Goal: Information Seeking & Learning: Learn about a topic

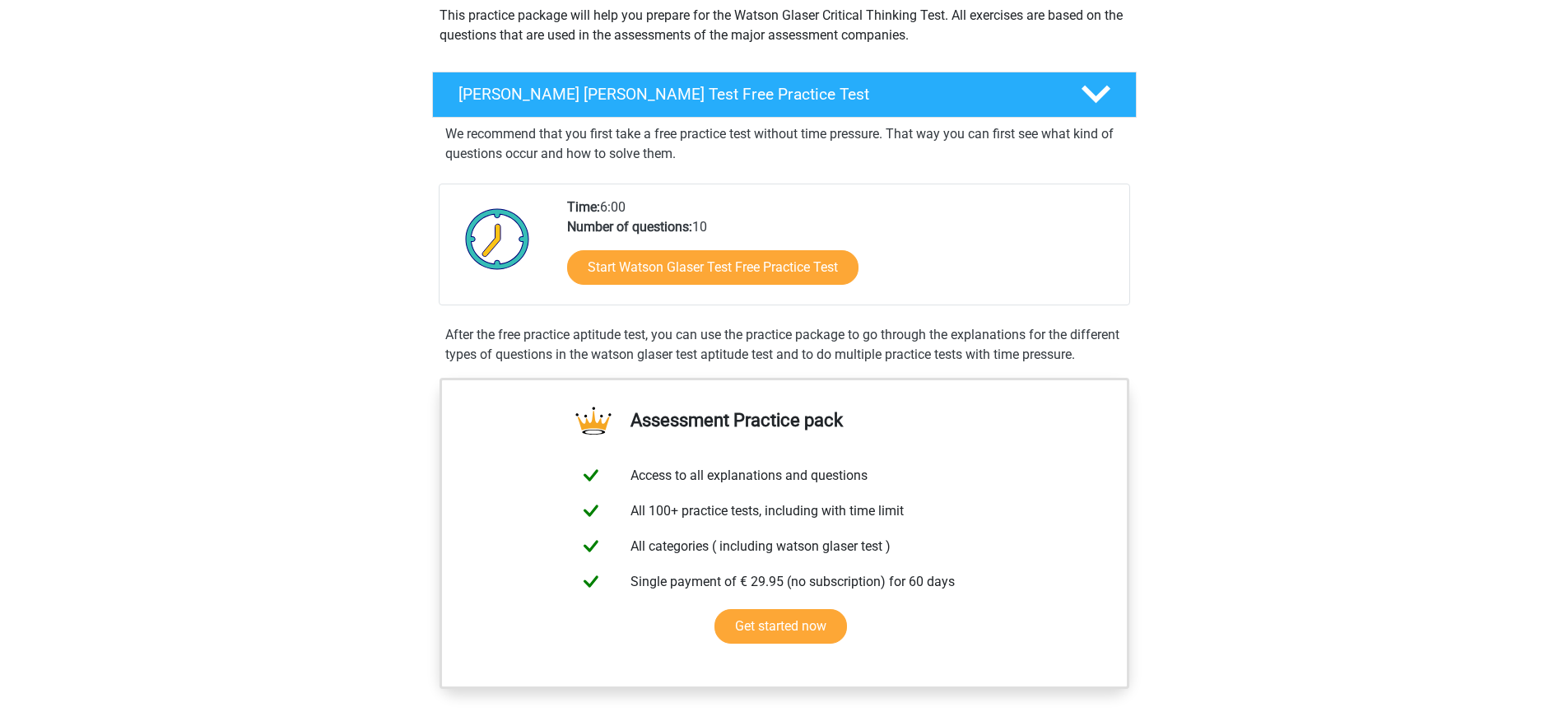
scroll to position [200, 0]
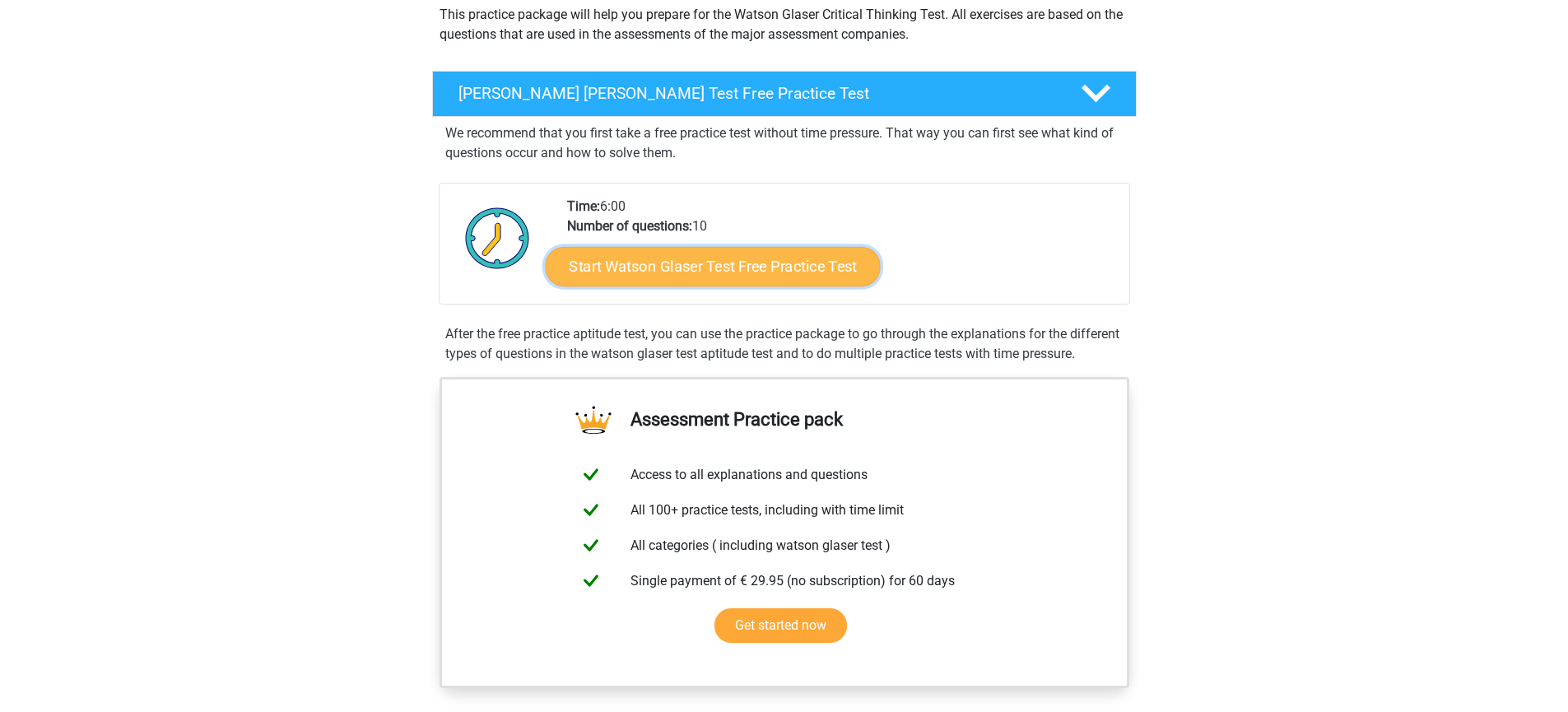
click at [816, 270] on link "Start Watson Glaser Test Free Practice Test" at bounding box center [711, 267] width 335 height 40
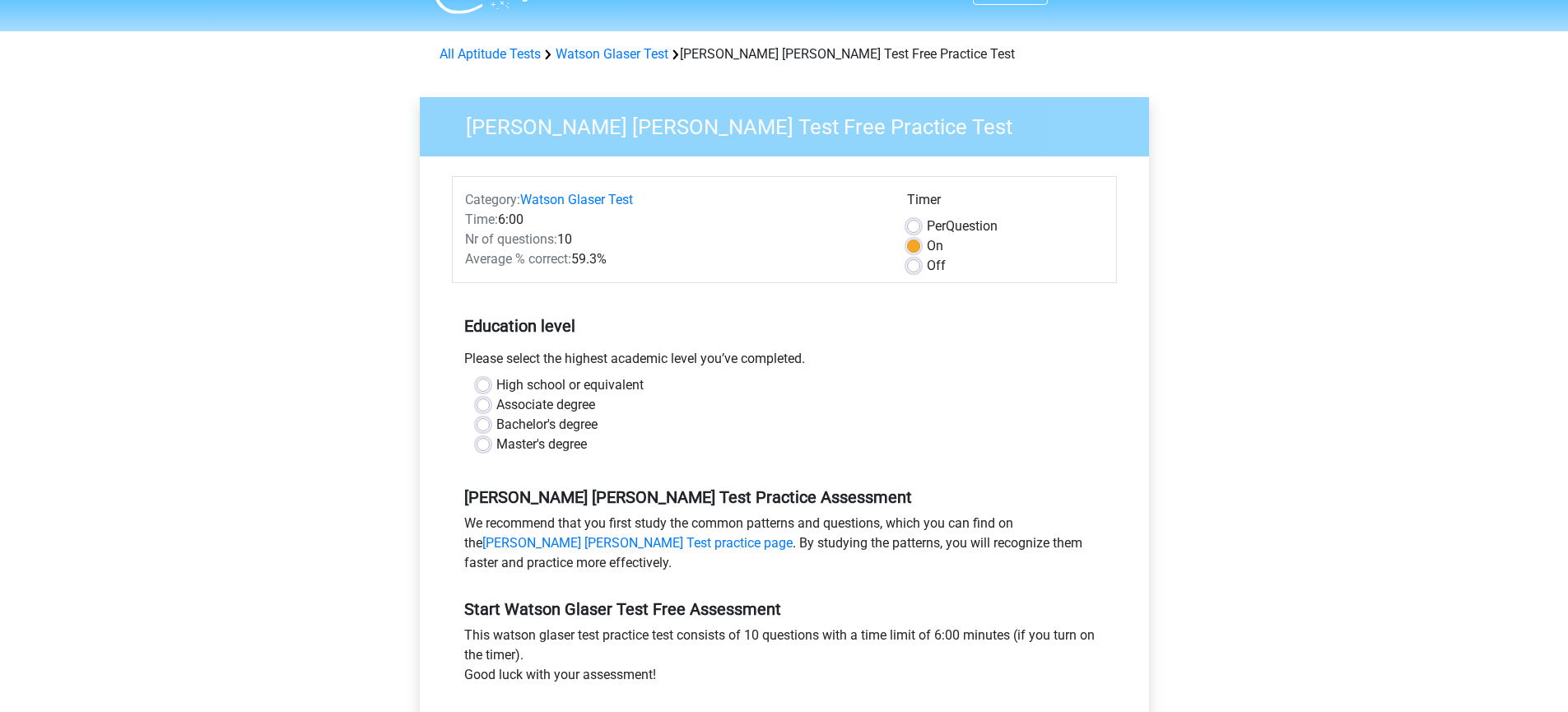
scroll to position [39, 0]
click at [928, 263] on label "Off" at bounding box center [936, 265] width 19 height 20
click at [920, 263] on input "Off" at bounding box center [914, 263] width 13 height 17
radio input "true"
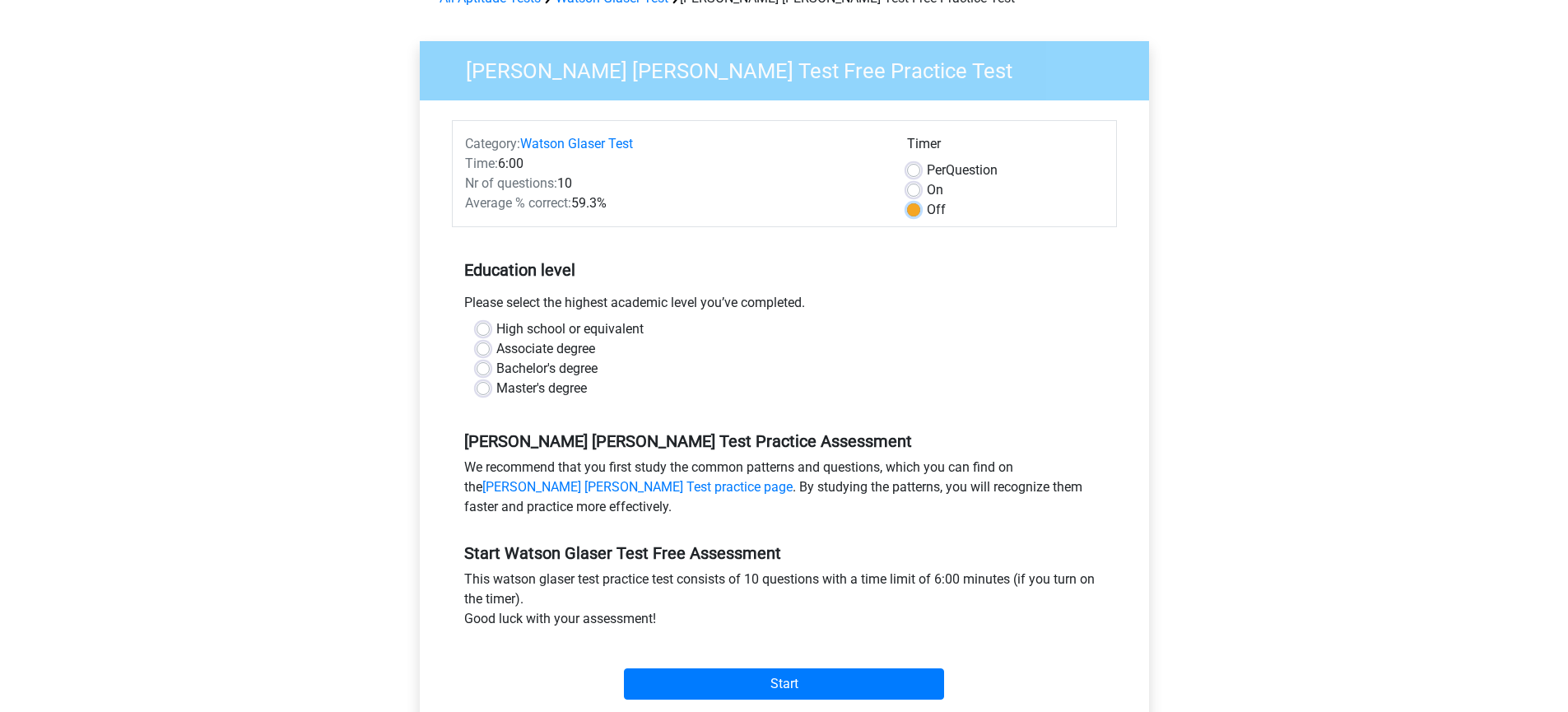
scroll to position [97, 0]
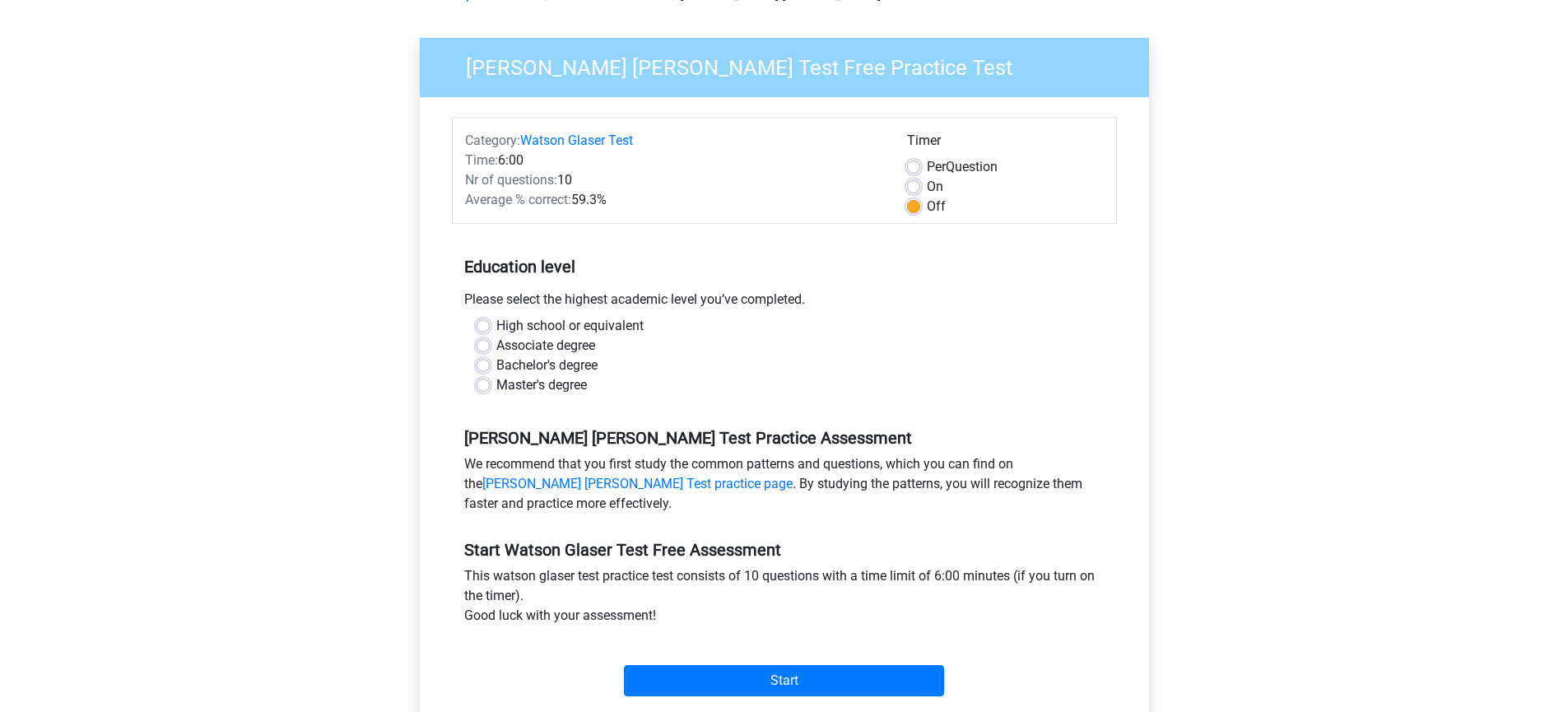
click at [576, 392] on label "Master's degree" at bounding box center [542, 385] width 91 height 20
click at [490, 392] on input "Master's degree" at bounding box center [483, 383] width 13 height 17
radio input "true"
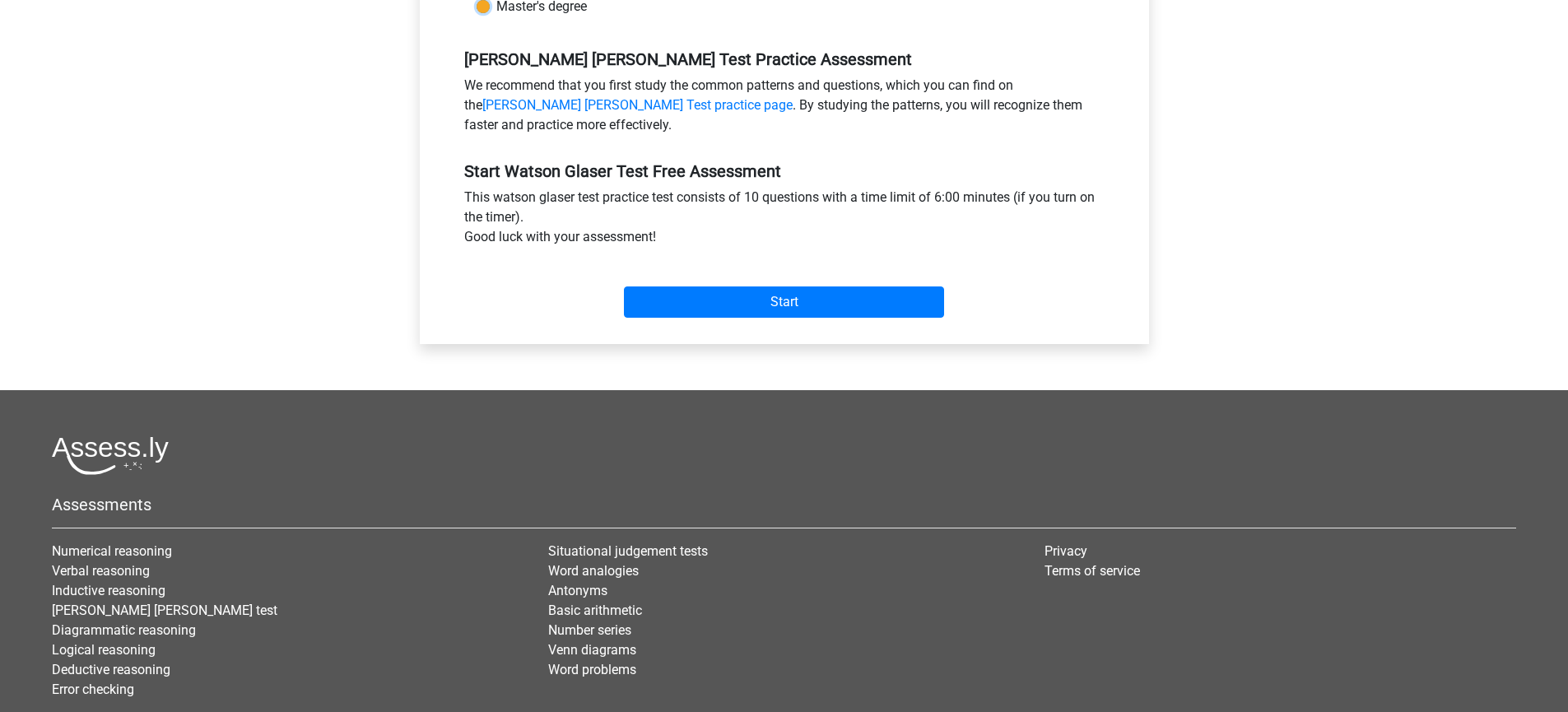
scroll to position [480, 0]
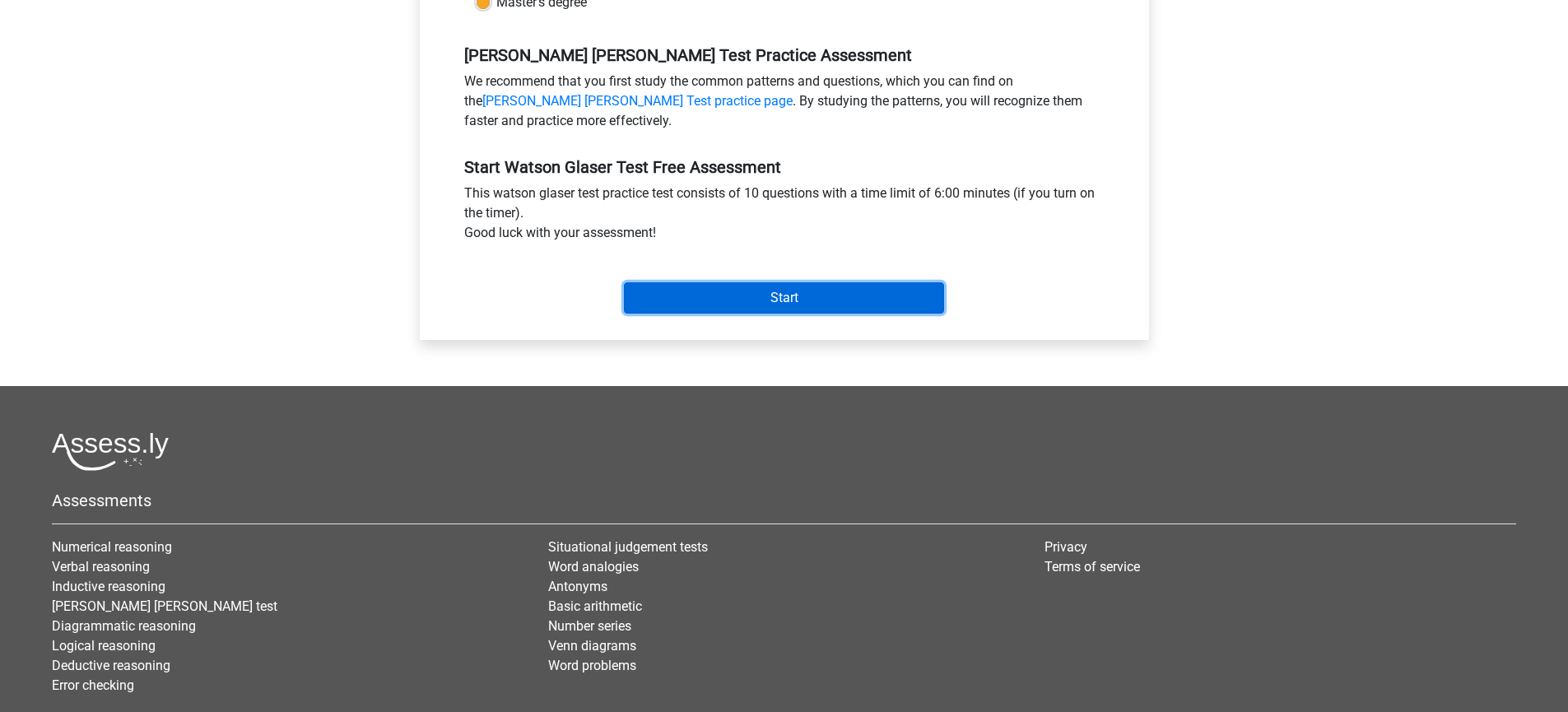
click at [820, 288] on input "Start" at bounding box center [783, 298] width 320 height 31
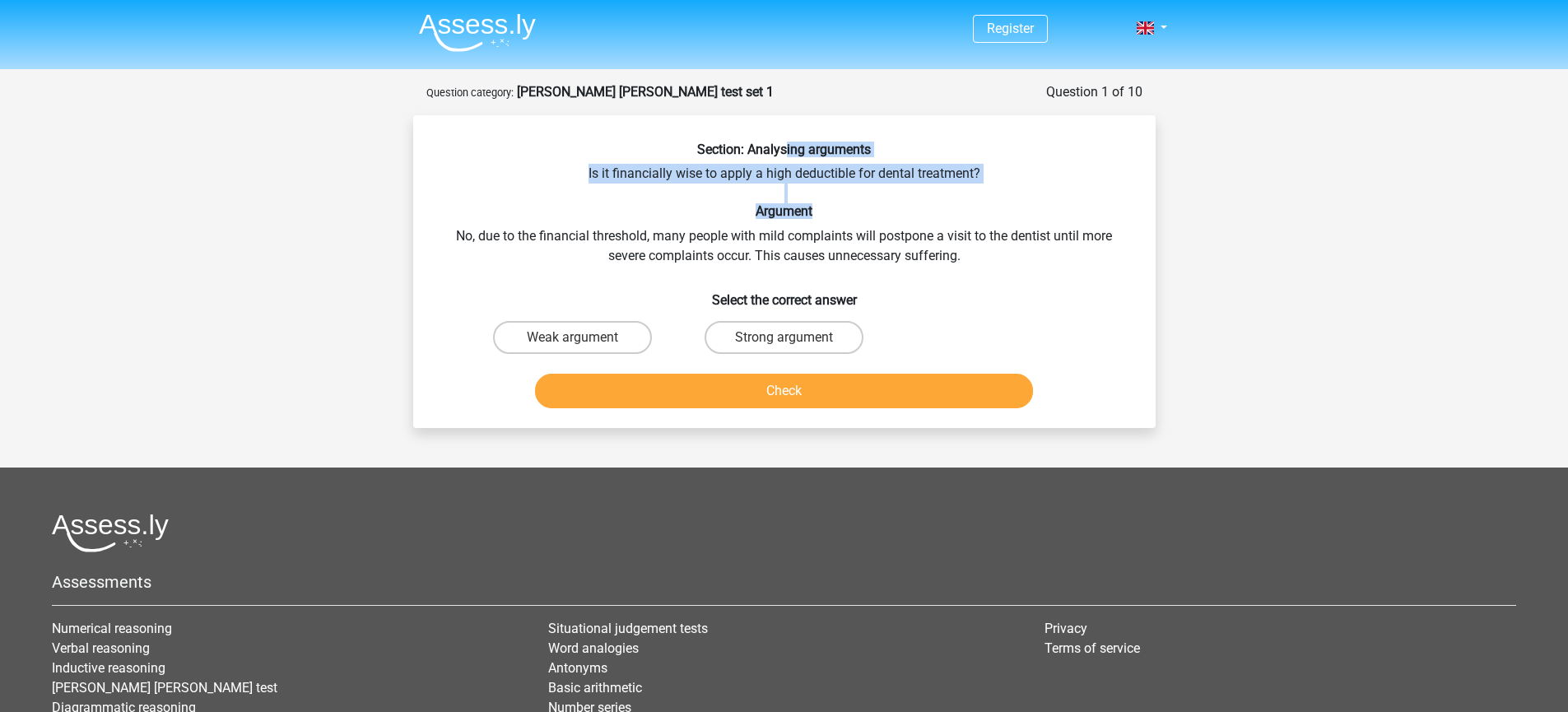
drag, startPoint x: 787, startPoint y: 148, endPoint x: 818, endPoint y: 212, distance: 71.1
click at [818, 212] on div "Section: Analysing arguments Is it financially wise to apply a high deductible …" at bounding box center [784, 278] width 729 height 273
click at [818, 212] on h6 "Argument" at bounding box center [784, 211] width 690 height 16
drag, startPoint x: 597, startPoint y: 176, endPoint x: 662, endPoint y: 169, distance: 65.4
click at [662, 169] on div "Section: Analysing arguments Is it financially wise to apply a high deductible …" at bounding box center [784, 278] width 729 height 273
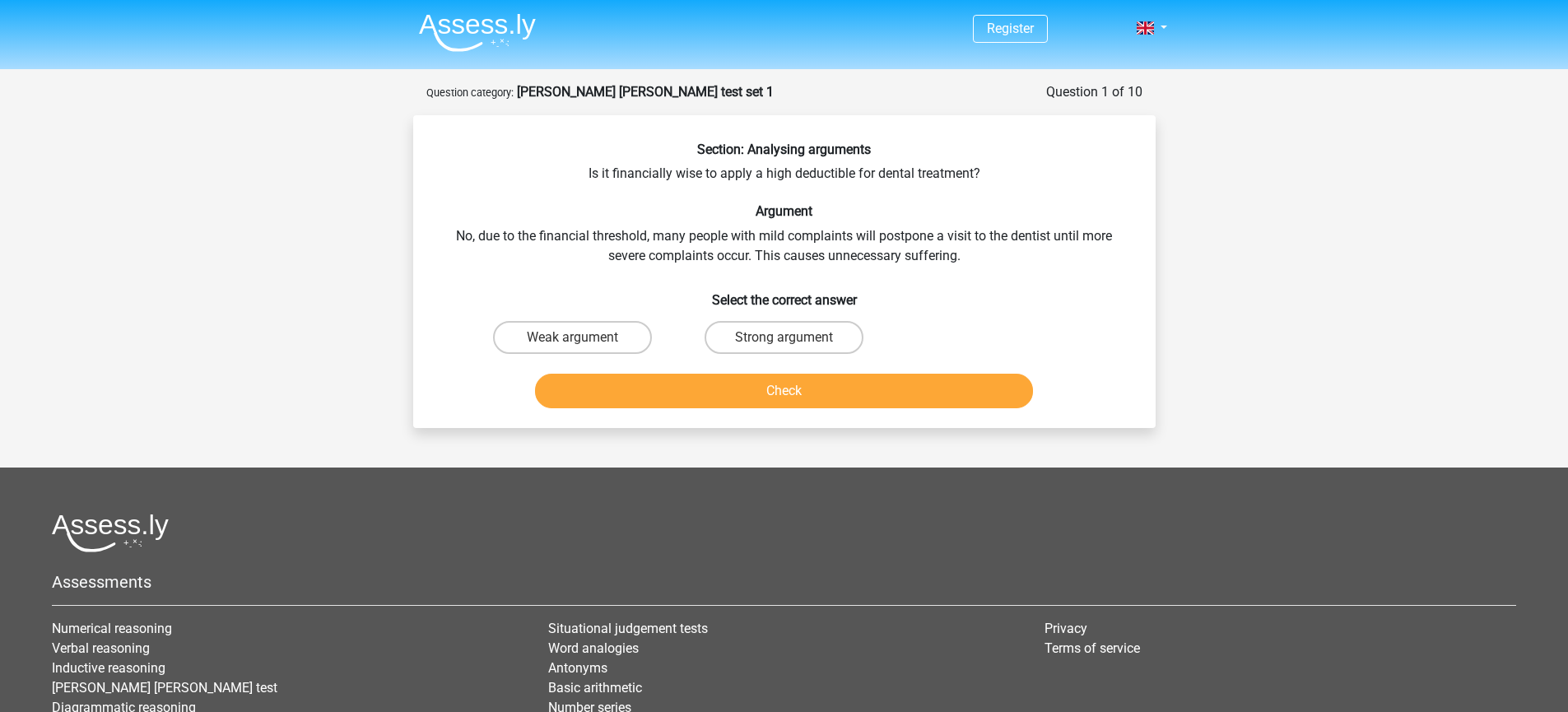
click at [663, 169] on div "Section: Analysing arguments Is it financially wise to apply a high deductible …" at bounding box center [784, 278] width 729 height 273
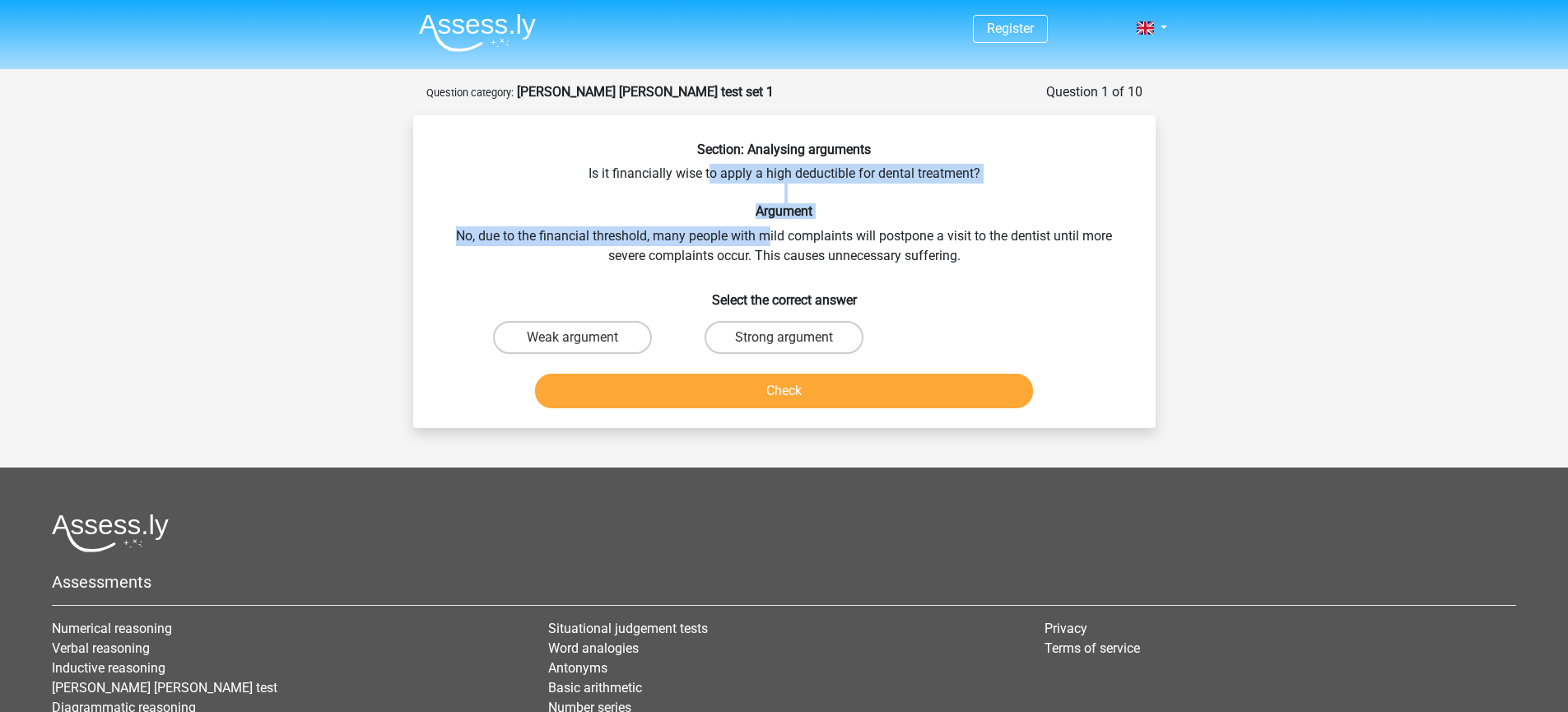
drag, startPoint x: 707, startPoint y: 181, endPoint x: 767, endPoint y: 230, distance: 77.5
click at [767, 230] on div "Section: Analysing arguments Is it financially wise to apply a high deductible …" at bounding box center [784, 278] width 729 height 273
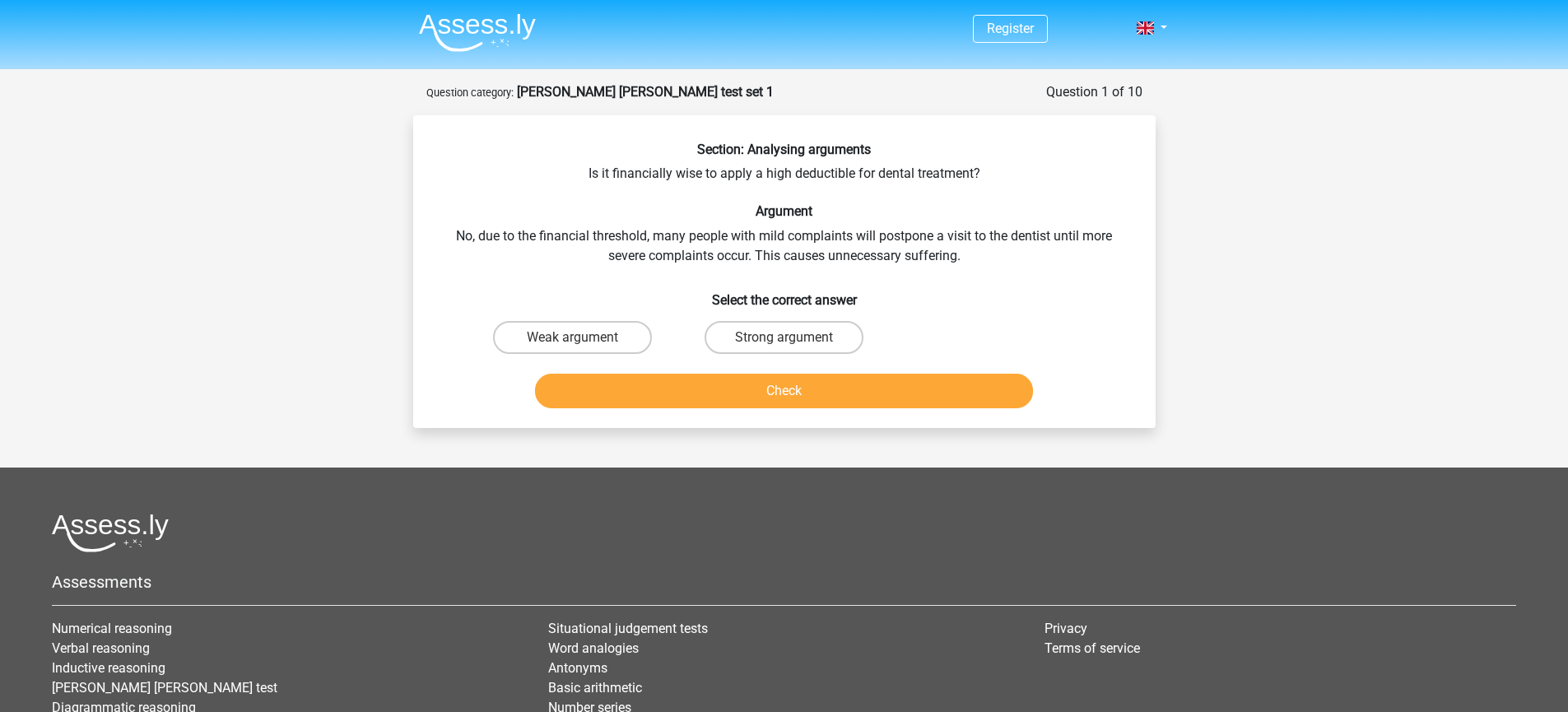
click at [834, 175] on div "Section: Analysing arguments Is it financially wise to apply a high deductible …" at bounding box center [784, 278] width 729 height 273
copy div "deductible"
drag, startPoint x: 769, startPoint y: 290, endPoint x: 815, endPoint y: 306, distance: 48.7
click at [815, 306] on div "Section: Analysing arguments Is it financially wise to apply a high deductible …" at bounding box center [784, 278] width 729 height 273
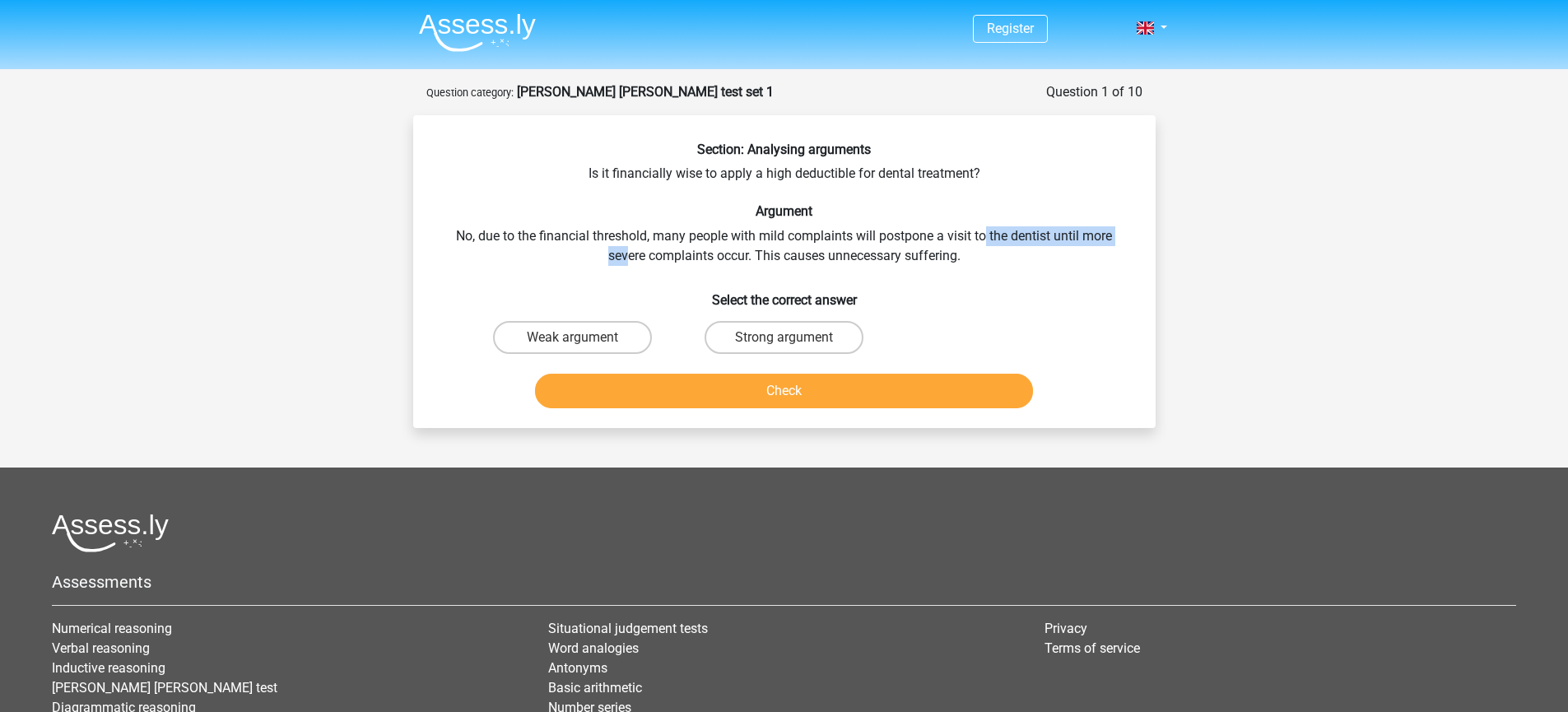
drag, startPoint x: 626, startPoint y: 249, endPoint x: 986, endPoint y: 231, distance: 360.4
click at [986, 231] on div "Section: Analysing arguments Is it financially wise to apply a high deductible …" at bounding box center [784, 278] width 729 height 273
drag, startPoint x: 874, startPoint y: 254, endPoint x: 909, endPoint y: 282, distance: 44.8
click at [909, 282] on div "Section: Analysing arguments Is it financially wise to apply a high deductible …" at bounding box center [784, 278] width 729 height 273
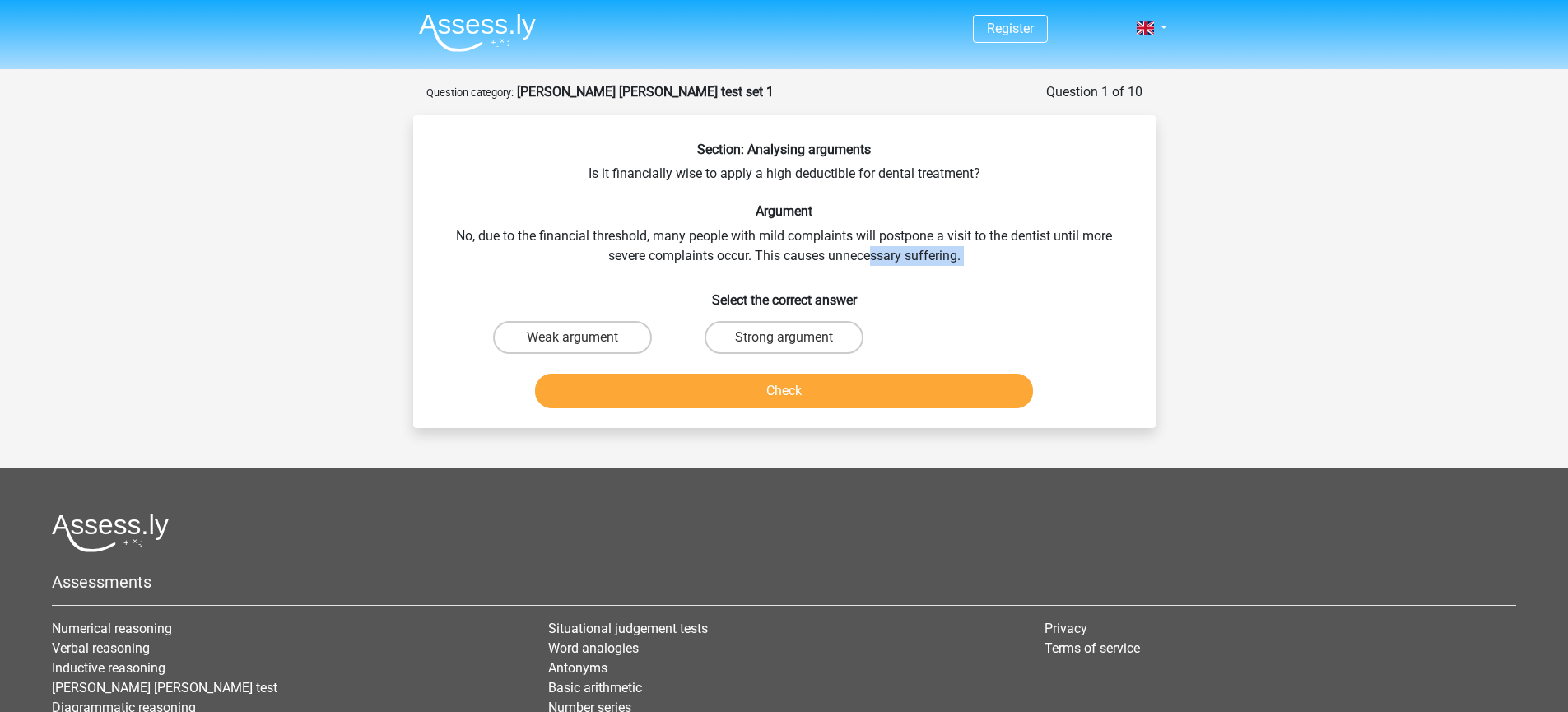
click at [909, 282] on h6 "Select the correct answer" at bounding box center [784, 293] width 690 height 29
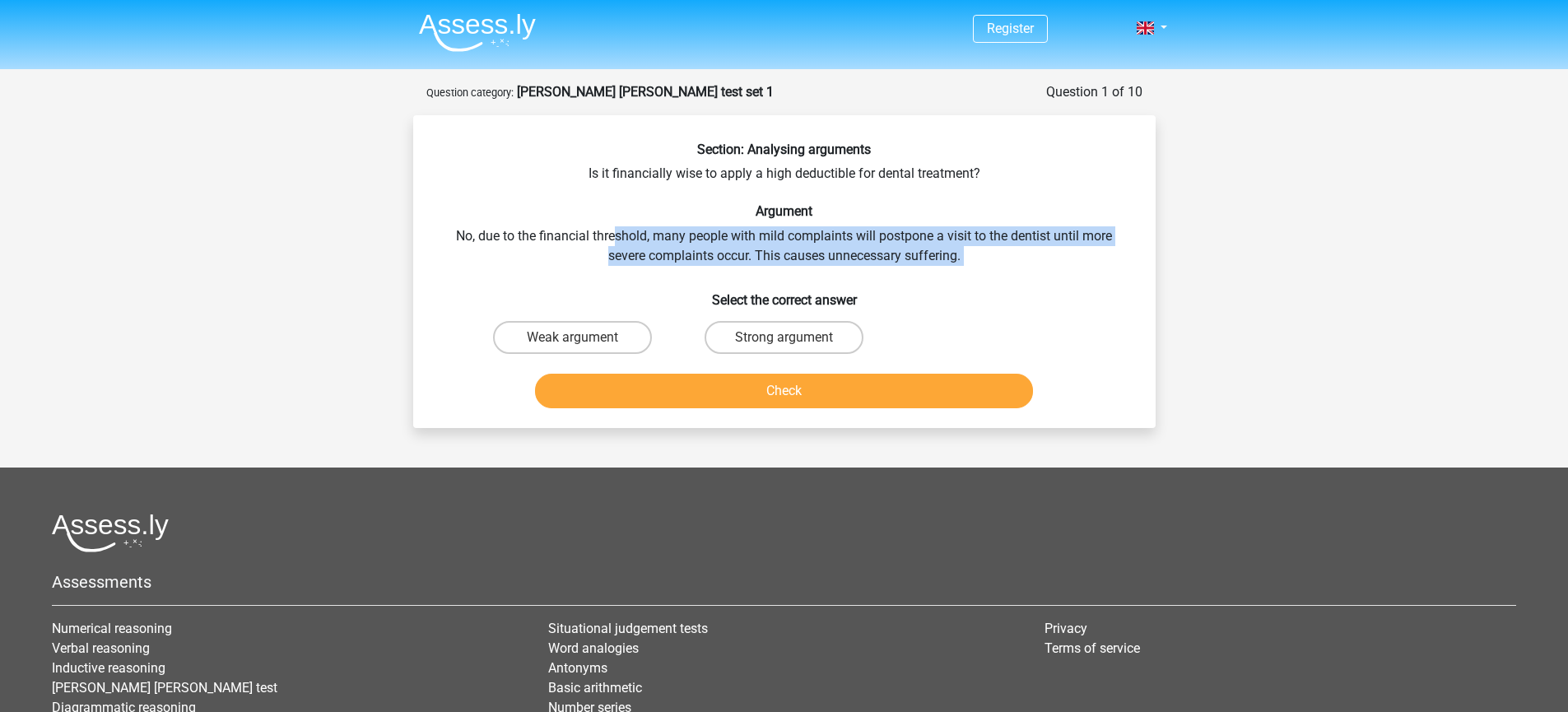
drag, startPoint x: 662, startPoint y: 240, endPoint x: 900, endPoint y: 282, distance: 241.7
click at [900, 282] on div "Section: Analysing arguments Is it financially wise to apply a high deductible …" at bounding box center [784, 278] width 729 height 273
click at [900, 282] on h6 "Select the correct answer" at bounding box center [784, 293] width 690 height 29
drag, startPoint x: 880, startPoint y: 236, endPoint x: 909, endPoint y: 254, distance: 34.1
click at [909, 254] on div "Section: Analysing arguments Is it financially wise to apply a high deductible …" at bounding box center [784, 278] width 729 height 273
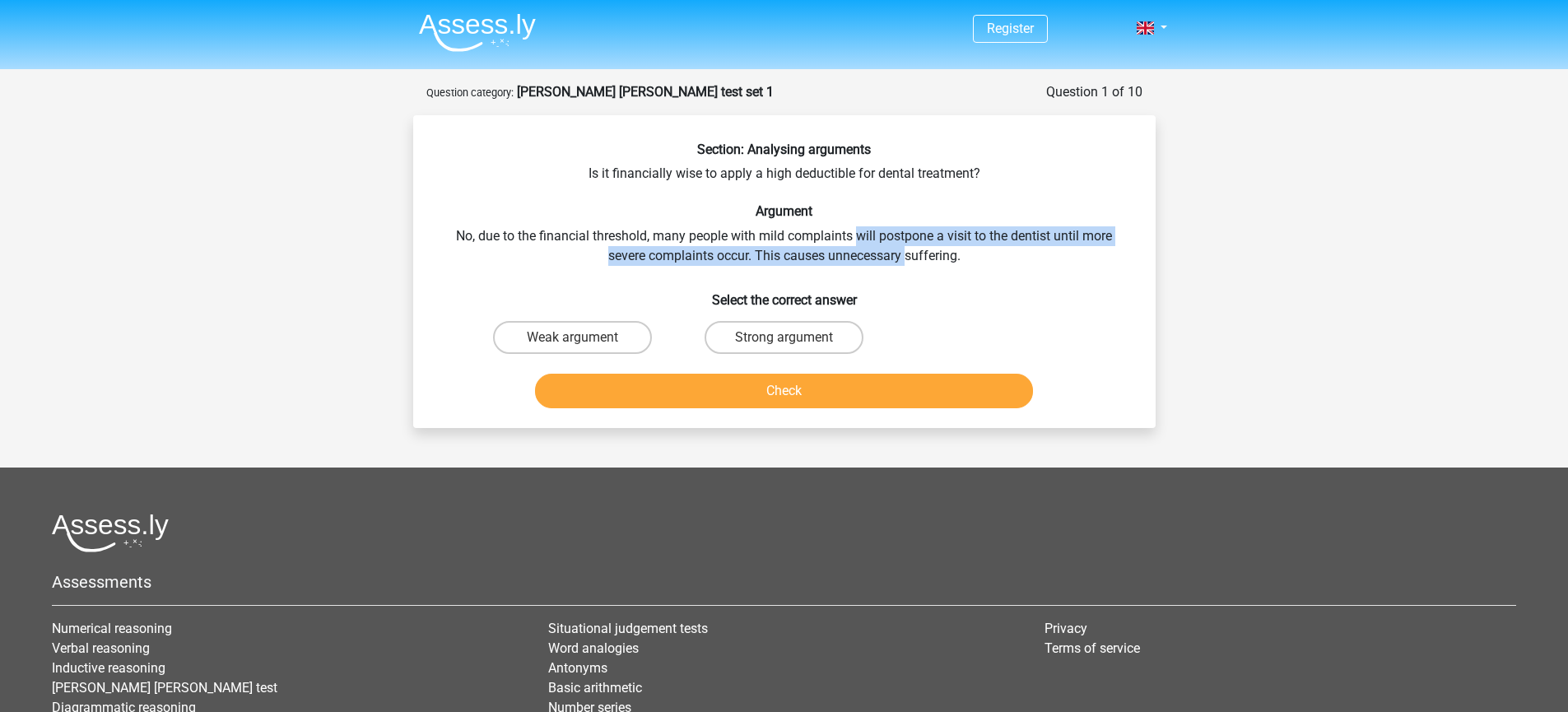
click at [909, 254] on div "Section: Analysing arguments Is it financially wise to apply a high deductible …" at bounding box center [784, 278] width 729 height 273
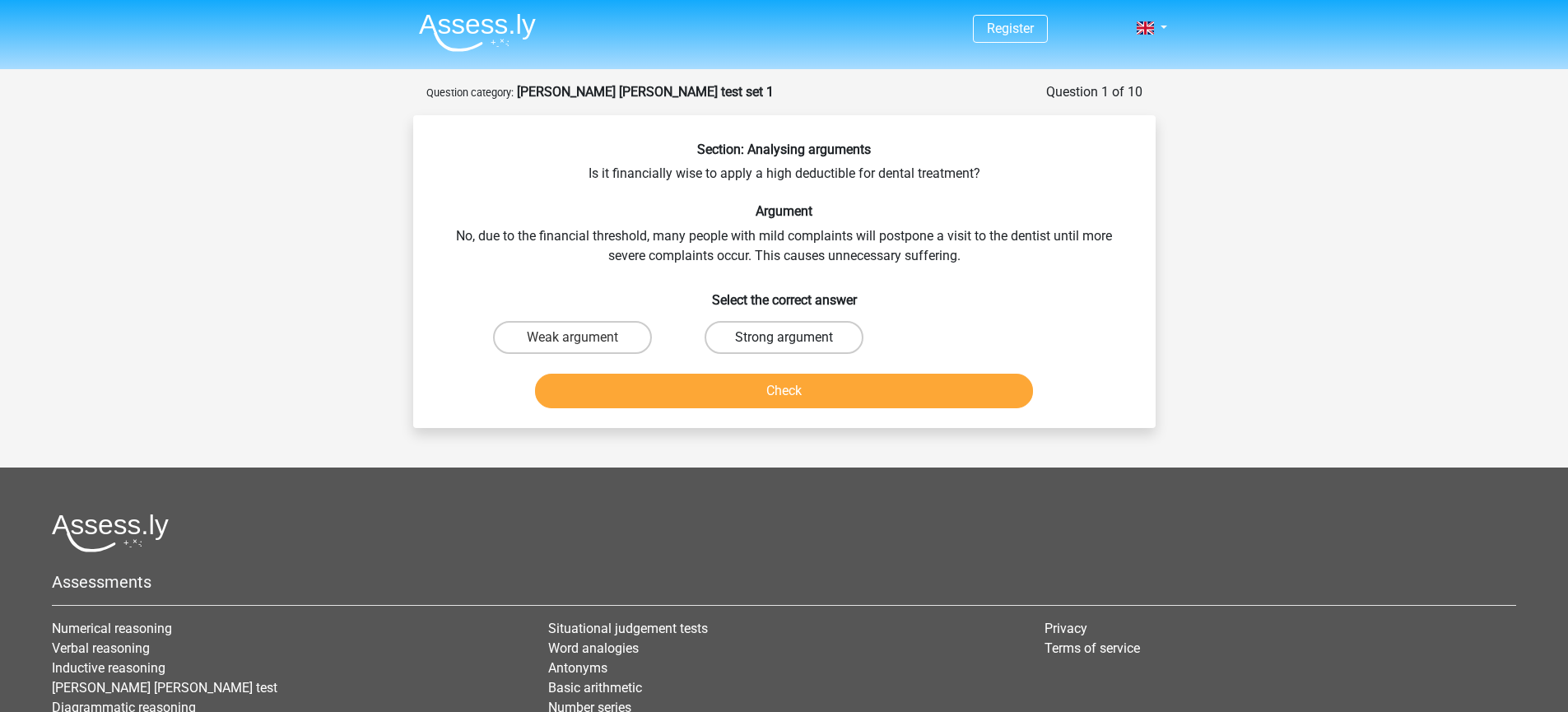
click at [773, 347] on label "Strong argument" at bounding box center [784, 337] width 159 height 33
click at [783, 347] on input "Strong argument" at bounding box center [788, 342] width 11 height 11
radio input "true"
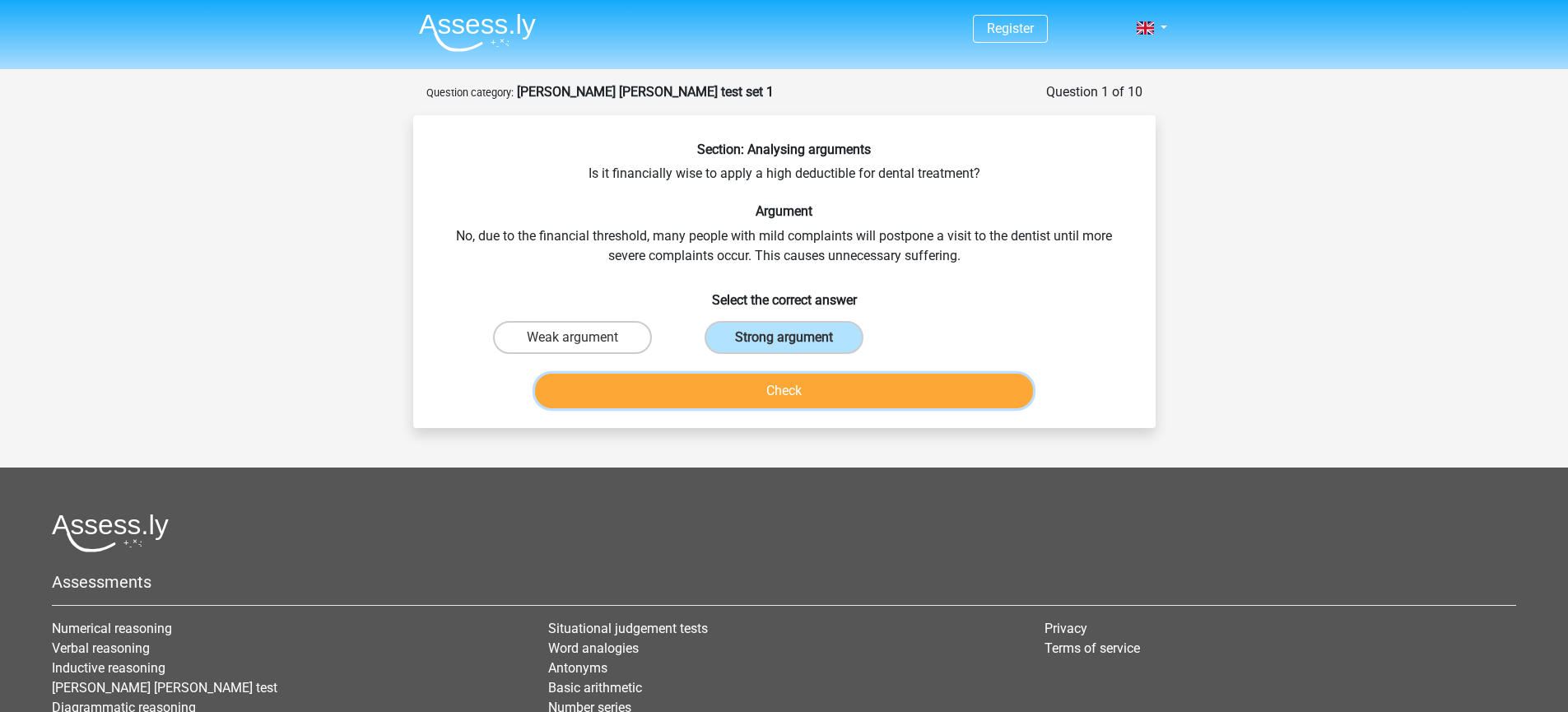
click at [778, 377] on button "Check" at bounding box center [783, 391] width 498 height 35
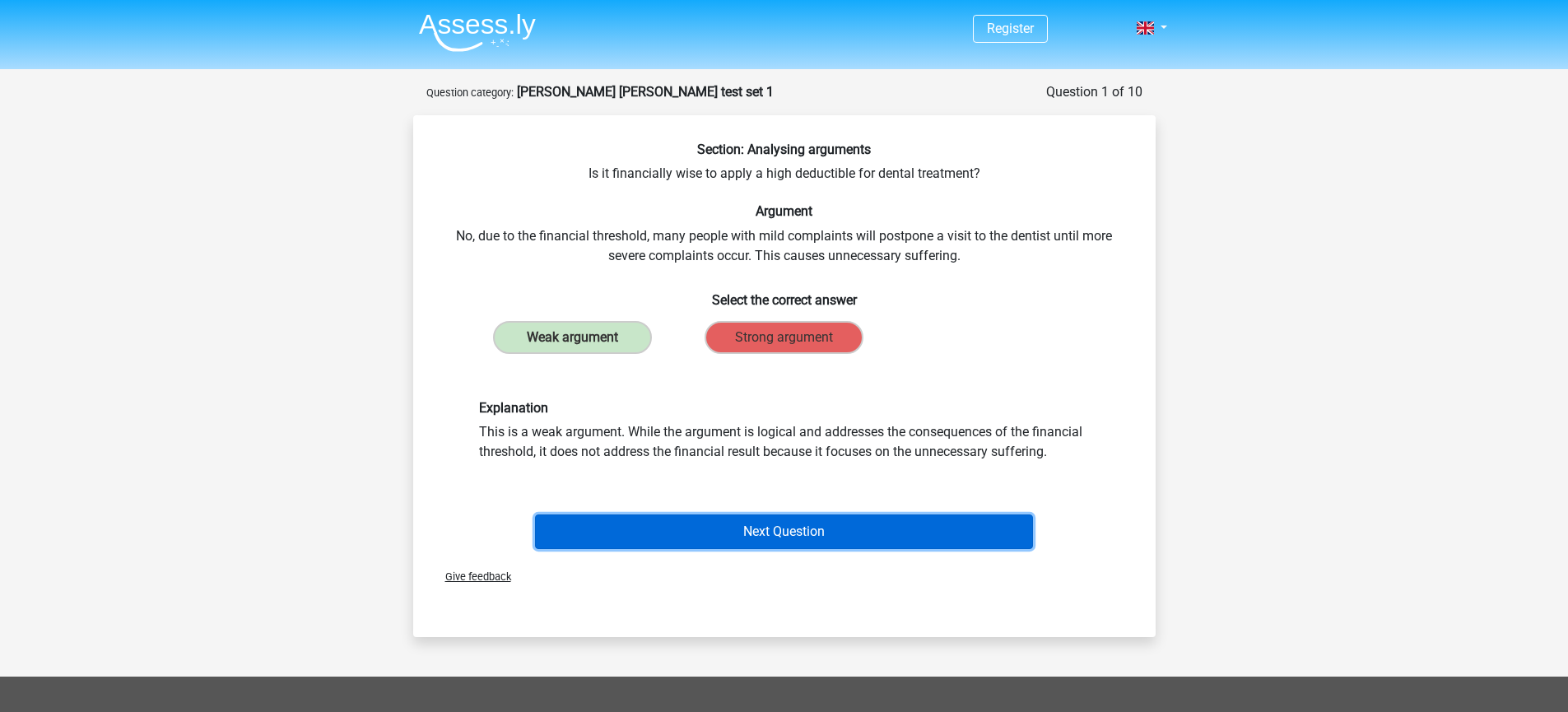
drag, startPoint x: 742, startPoint y: 529, endPoint x: 744, endPoint y: 513, distance: 16.1
click at [744, 518] on button "Next Question" at bounding box center [783, 532] width 498 height 35
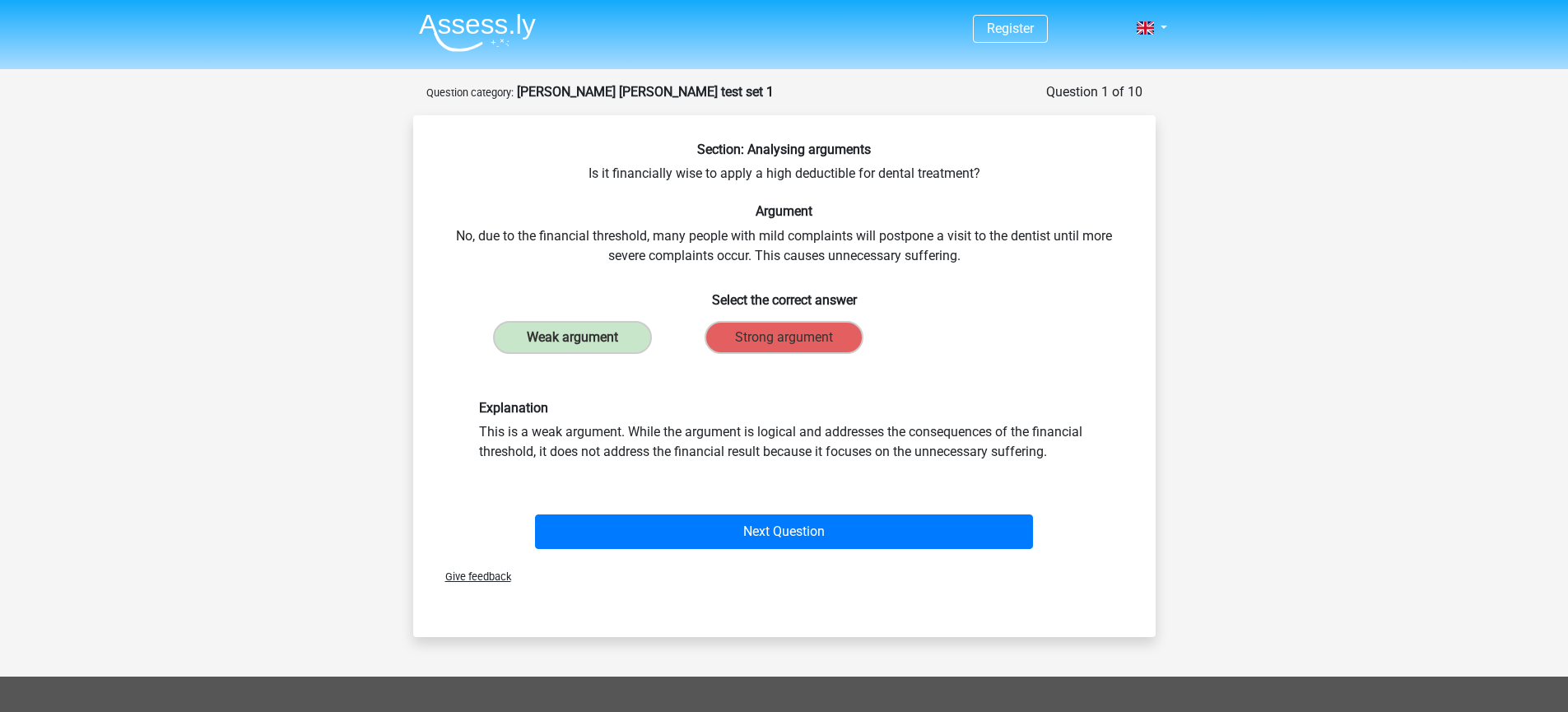
scroll to position [83, 0]
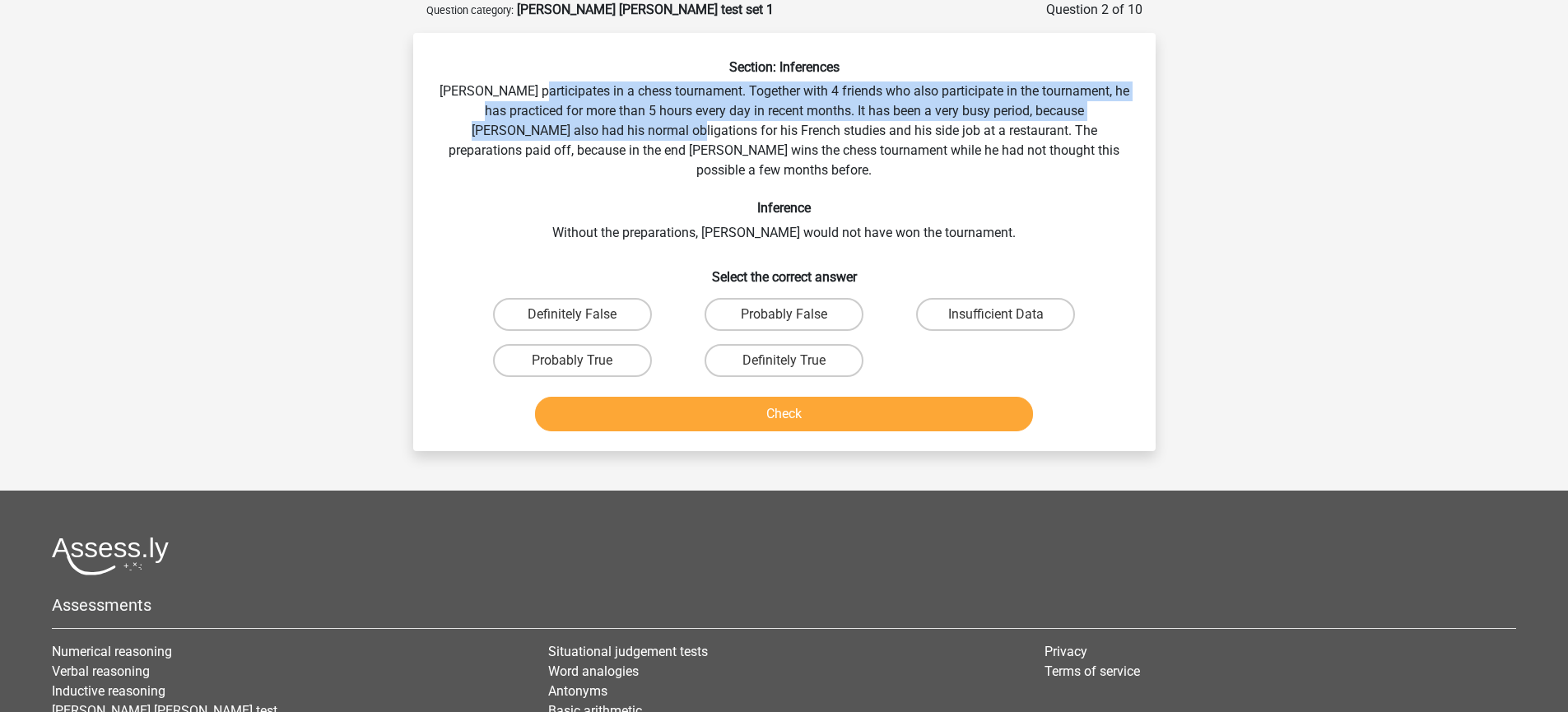
drag, startPoint x: 544, startPoint y: 90, endPoint x: 602, endPoint y: 126, distance: 68.3
click at [602, 126] on div "Section: Inferences Pablo participates in a chess tournament. Together with 4 f…" at bounding box center [784, 249] width 729 height 378
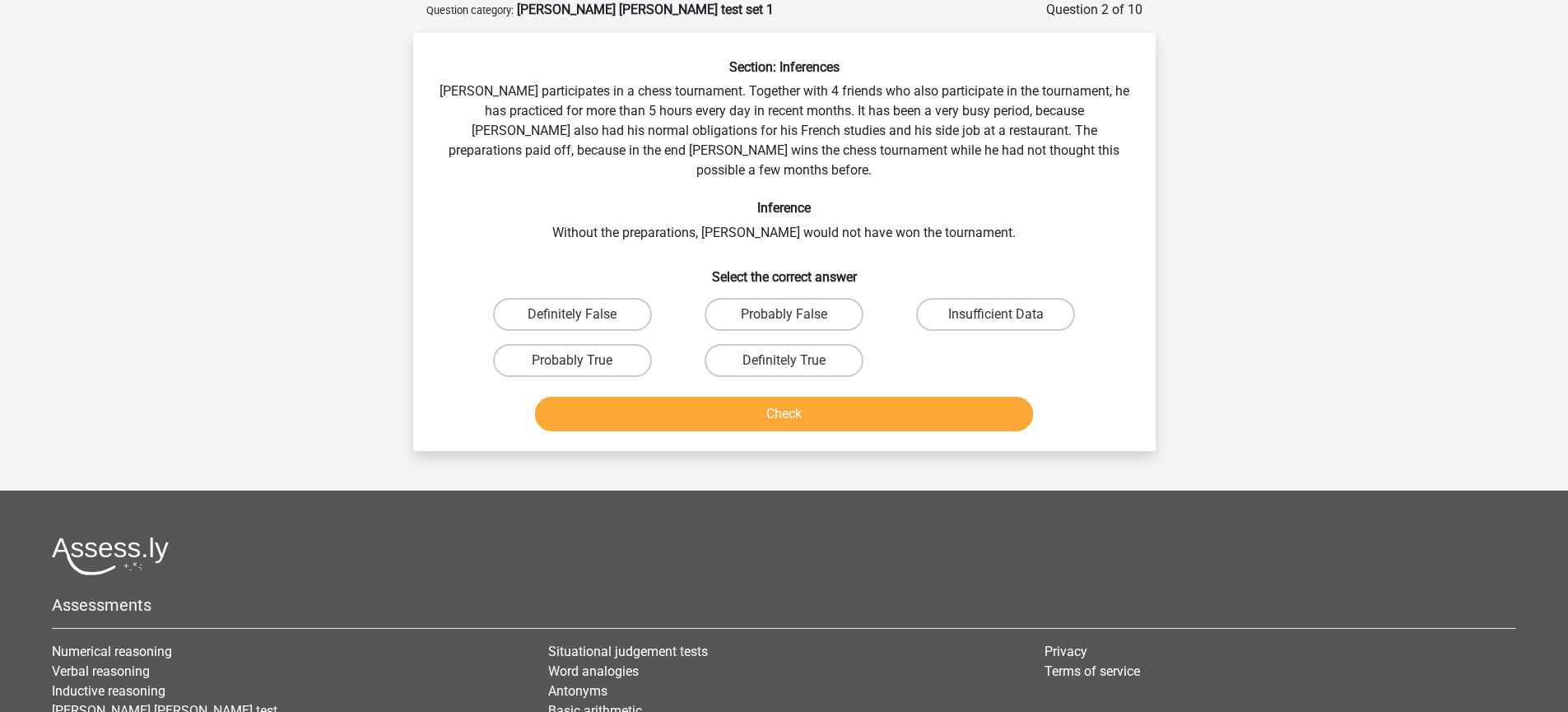
click at [602, 129] on div "Section: Inferences Pablo participates in a chess tournament. Together with 4 f…" at bounding box center [784, 249] width 729 height 378
drag, startPoint x: 606, startPoint y: 98, endPoint x: 837, endPoint y: 97, distance: 231.0
click at [837, 97] on div "Section: Inferences Pablo participates in a chess tournament. Together with 4 f…" at bounding box center [784, 249] width 729 height 378
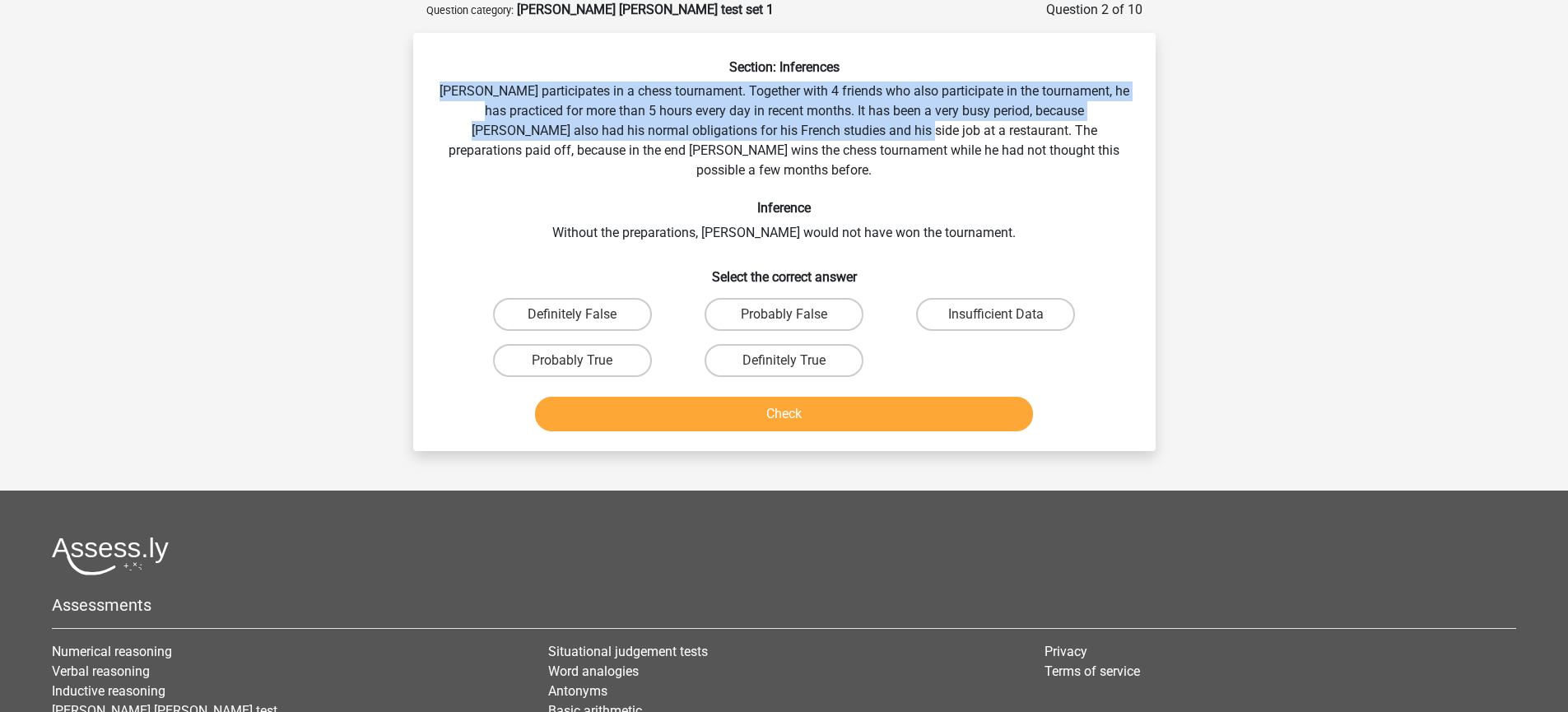
drag, startPoint x: 453, startPoint y: 87, endPoint x: 831, endPoint y: 131, distance: 380.6
click at [831, 131] on div "Section: Inferences Pablo participates in a chess tournament. Together with 4 f…" at bounding box center [784, 249] width 729 height 378
click at [831, 130] on div "Section: Inferences Pablo participates in a chess tournament. Together with 4 f…" at bounding box center [784, 249] width 729 height 378
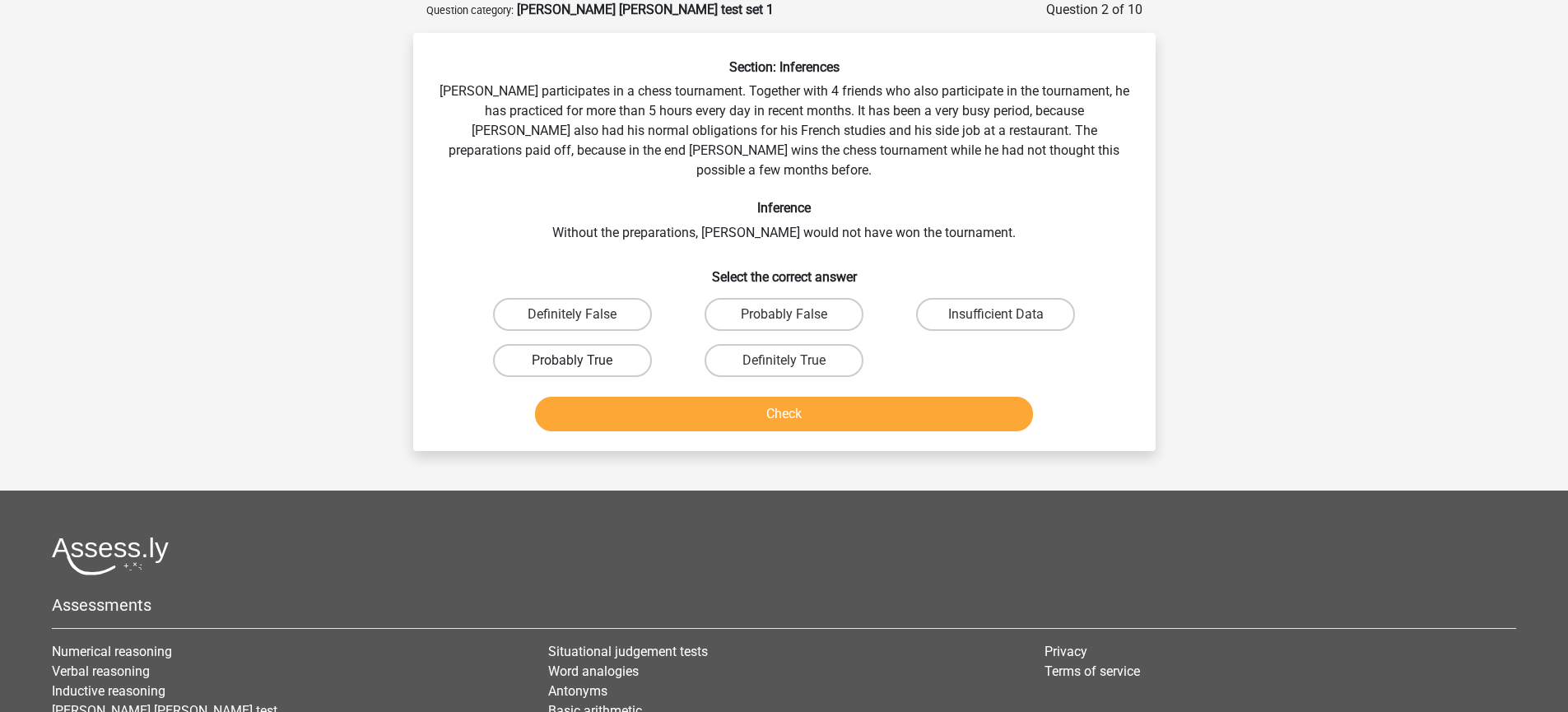
click at [606, 354] on label "Probably True" at bounding box center [573, 360] width 159 height 33
click at [582, 360] on input "Probably True" at bounding box center [577, 365] width 11 height 11
radio input "true"
click at [611, 396] on button "Check" at bounding box center [783, 414] width 498 height 35
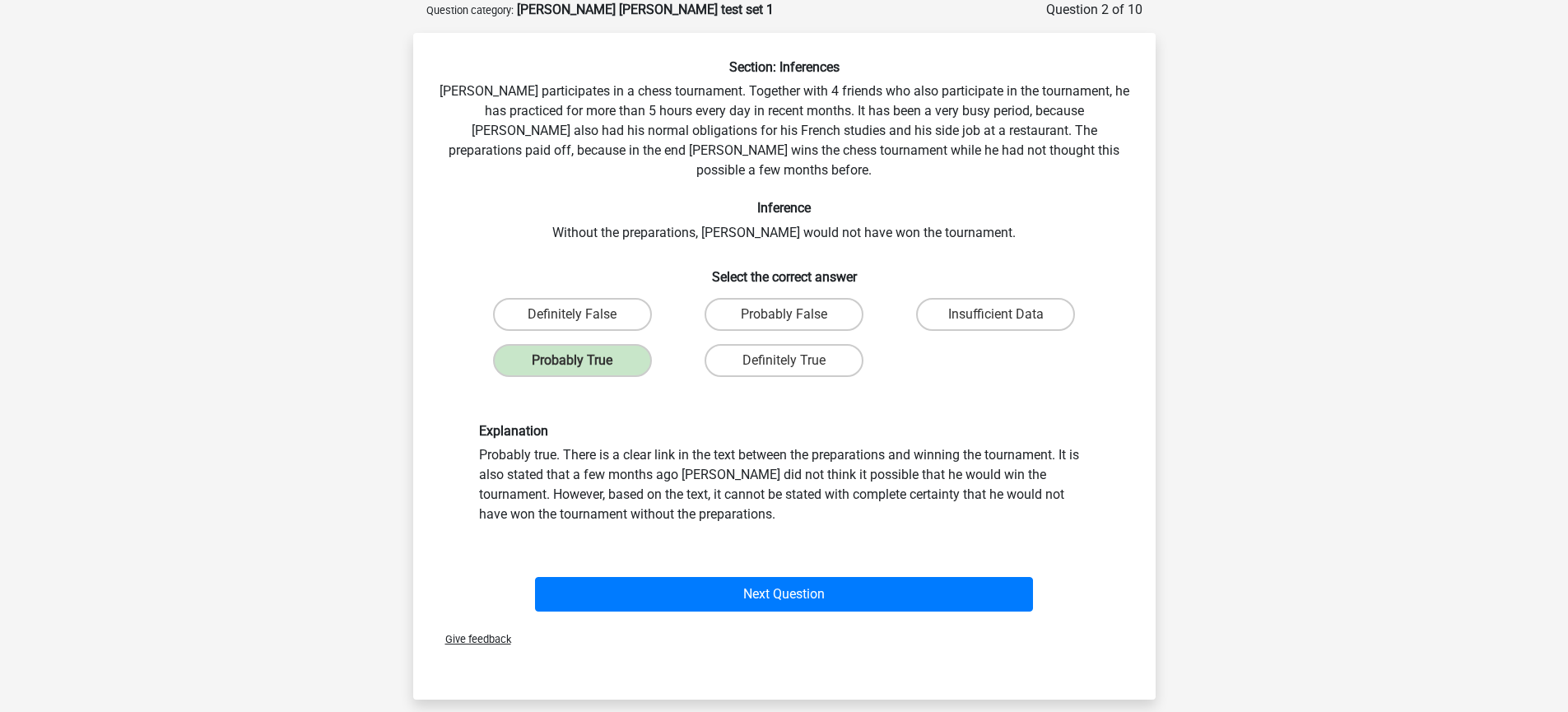
drag, startPoint x: 945, startPoint y: 429, endPoint x: 961, endPoint y: 519, distance: 91.4
click at [961, 519] on div "Explanation Probably true. There is a clear link in the text between the prepar…" at bounding box center [784, 473] width 690 height 180
drag, startPoint x: 787, startPoint y: 449, endPoint x: 969, endPoint y: 485, distance: 185.5
click at [969, 485] on div "Explanation Probably true. There is a clear link in the text between the prepar…" at bounding box center [784, 473] width 635 height 102
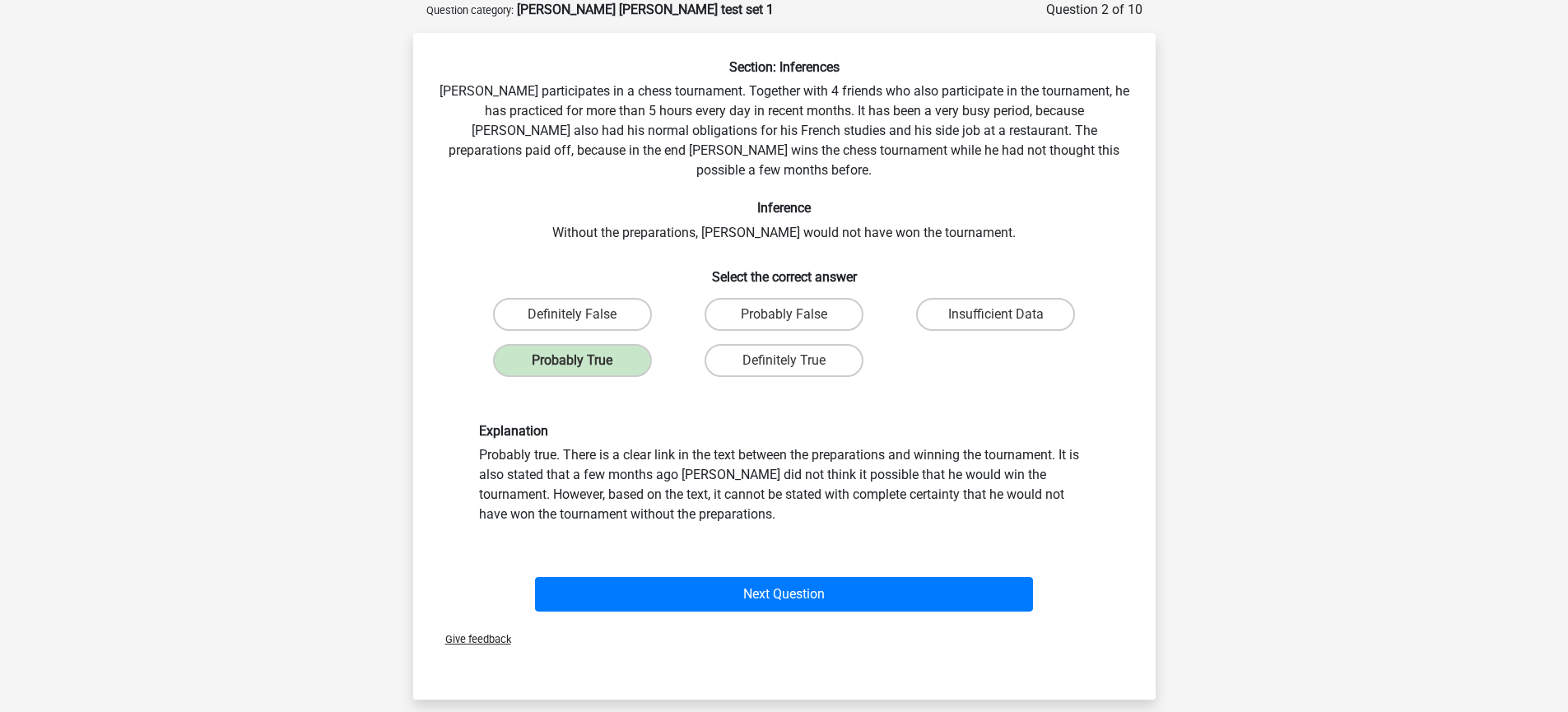
click at [969, 485] on div "Explanation Probably true. There is a clear link in the text between the prepar…" at bounding box center [784, 473] width 635 height 102
drag, startPoint x: 989, startPoint y: 447, endPoint x: 998, endPoint y: 486, distance: 40.0
click at [998, 486] on div "Explanation Probably true. There is a clear link in the text between the prepar…" at bounding box center [784, 473] width 635 height 102
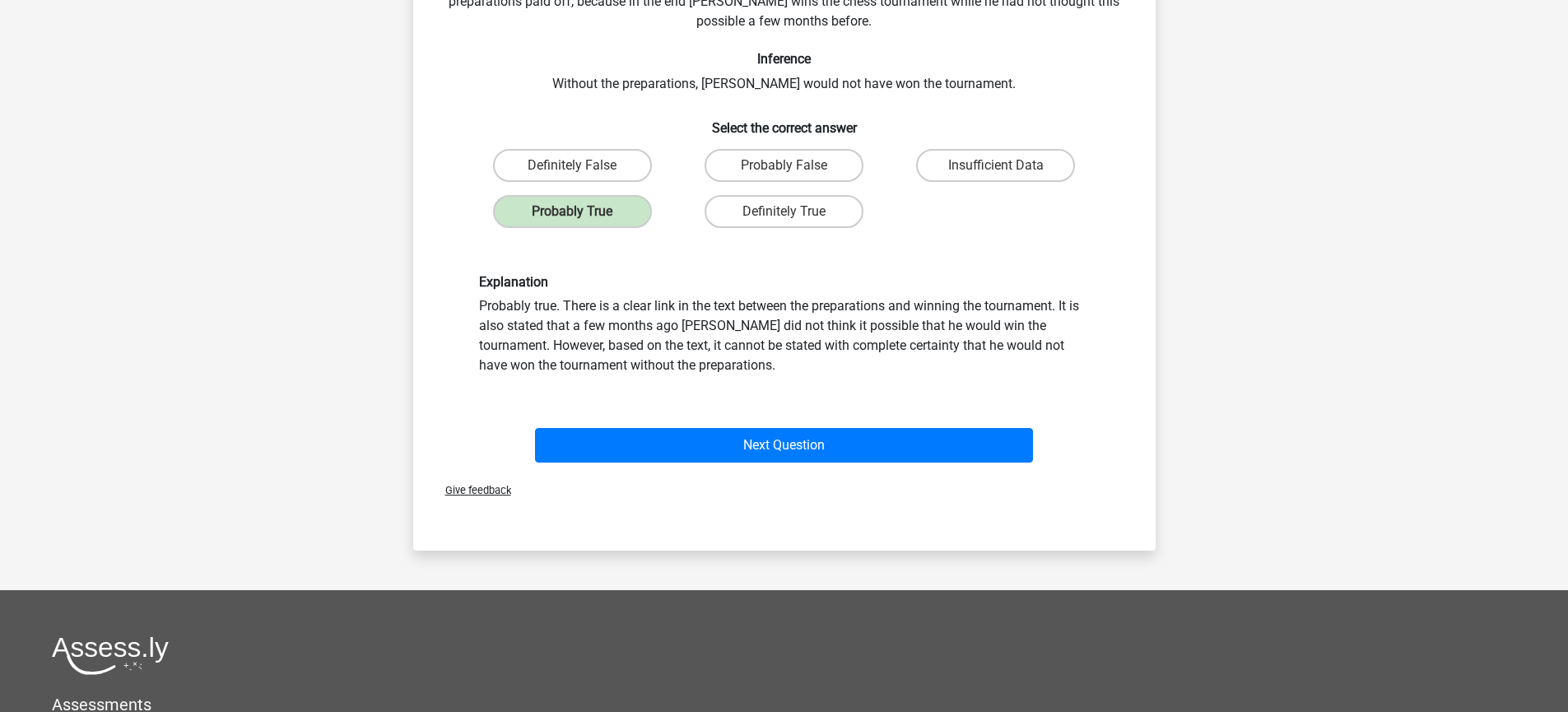
drag, startPoint x: 790, startPoint y: 439, endPoint x: 1011, endPoint y: 341, distance: 241.8
click at [1011, 343] on div "Explanation Probably true. There is a clear link in the text between the prepar…" at bounding box center [784, 325] width 635 height 102
click at [1011, 341] on div "Explanation Probably true. There is a clear link in the text between the prepar…" at bounding box center [784, 325] width 635 height 102
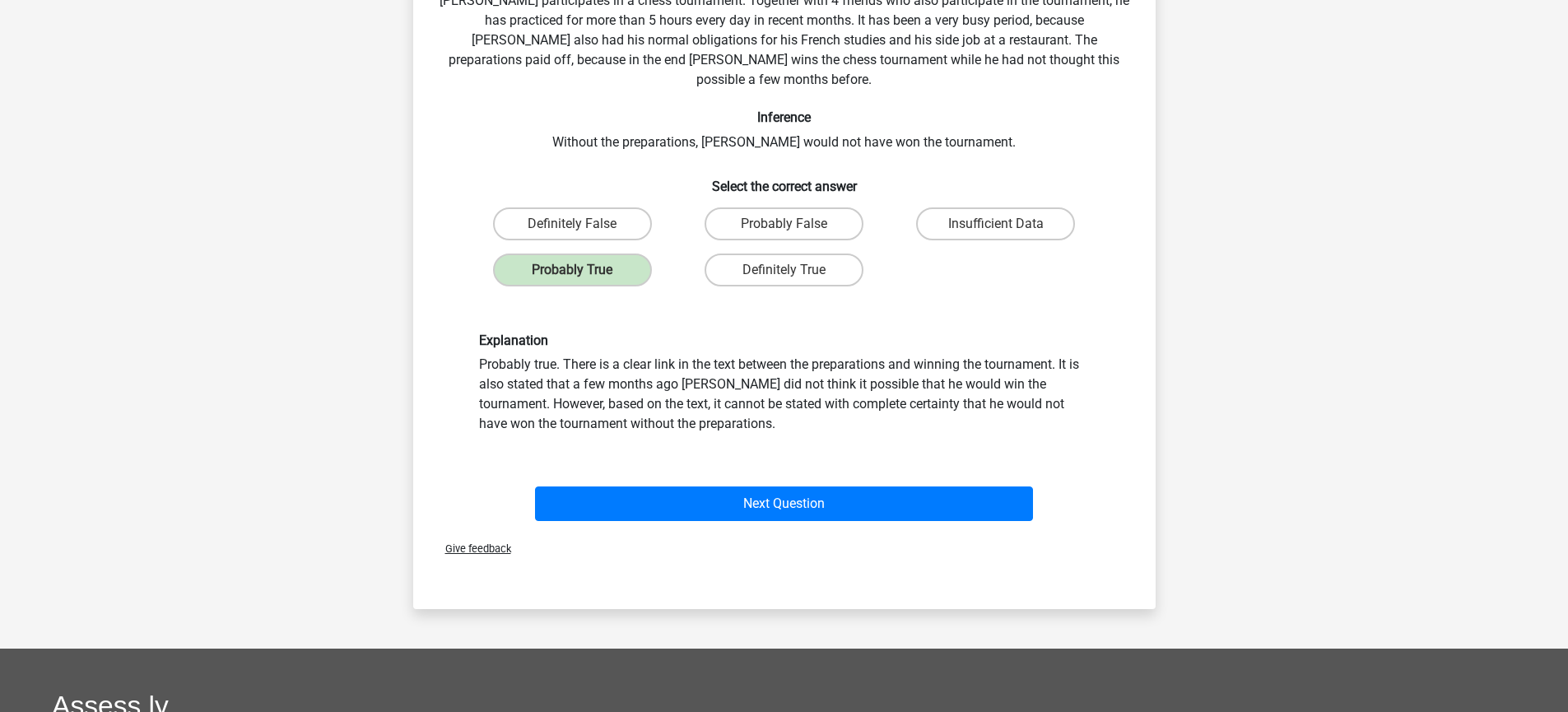
scroll to position [175, 0]
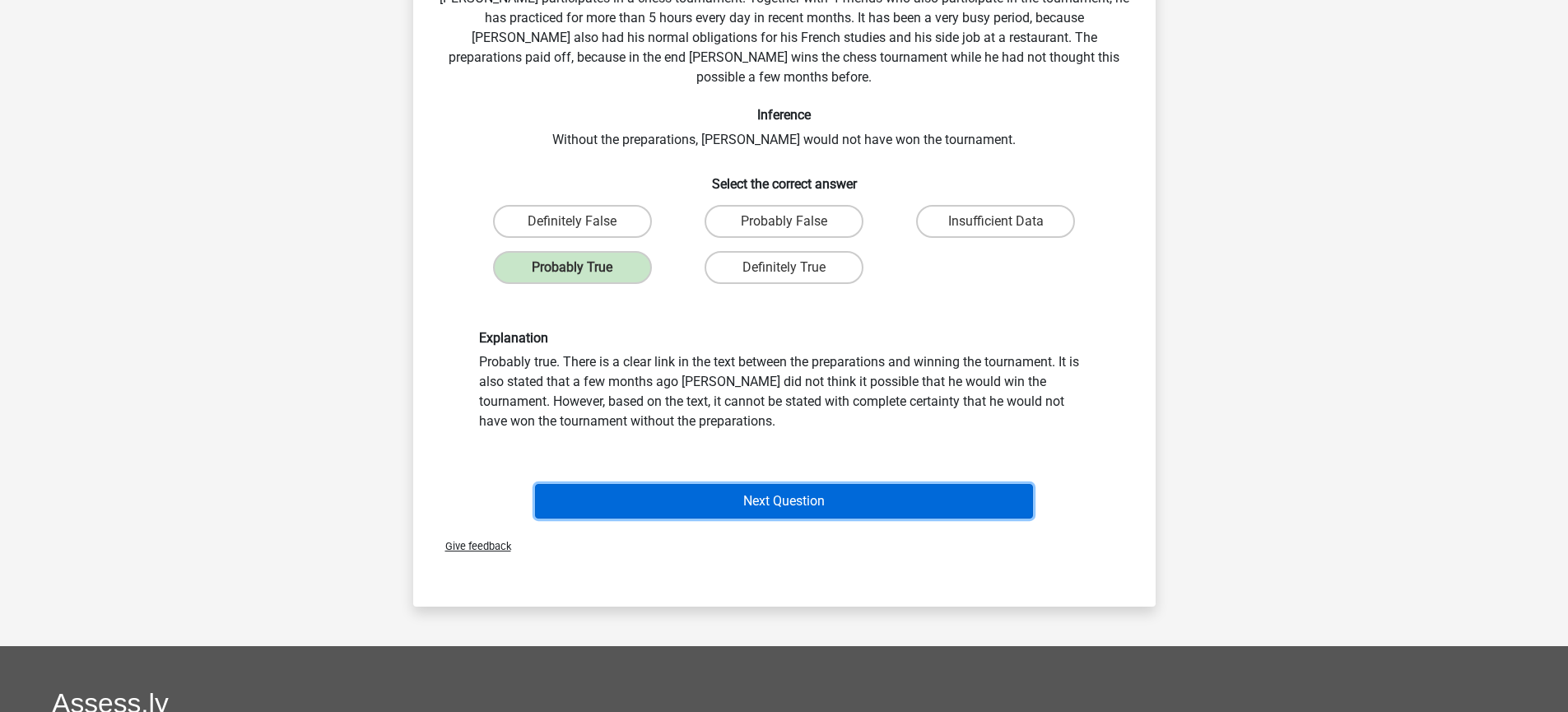
click at [912, 484] on button "Next Question" at bounding box center [783, 501] width 498 height 35
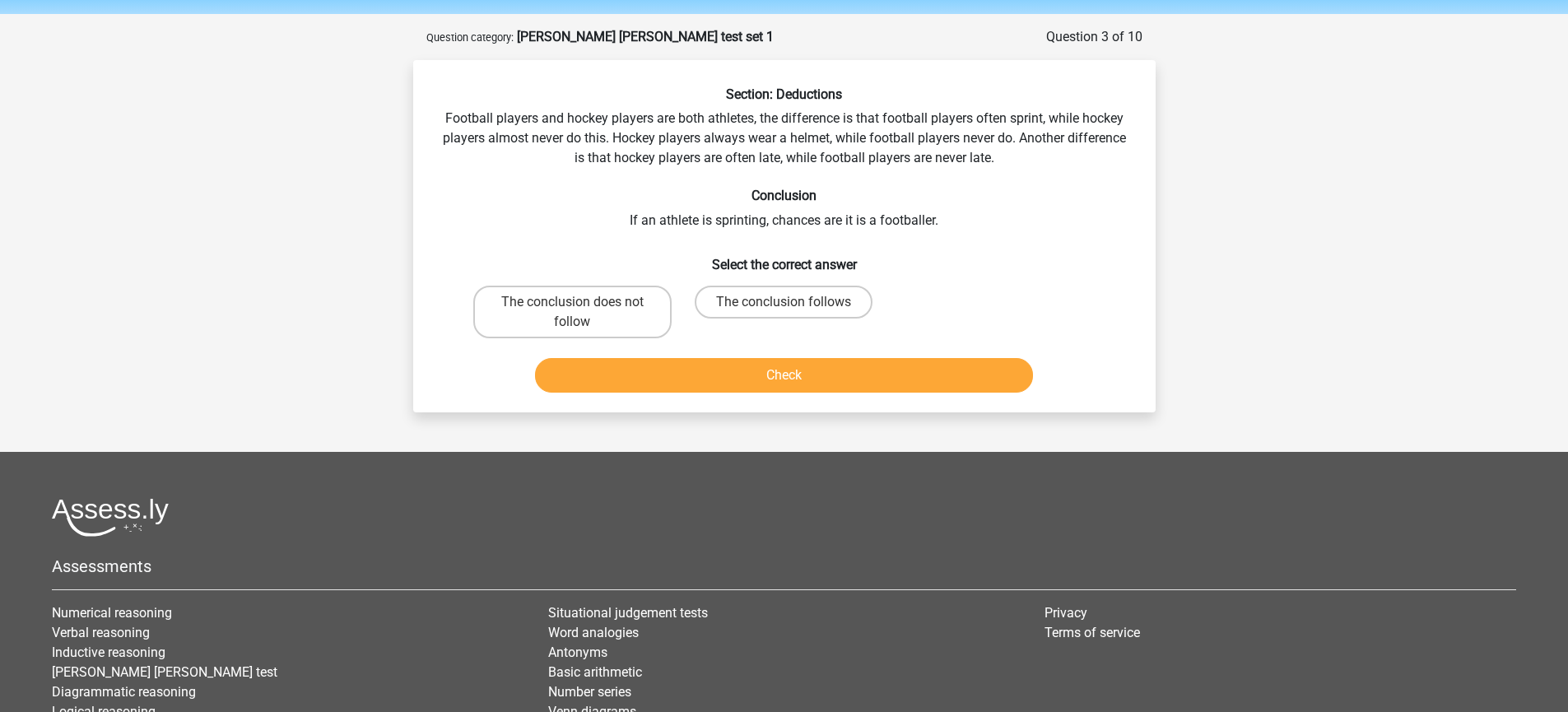
scroll to position [54, 0]
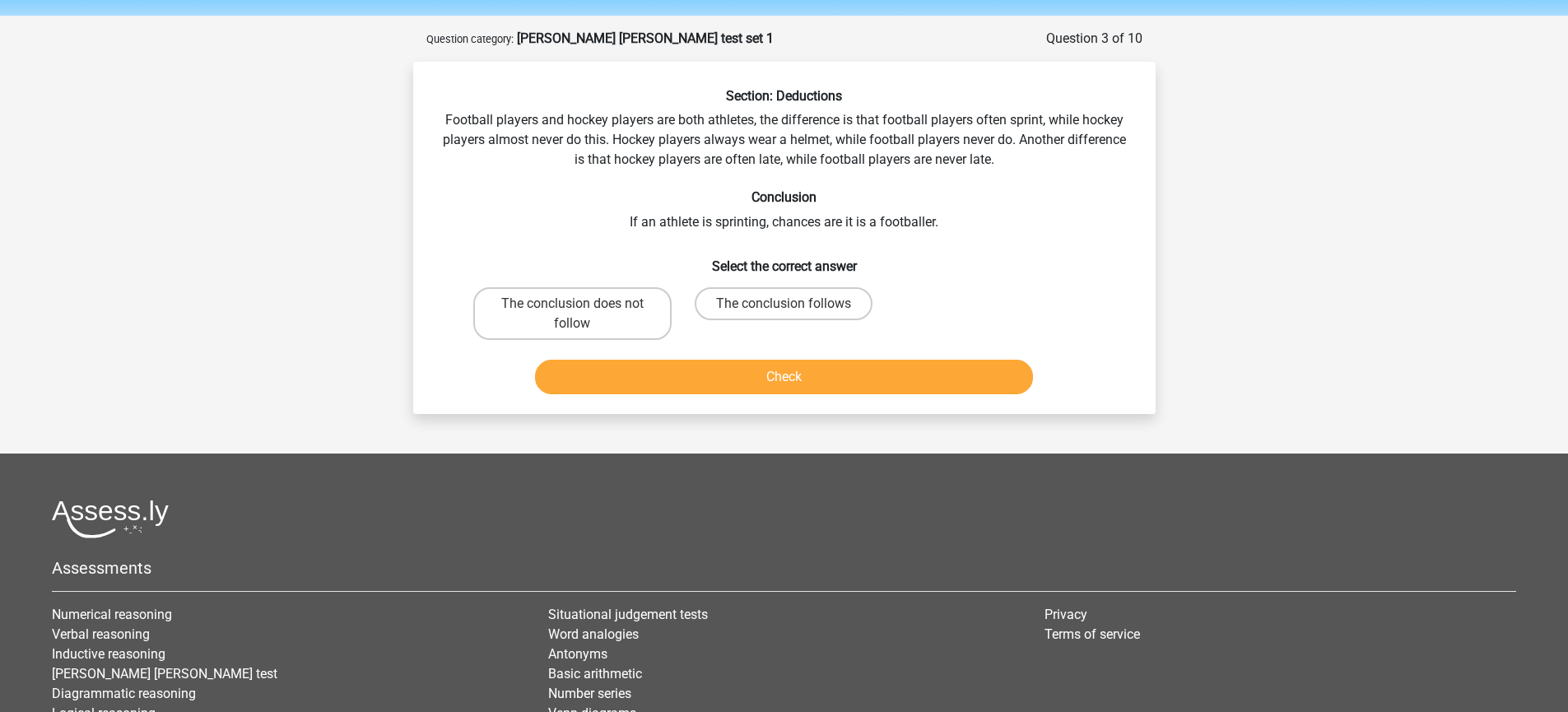
click at [808, 221] on div "Section: Deductions Football players and hockey players are both athletes, the …" at bounding box center [784, 244] width 729 height 313
drag, startPoint x: 783, startPoint y: 220, endPoint x: 1041, endPoint y: 225, distance: 258.0
click at [1041, 225] on div "Section: Deductions Football players and hockey players are both athletes, the …" at bounding box center [784, 244] width 729 height 313
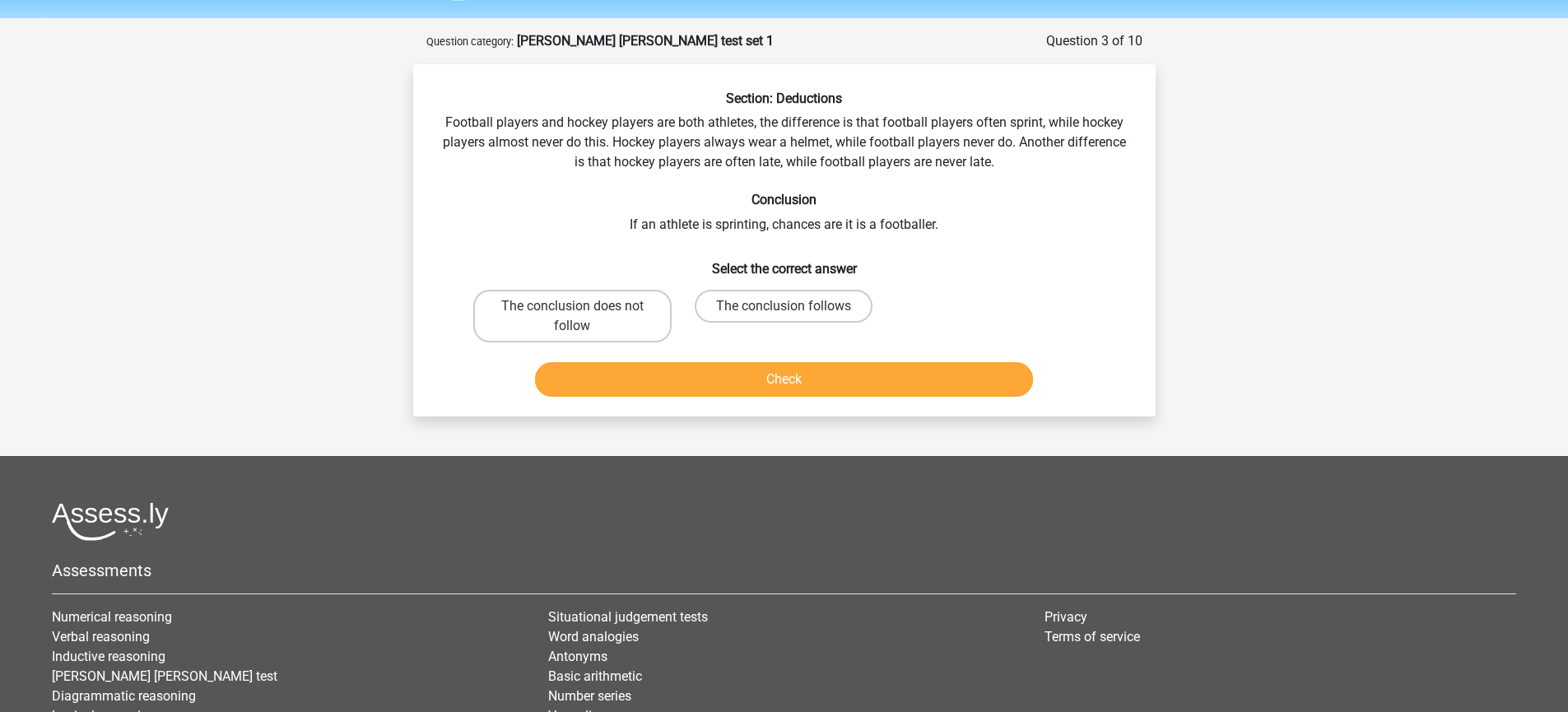
scroll to position [50, 0]
click at [724, 313] on label "The conclusion follows" at bounding box center [783, 307] width 178 height 33
click at [783, 313] on input "The conclusion follows" at bounding box center [788, 312] width 11 height 11
radio input "true"
click at [714, 372] on button "Check" at bounding box center [783, 380] width 498 height 35
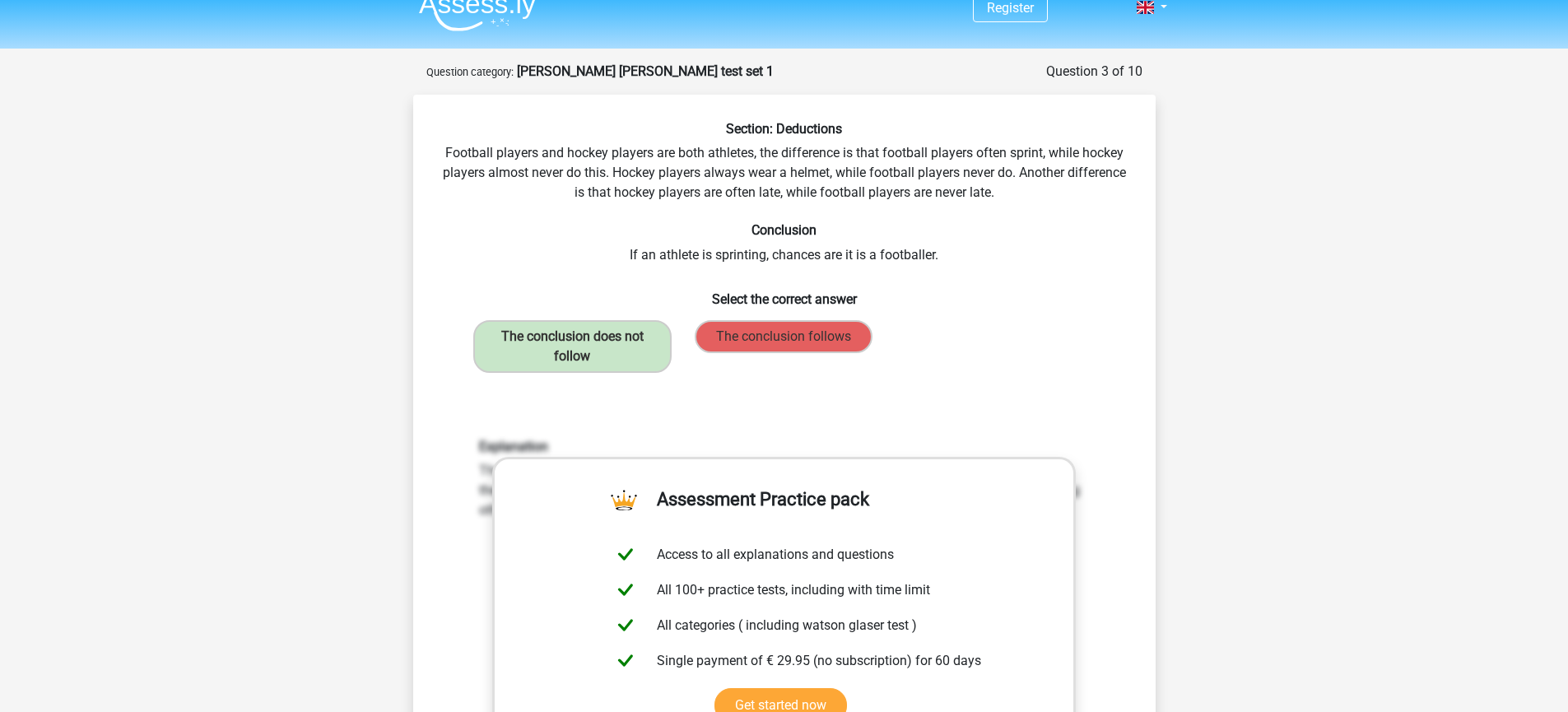
scroll to position [0, 0]
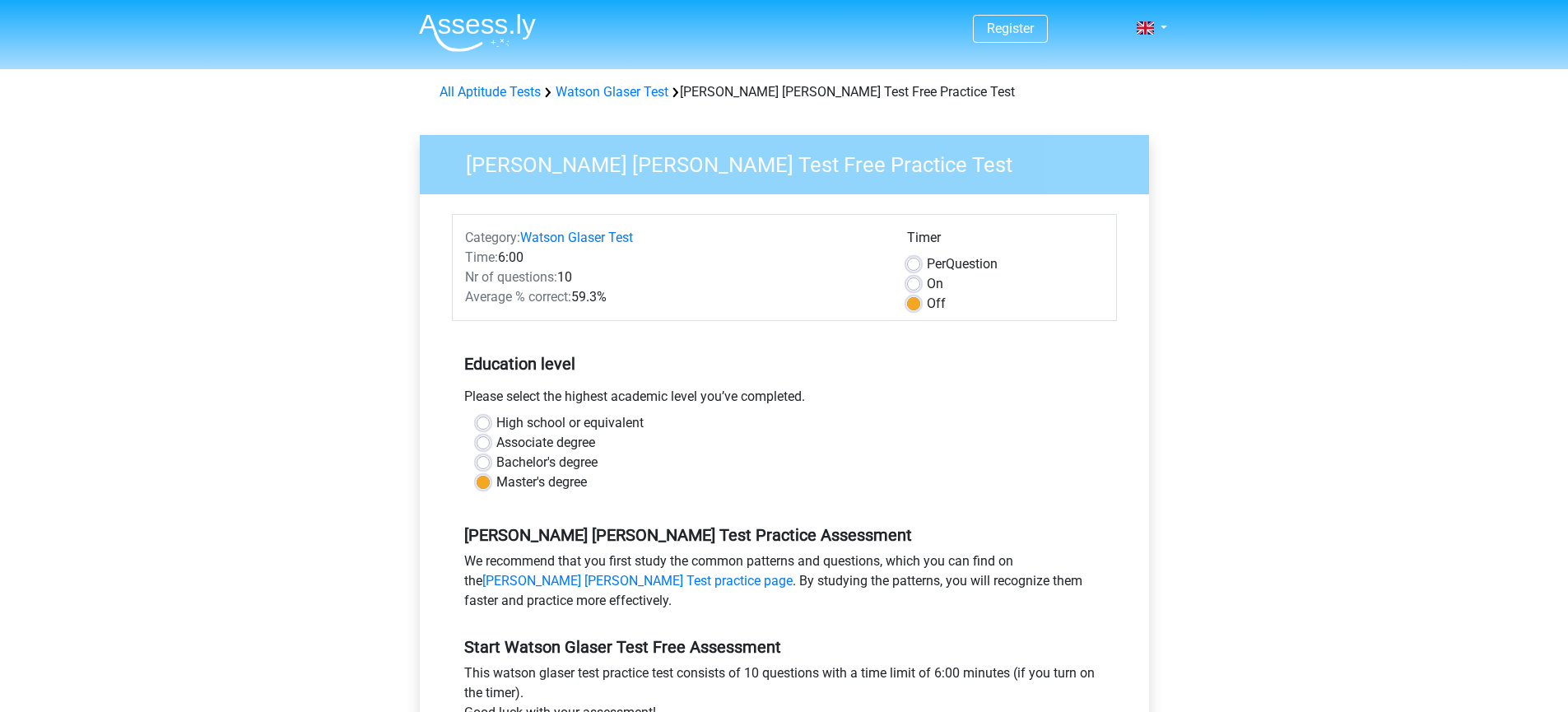
scroll to position [480, 0]
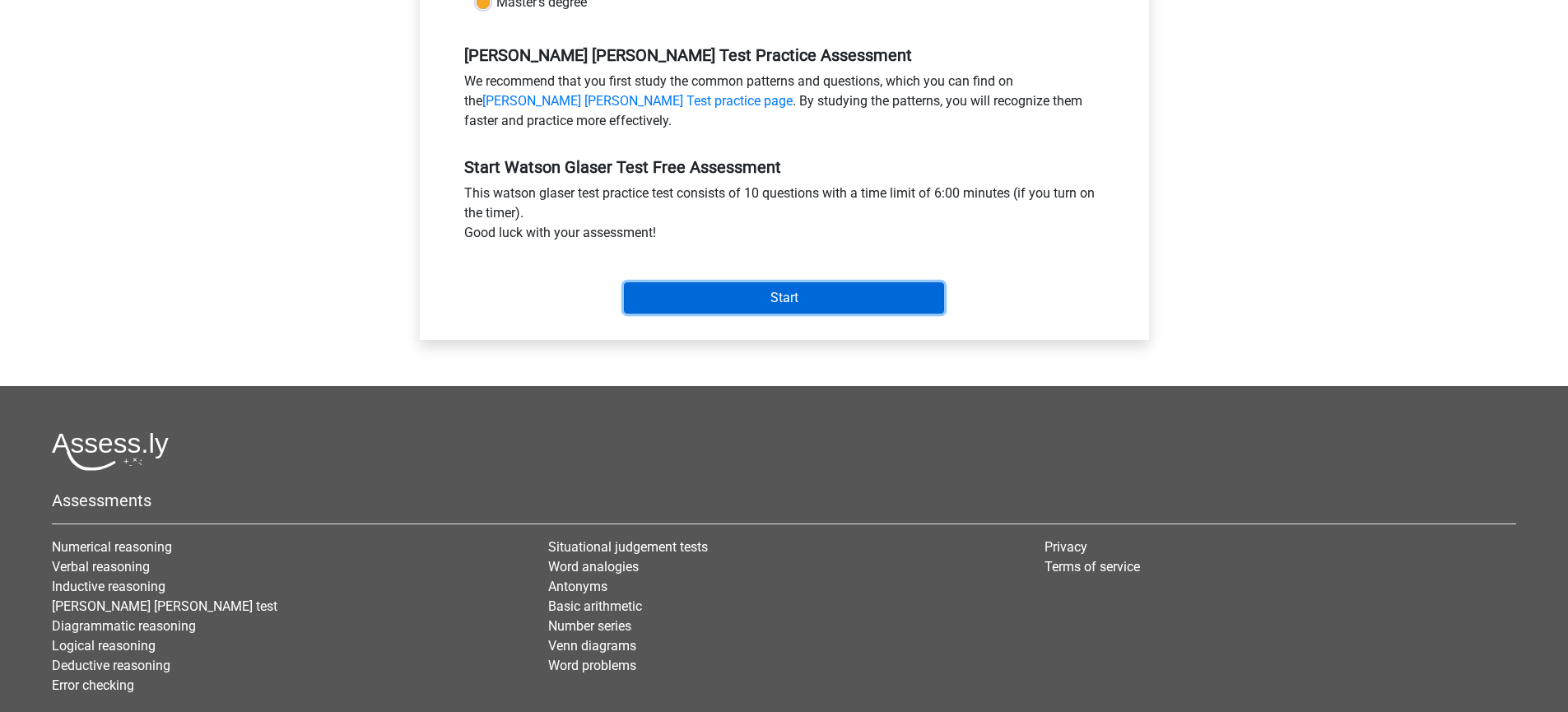
click at [725, 307] on input "Start" at bounding box center [783, 298] width 320 height 31
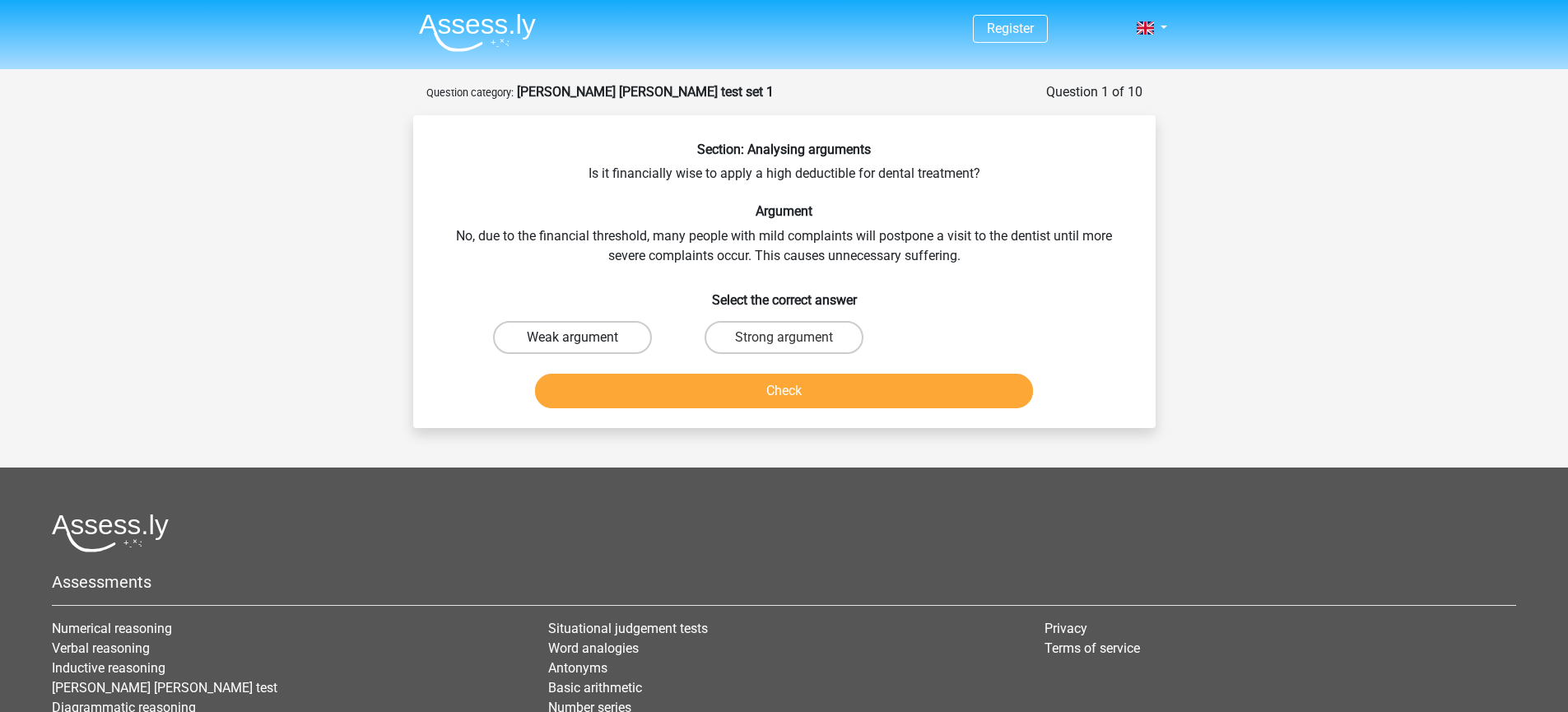
drag, startPoint x: 544, startPoint y: 333, endPoint x: 622, endPoint y: 346, distance: 79.1
click at [557, 330] on label "Weak argument" at bounding box center [573, 337] width 159 height 33
click at [572, 337] on input "Weak argument" at bounding box center [577, 342] width 11 height 11
radio input "true"
click at [712, 382] on button "Check" at bounding box center [783, 391] width 498 height 35
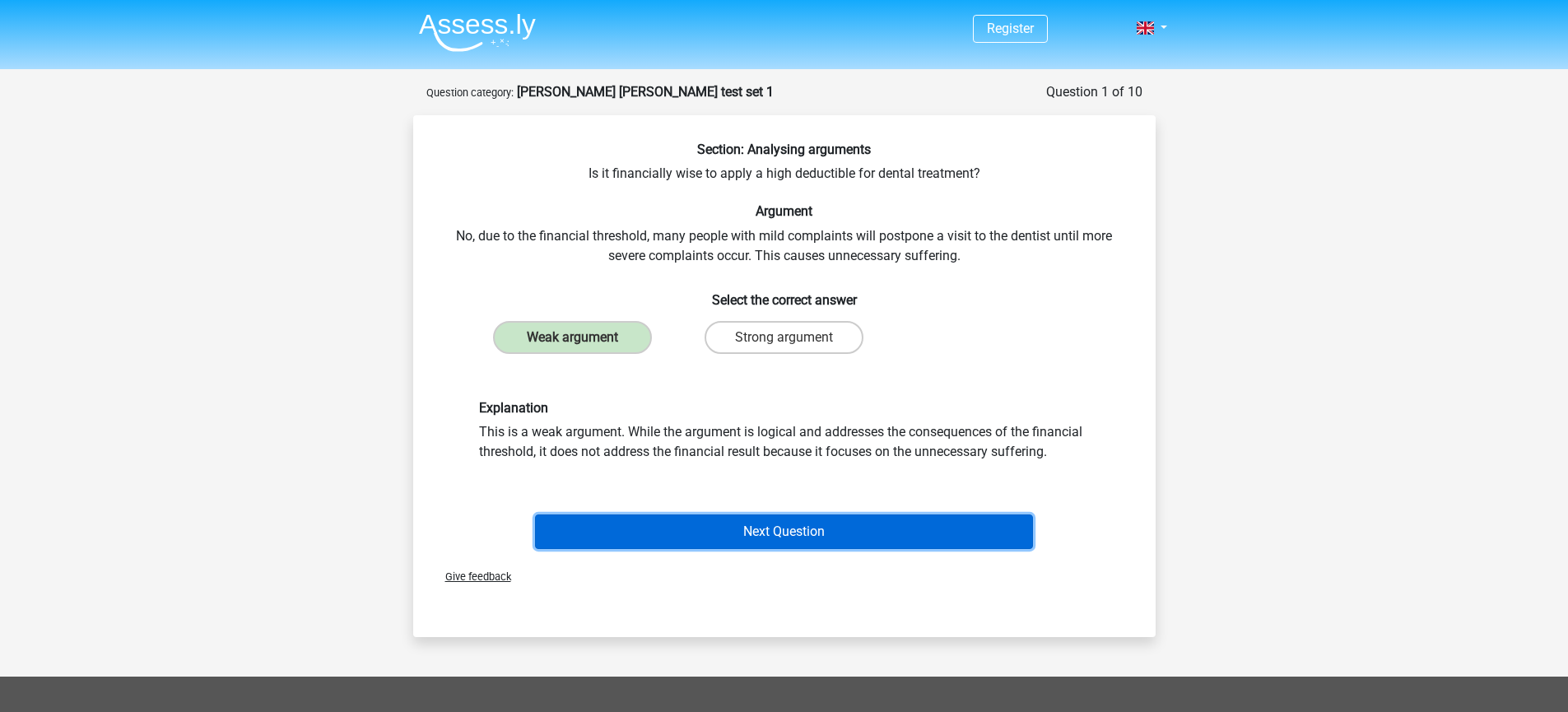
click at [782, 541] on button "Next Question" at bounding box center [783, 532] width 498 height 35
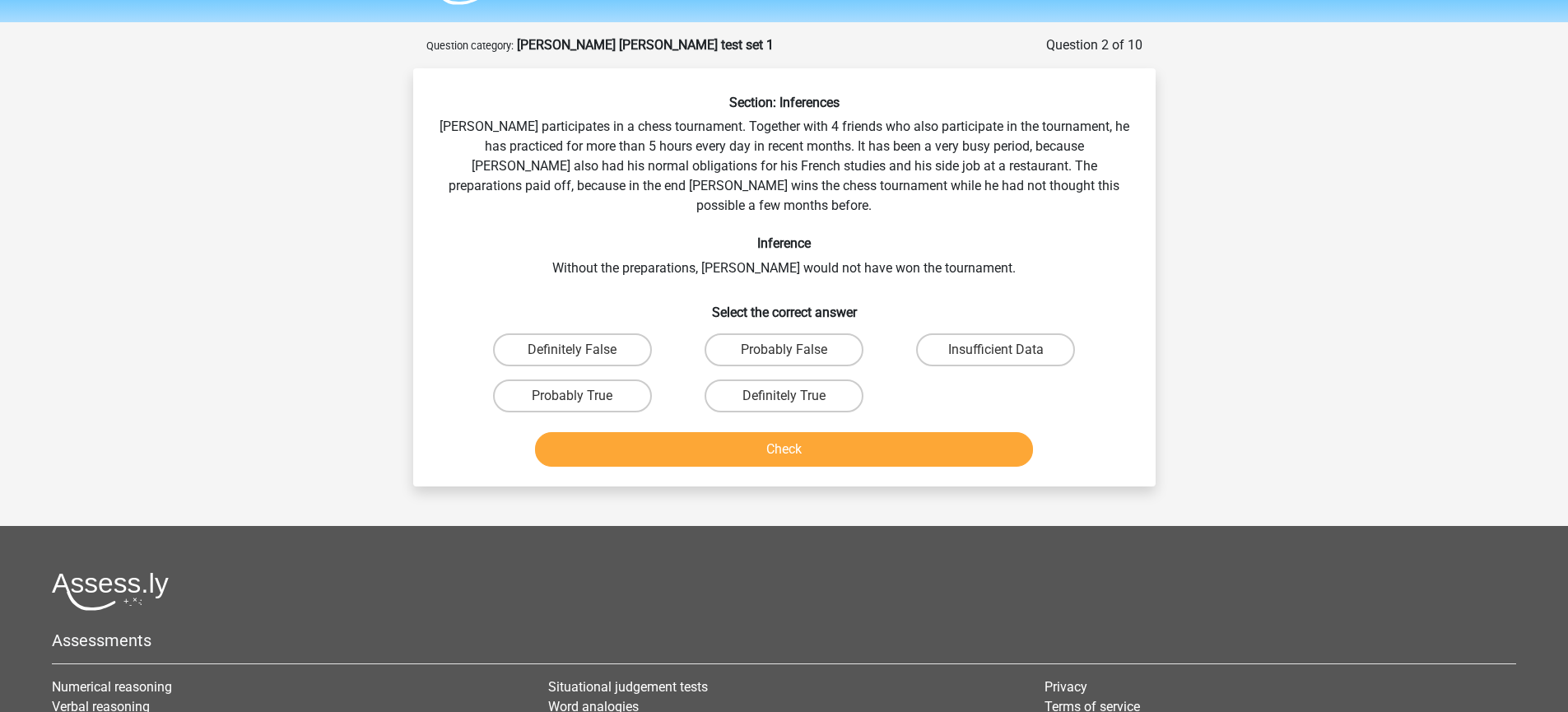
scroll to position [83, 0]
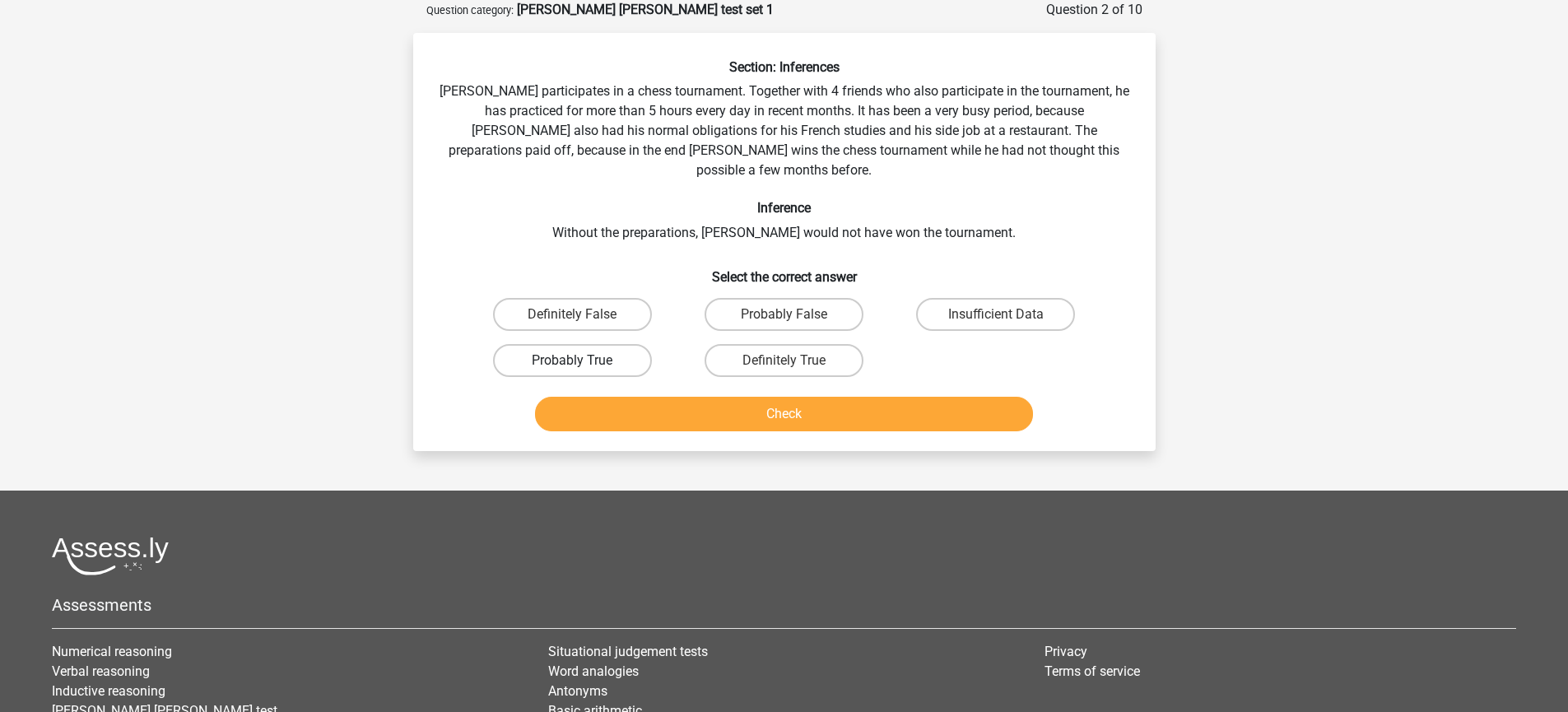
click at [617, 344] on label "Probably True" at bounding box center [573, 360] width 159 height 33
click at [582, 360] on input "Probably True" at bounding box center [577, 365] width 11 height 11
radio input "true"
click at [652, 396] on button "Check" at bounding box center [783, 414] width 498 height 35
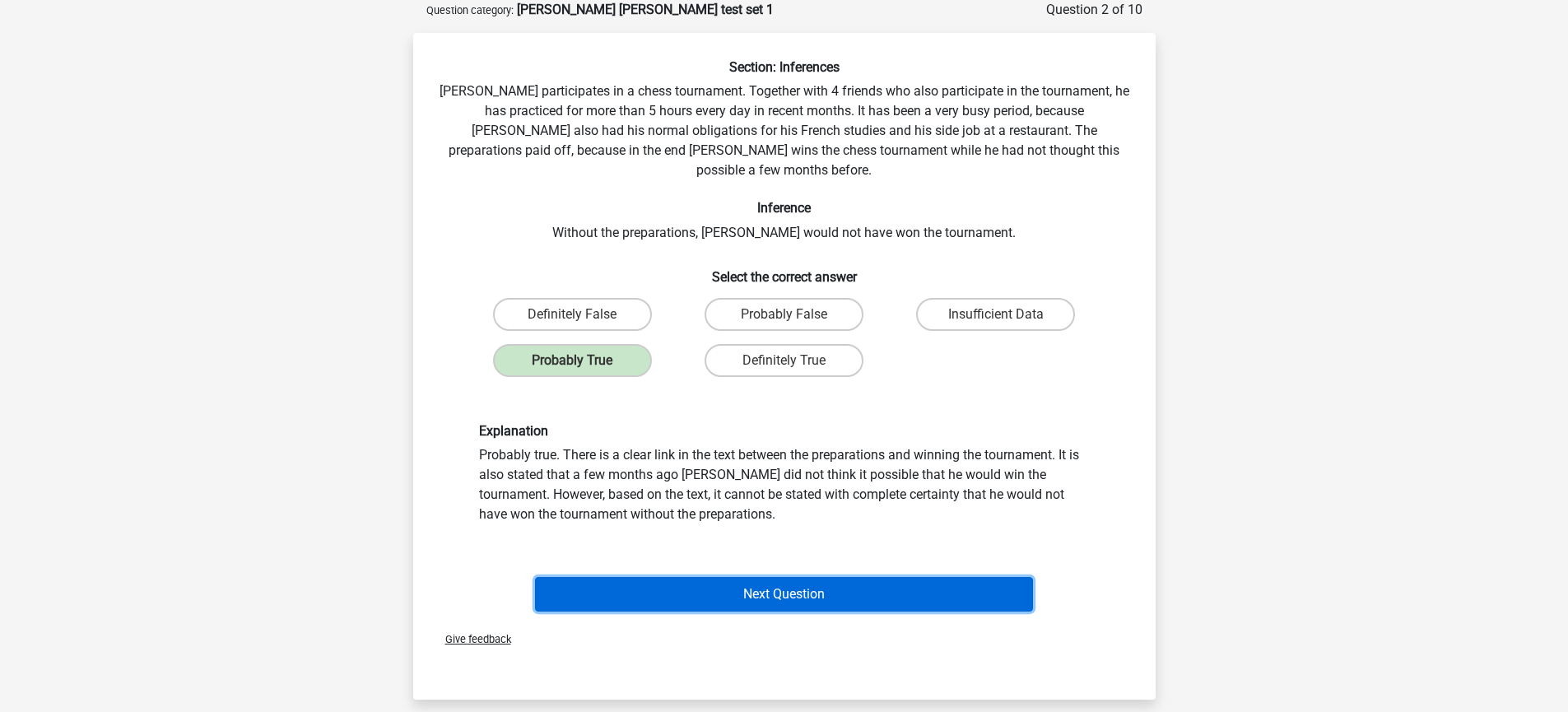
click at [759, 577] on button "Next Question" at bounding box center [783, 594] width 498 height 35
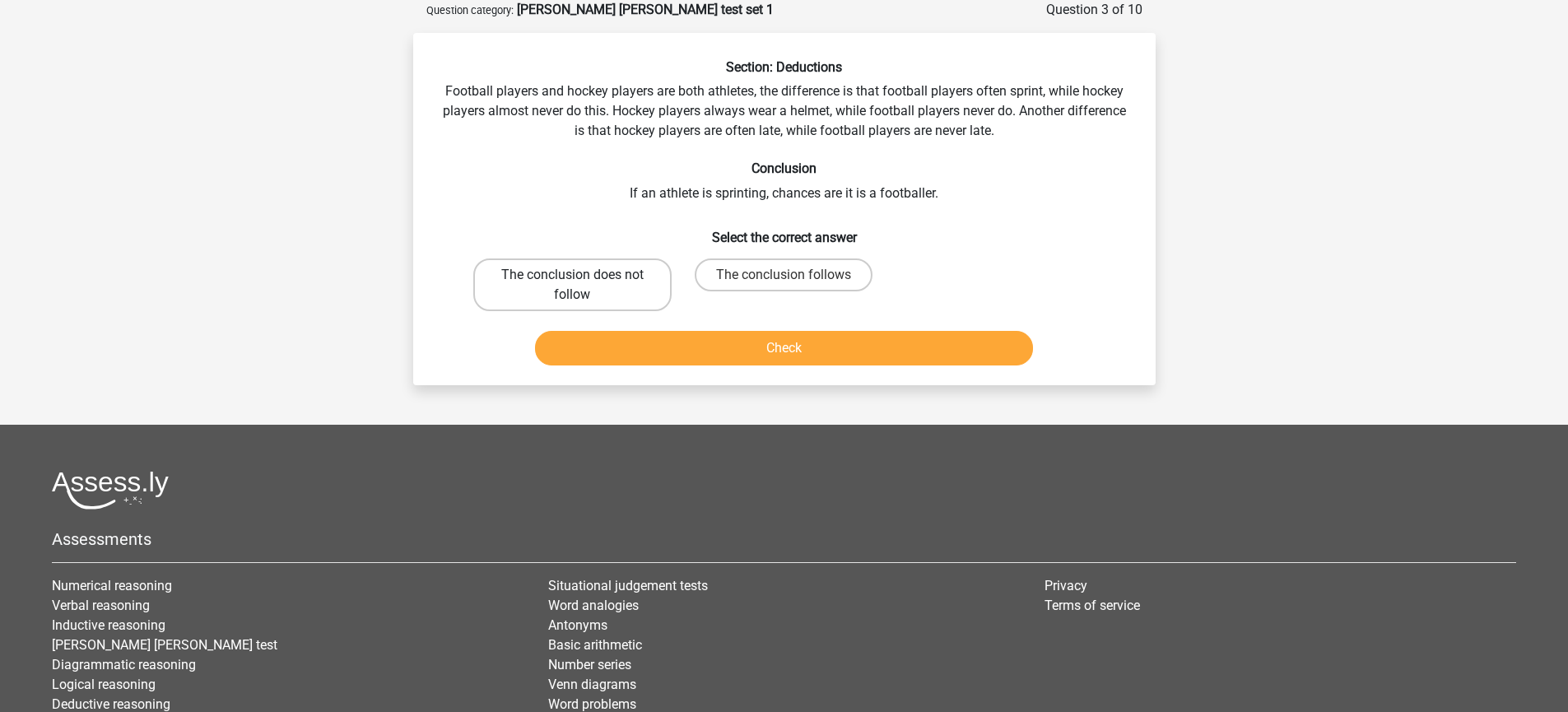
click at [566, 311] on label "The conclusion does not follow" at bounding box center [573, 285] width 198 height 53
click at [572, 286] on input "The conclusion does not follow" at bounding box center [577, 280] width 11 height 11
radio input "true"
click at [568, 299] on label "The conclusion does not follow" at bounding box center [573, 285] width 198 height 53
click at [572, 286] on input "The conclusion does not follow" at bounding box center [577, 280] width 11 height 11
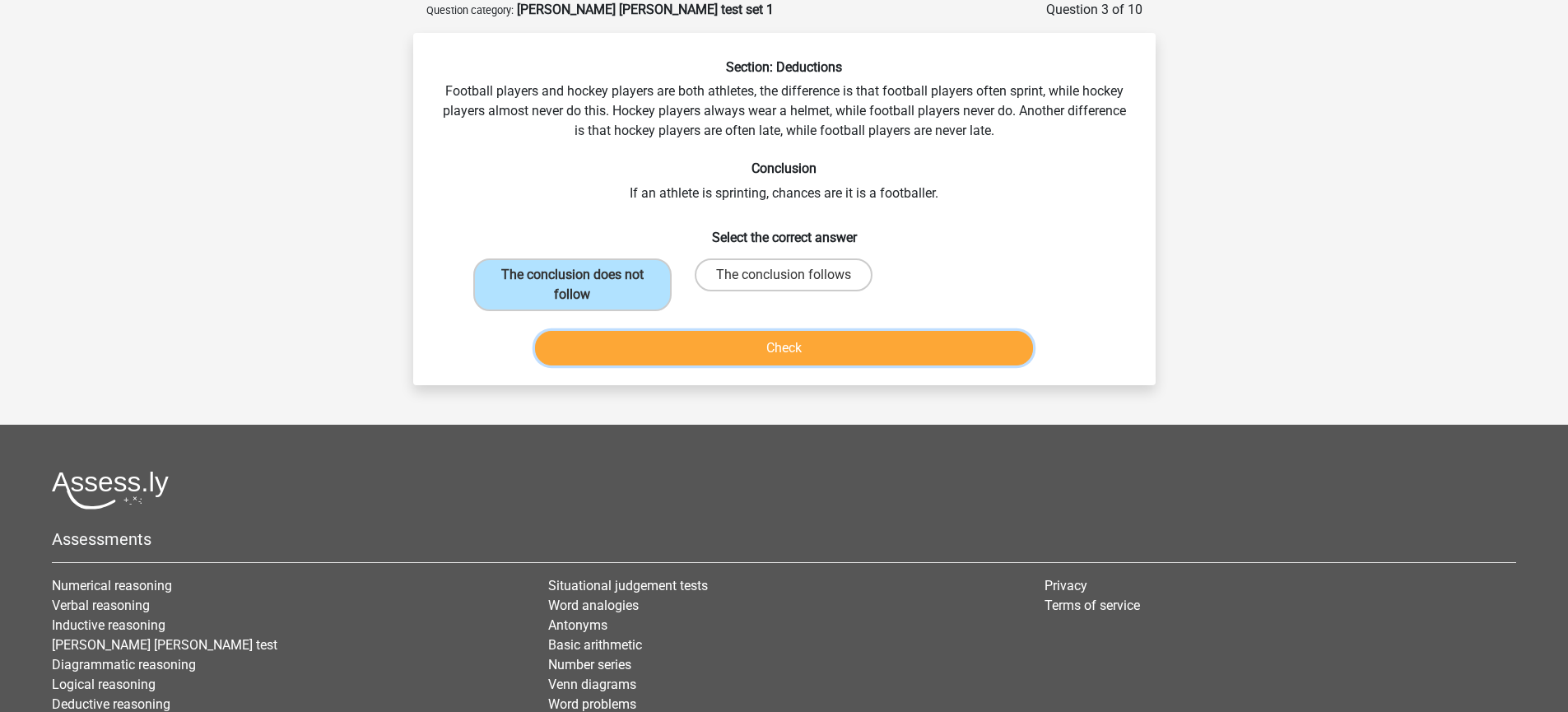
click at [597, 343] on button "Check" at bounding box center [783, 348] width 498 height 35
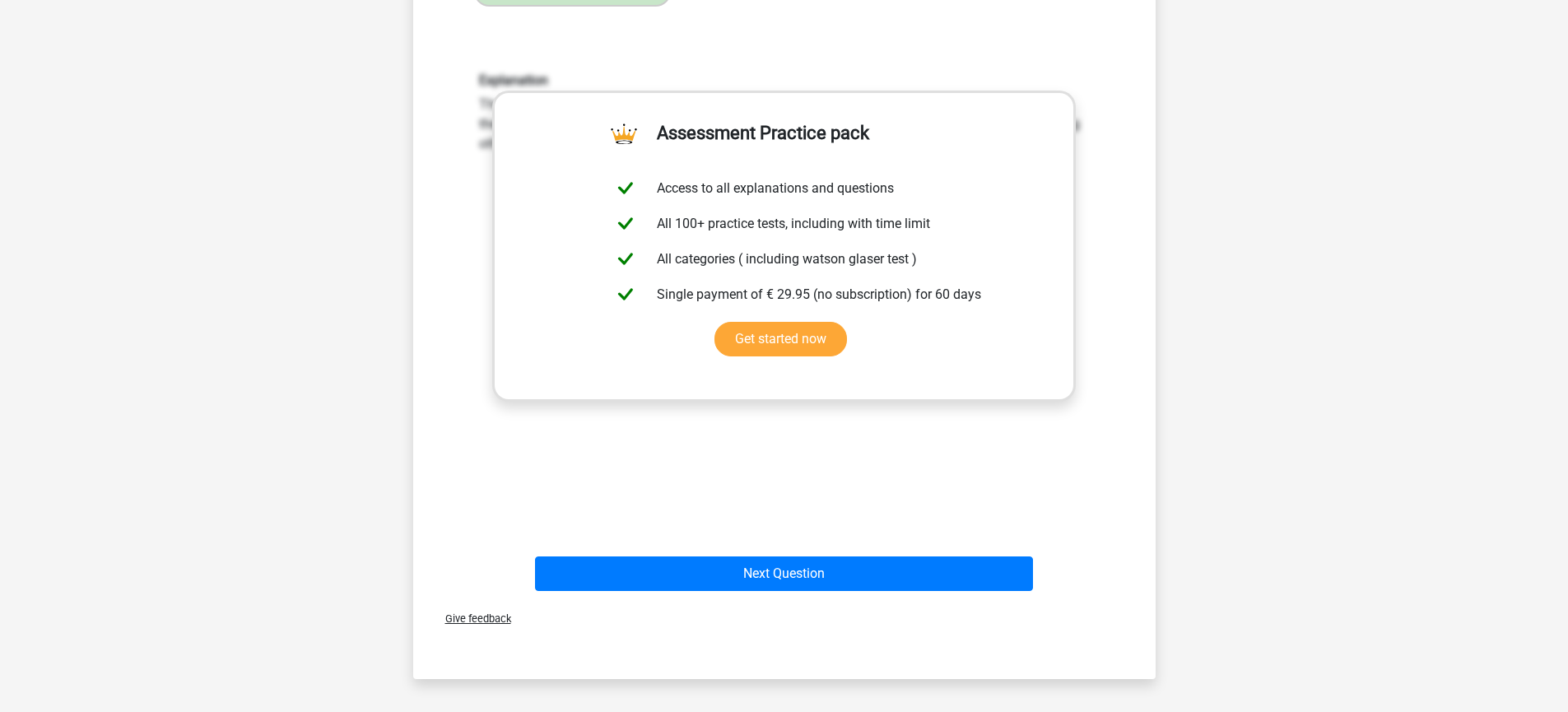
scroll to position [805, 0]
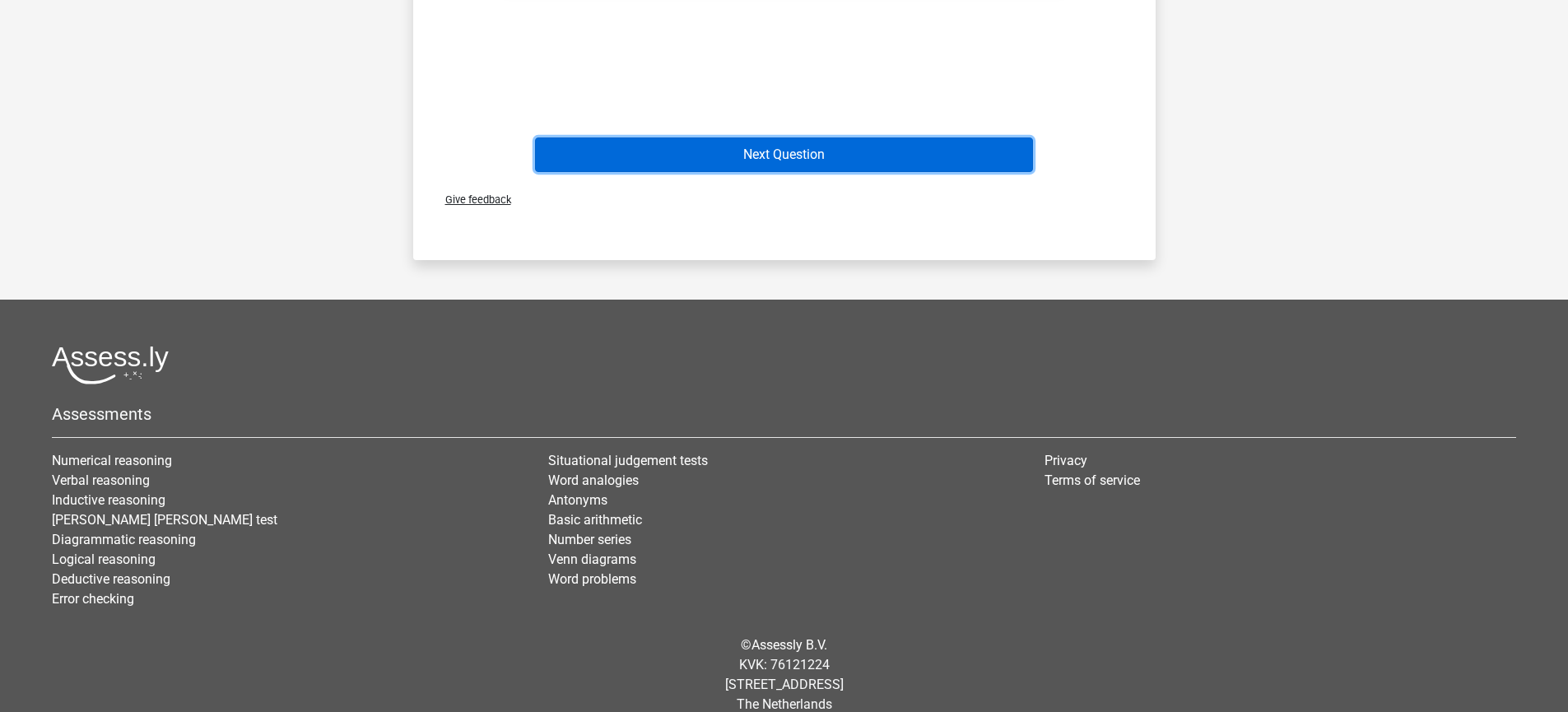
click at [817, 155] on button "Next Question" at bounding box center [783, 154] width 498 height 35
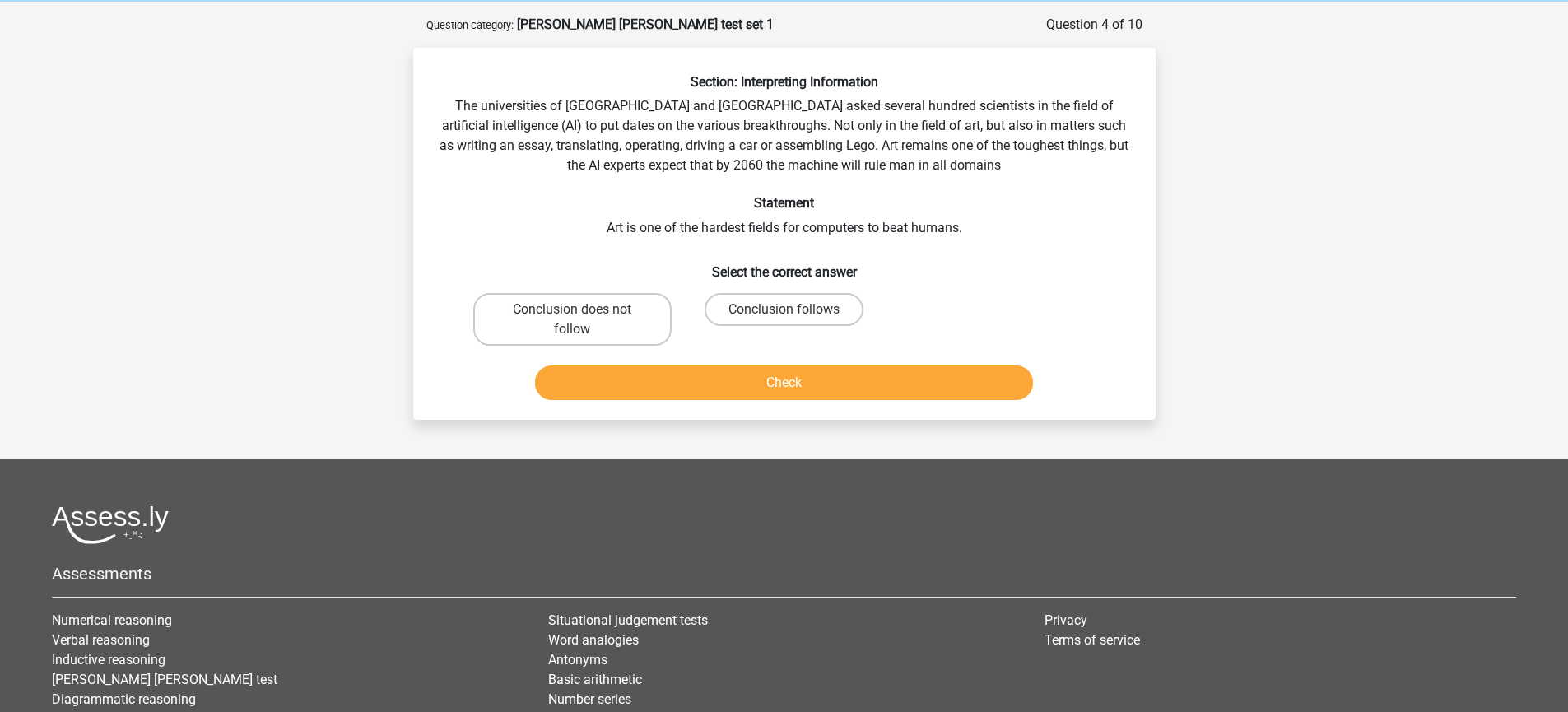
scroll to position [50, 0]
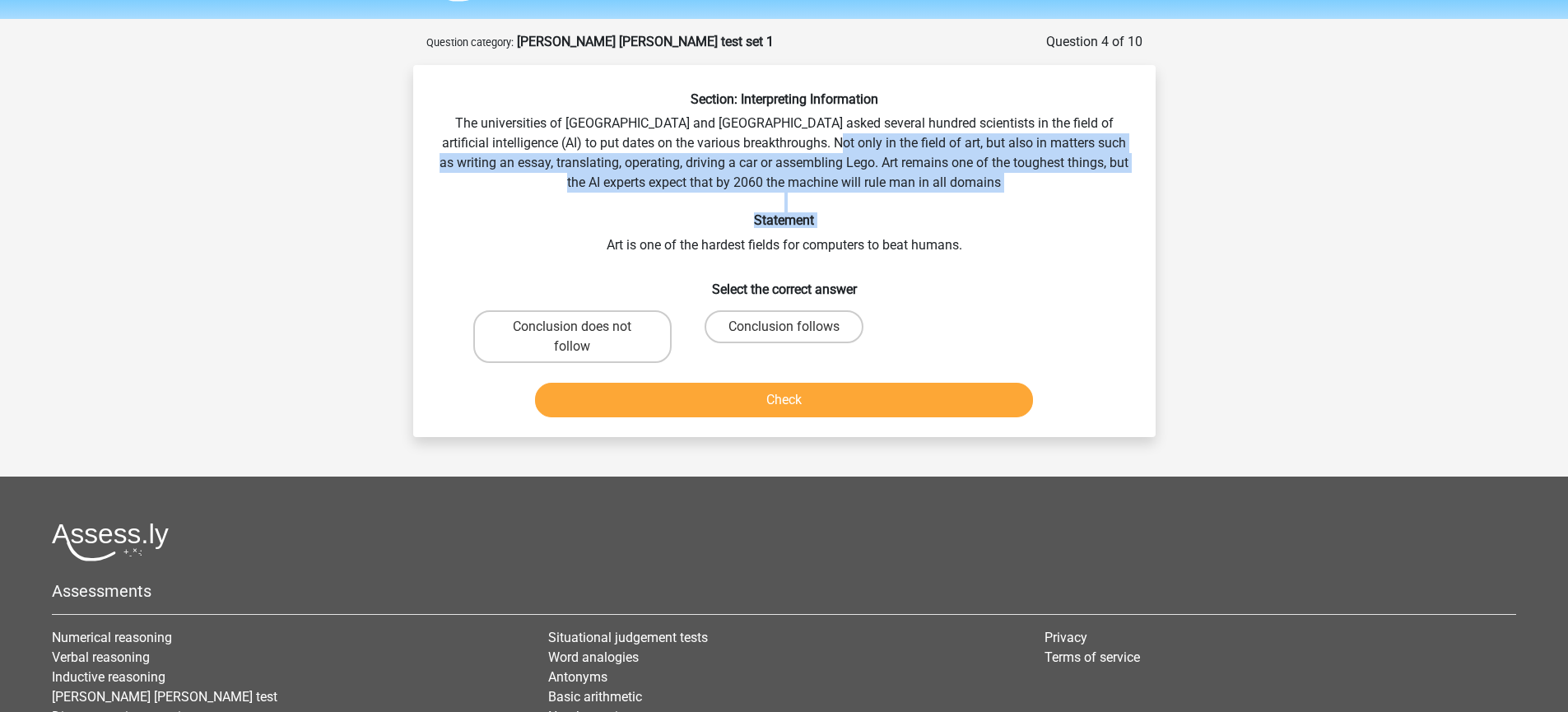
drag, startPoint x: 905, startPoint y: 219, endPoint x: 916, endPoint y: 230, distance: 15.6
click at [916, 230] on div "Section: Interpreting Information The universities of Oxford and Yale asked sev…" at bounding box center [784, 258] width 729 height 332
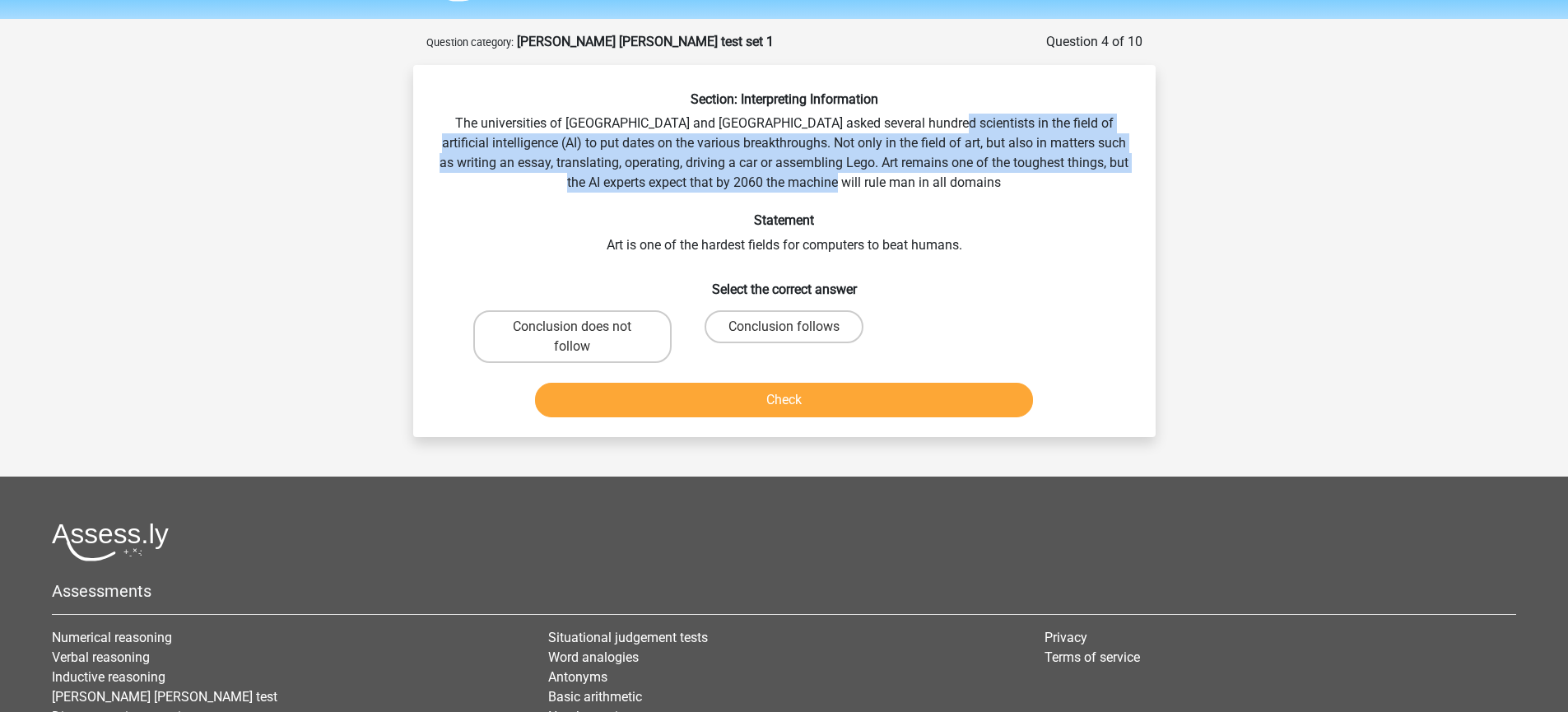
drag, startPoint x: 911, startPoint y: 124, endPoint x: 923, endPoint y: 178, distance: 55.3
click at [923, 178] on div "Section: Interpreting Information The universities of Oxford and Yale asked sev…" at bounding box center [784, 258] width 729 height 332
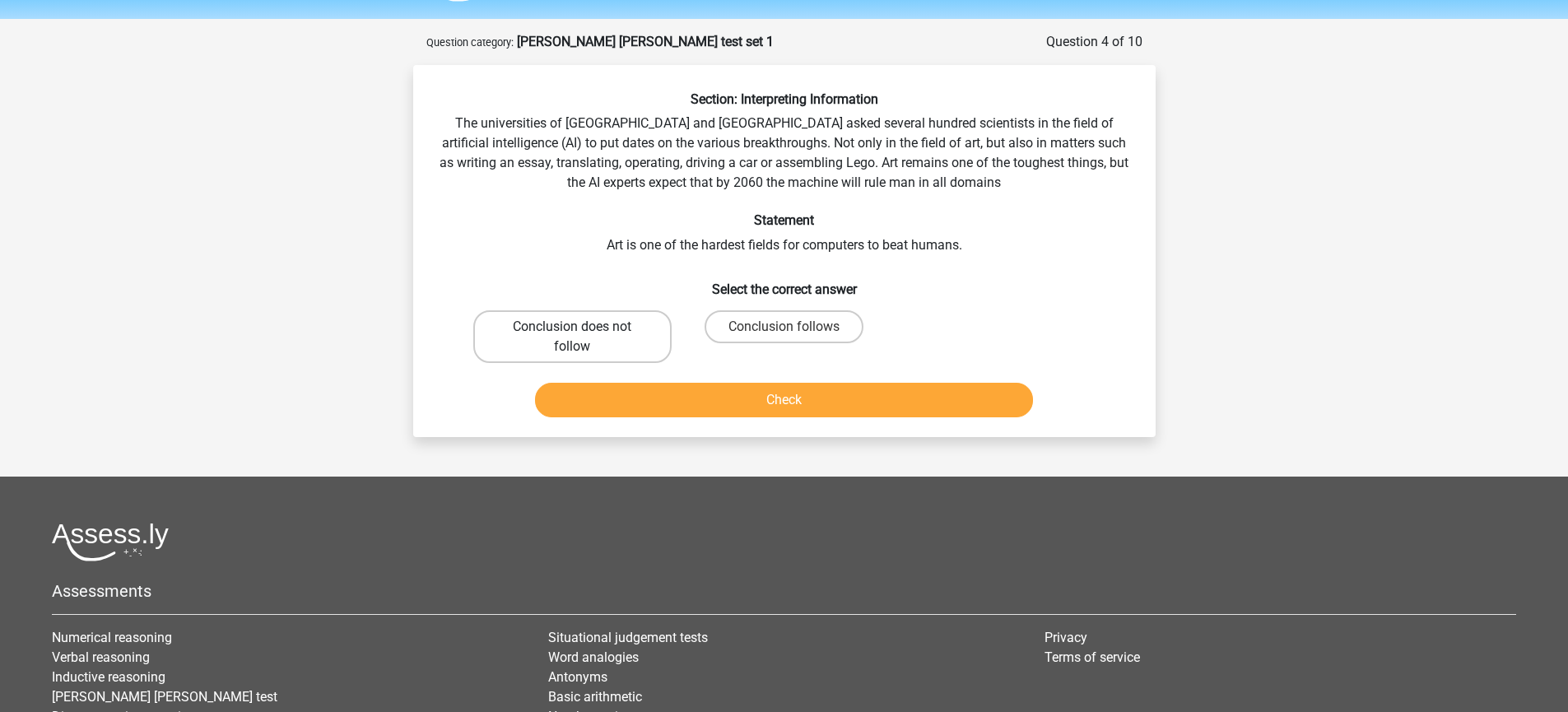
click at [602, 345] on label "Conclusion does not follow" at bounding box center [573, 337] width 198 height 53
click at [582, 337] on input "Conclusion does not follow" at bounding box center [577, 331] width 11 height 11
radio input "true"
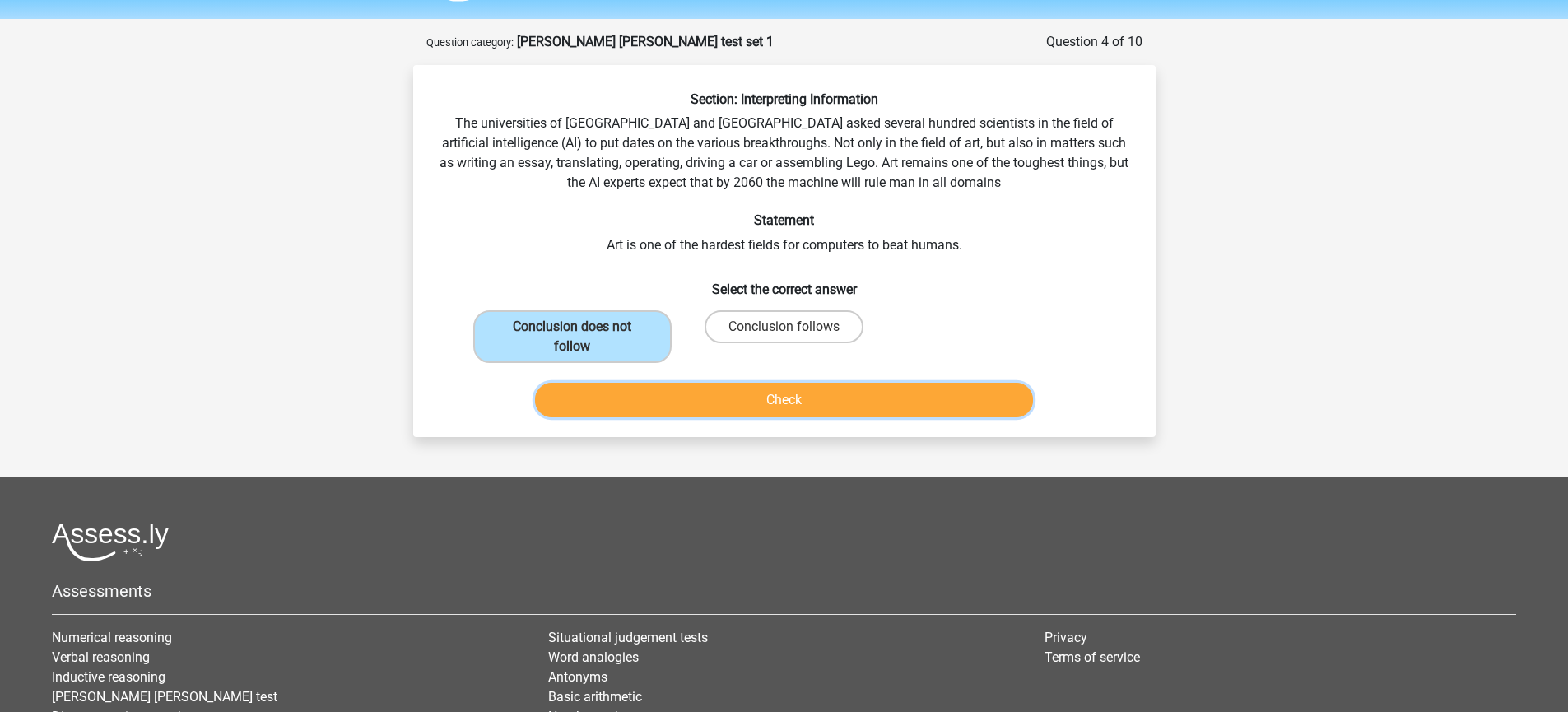
click at [601, 396] on button "Check" at bounding box center [783, 400] width 498 height 35
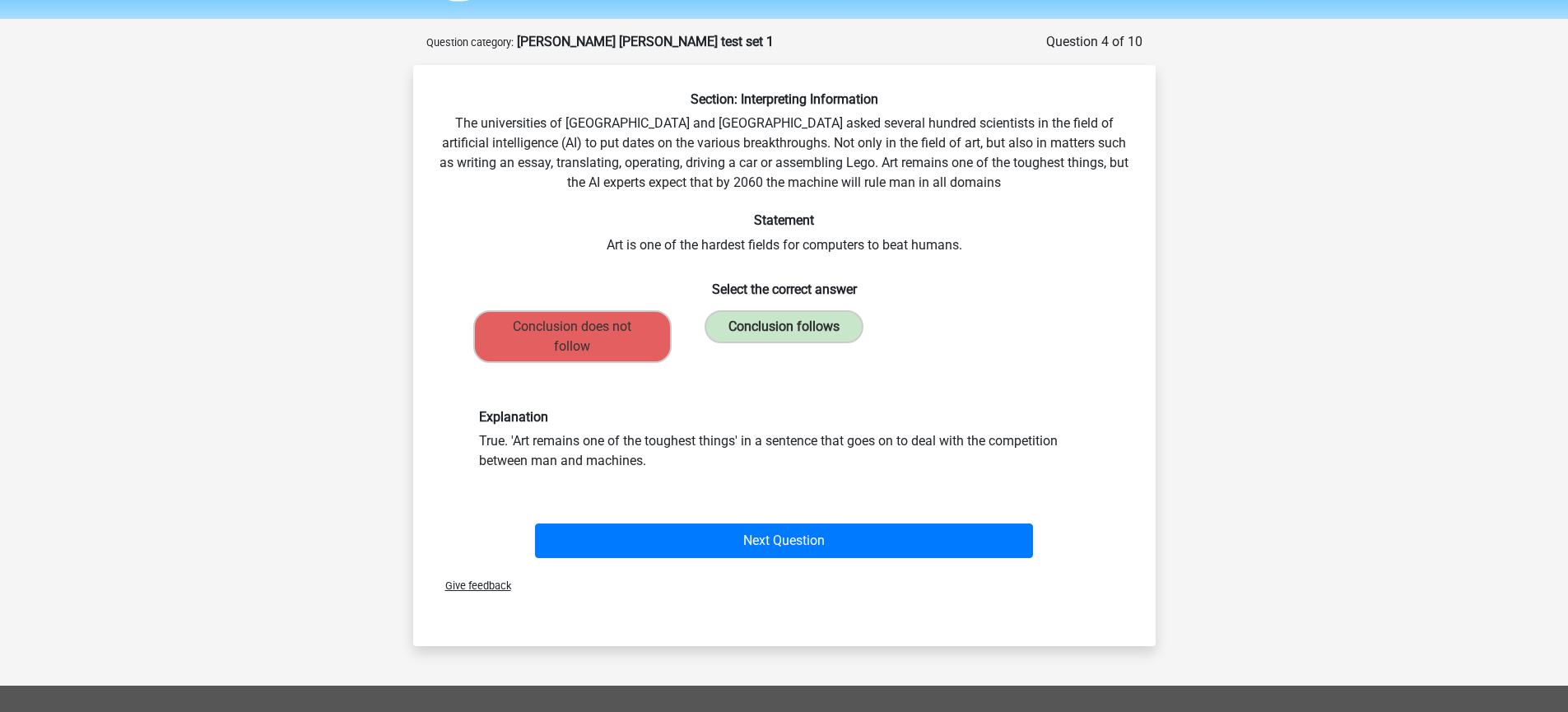
drag, startPoint x: 645, startPoint y: 423, endPoint x: 952, endPoint y: 453, distance: 308.5
click at [952, 453] on div "Explanation True. 'Art remains one of the toughest things' in a sentence that g…" at bounding box center [784, 439] width 635 height 62
drag, startPoint x: 801, startPoint y: 493, endPoint x: 889, endPoint y: 498, distance: 88.1
click at [889, 498] on div "Explanation True. 'Art remains one of the toughest things' in a sentence that g…" at bounding box center [784, 439] width 690 height 140
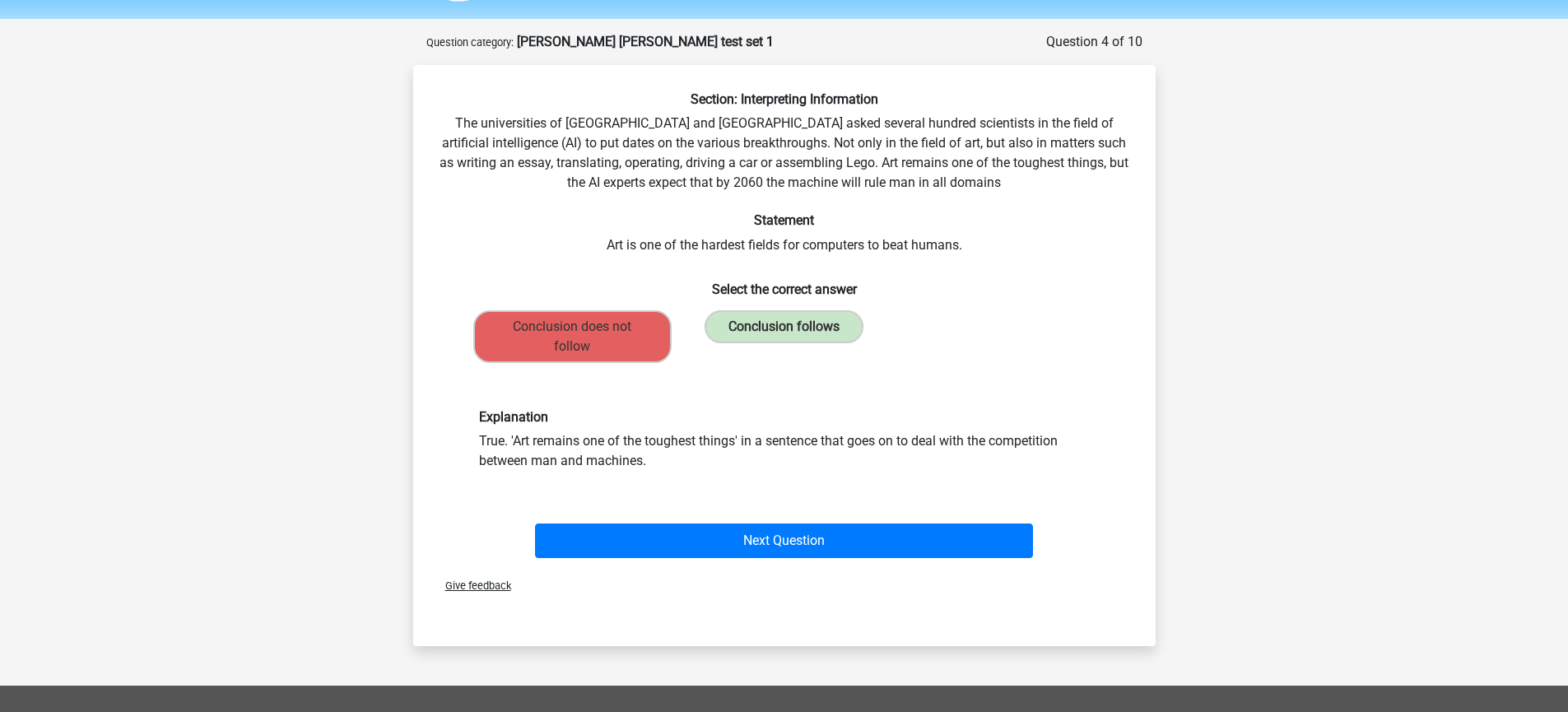
drag, startPoint x: 523, startPoint y: 449, endPoint x: 523, endPoint y: 481, distance: 32.0
click at [523, 481] on div "Explanation True. 'Art remains one of the toughest things' in a sentence that g…" at bounding box center [784, 439] width 690 height 140
drag, startPoint x: 687, startPoint y: 453, endPoint x: 834, endPoint y: 468, distance: 147.8
click at [834, 468] on div "Explanation True. 'Art remains one of the toughest things' in a sentence that g…" at bounding box center [784, 439] width 635 height 62
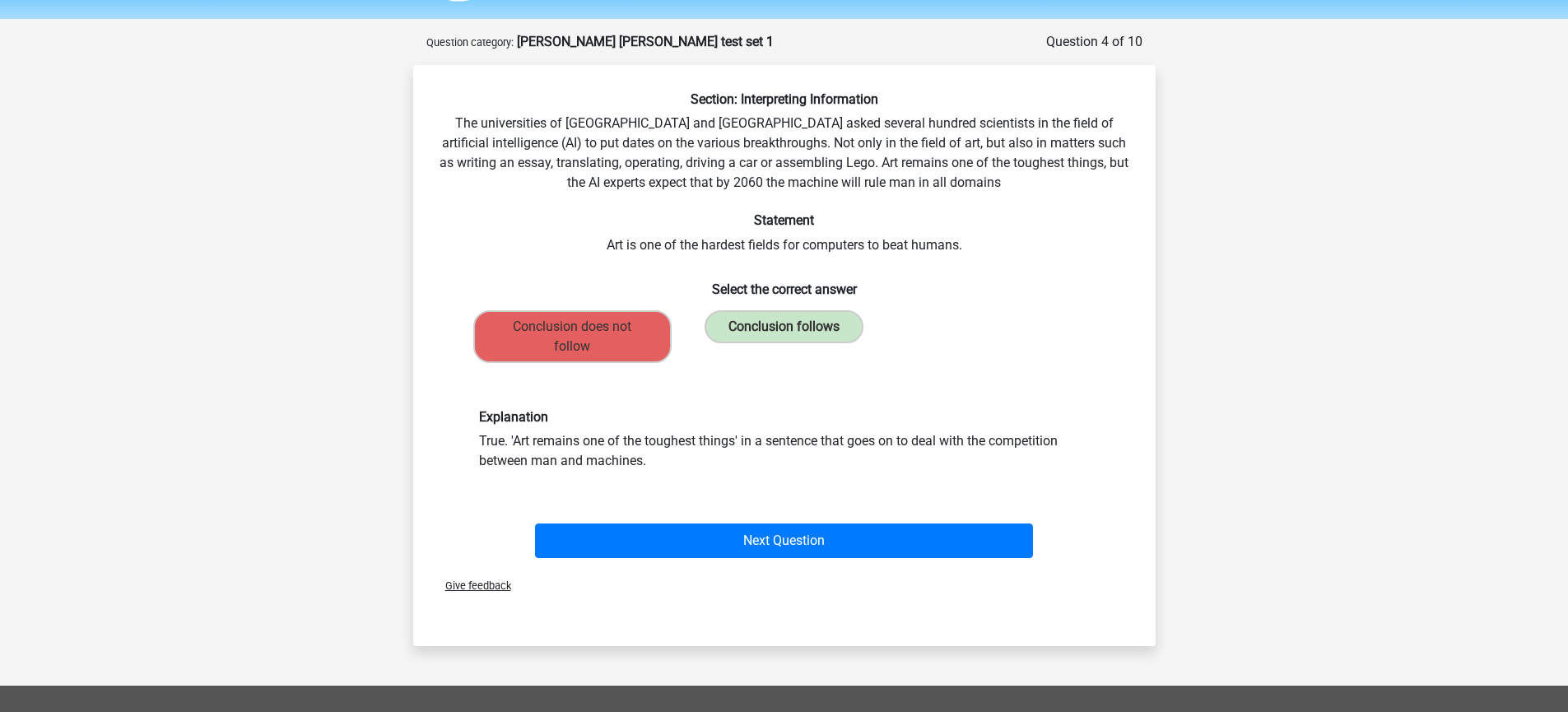
click at [834, 468] on div "Explanation True. 'Art remains one of the toughest things' in a sentence that g…" at bounding box center [784, 439] width 635 height 62
drag, startPoint x: 544, startPoint y: 436, endPoint x: 673, endPoint y: 477, distance: 135.4
click at [673, 477] on div "Explanation True. 'Art remains one of the toughest things' in a sentence that g…" at bounding box center [784, 439] width 690 height 140
drag, startPoint x: 984, startPoint y: 459, endPoint x: 1123, endPoint y: 459, distance: 139.0
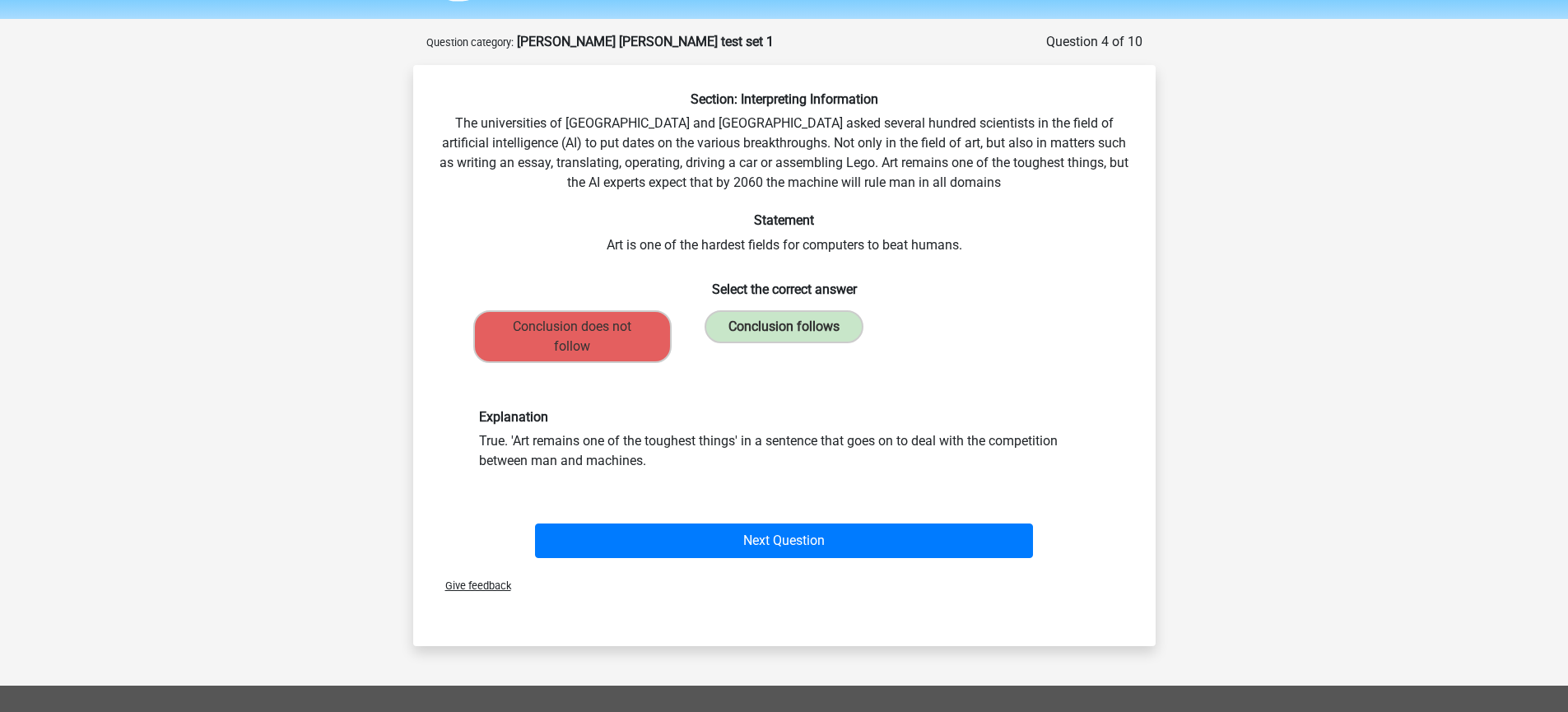
click at [1123, 459] on div "Explanation True. 'Art remains one of the toughest things' in a sentence that g…" at bounding box center [784, 439] width 690 height 140
click at [648, 445] on div "Explanation True. 'Art remains one of the toughest things' in a sentence that g…" at bounding box center [784, 439] width 635 height 62
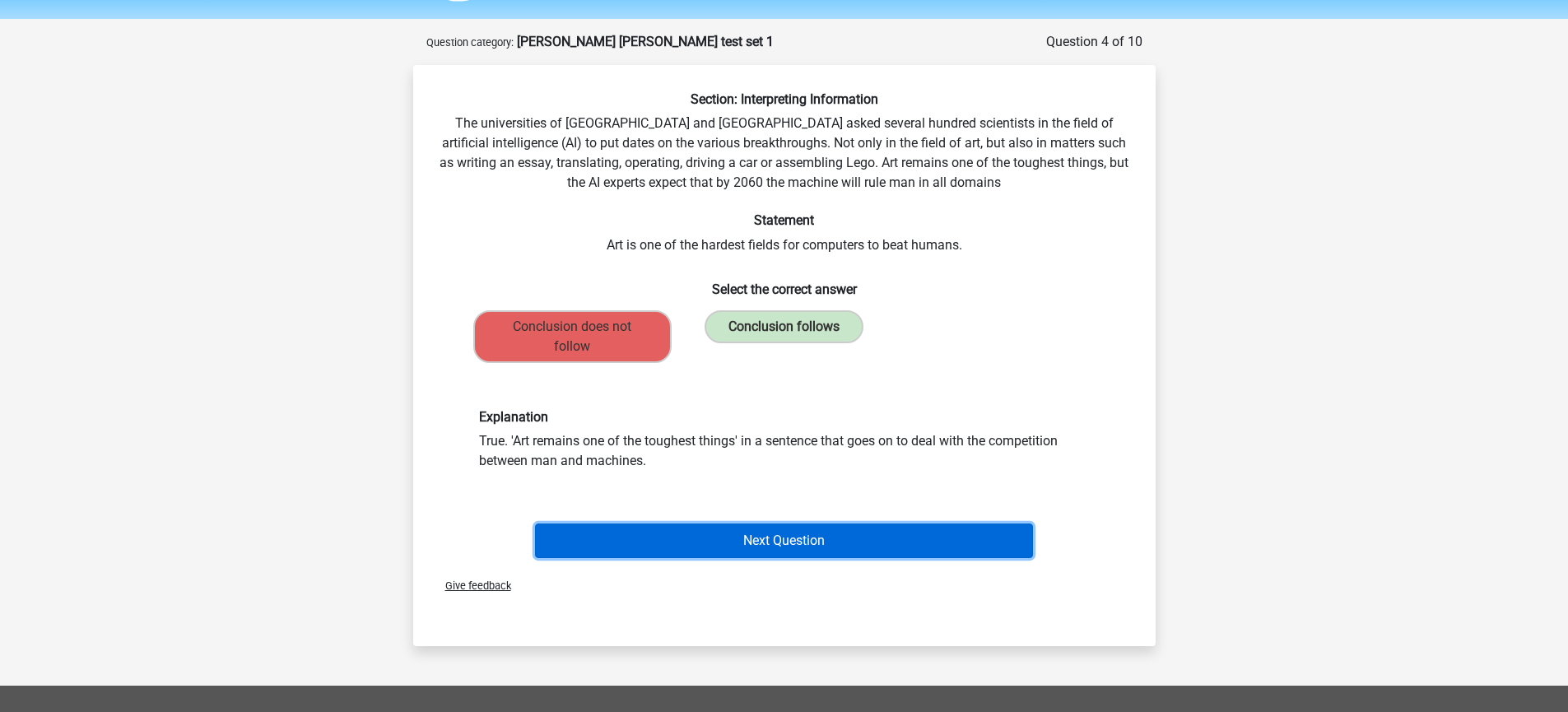
click at [620, 524] on button "Next Question" at bounding box center [783, 541] width 498 height 35
click at [617, 529] on button "Next Question" at bounding box center [783, 541] width 498 height 35
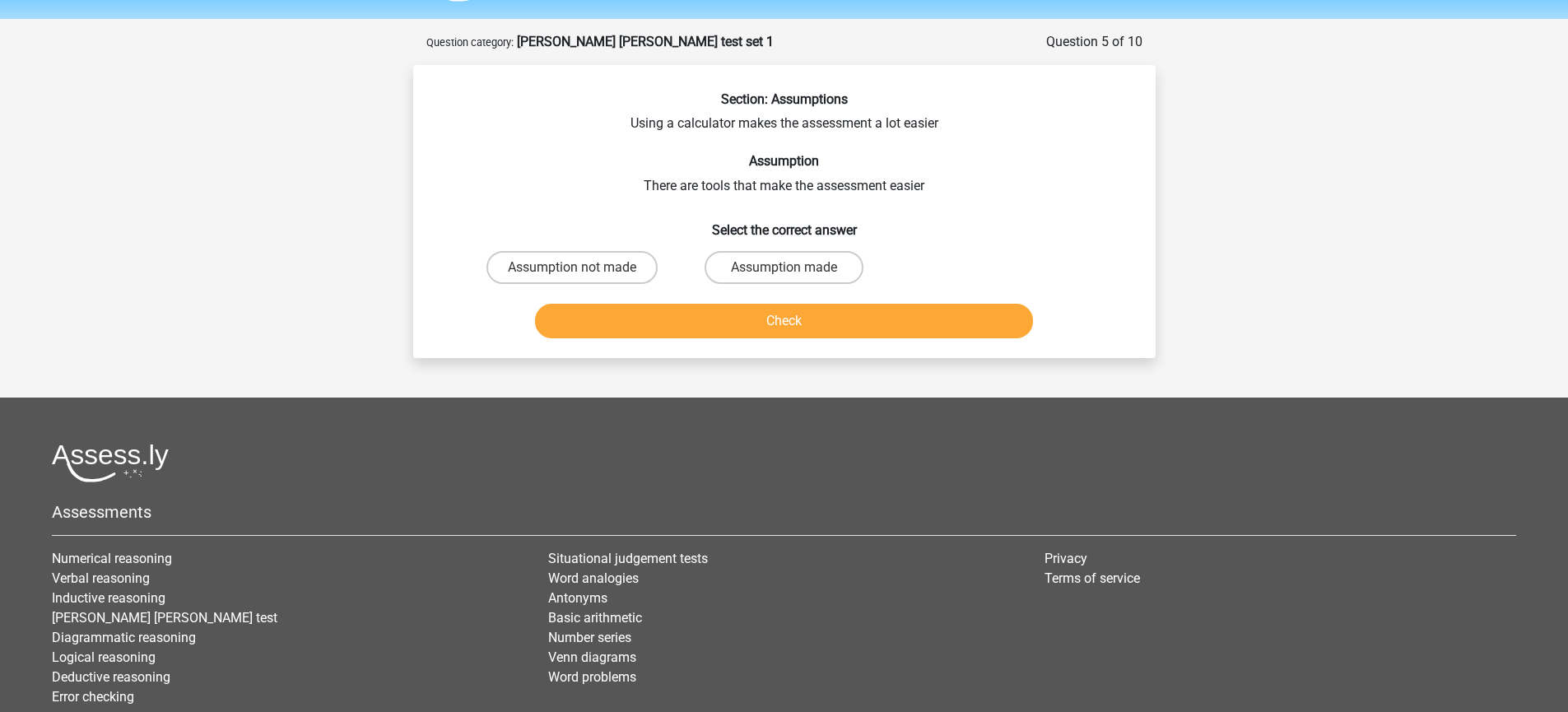
scroll to position [83, 0]
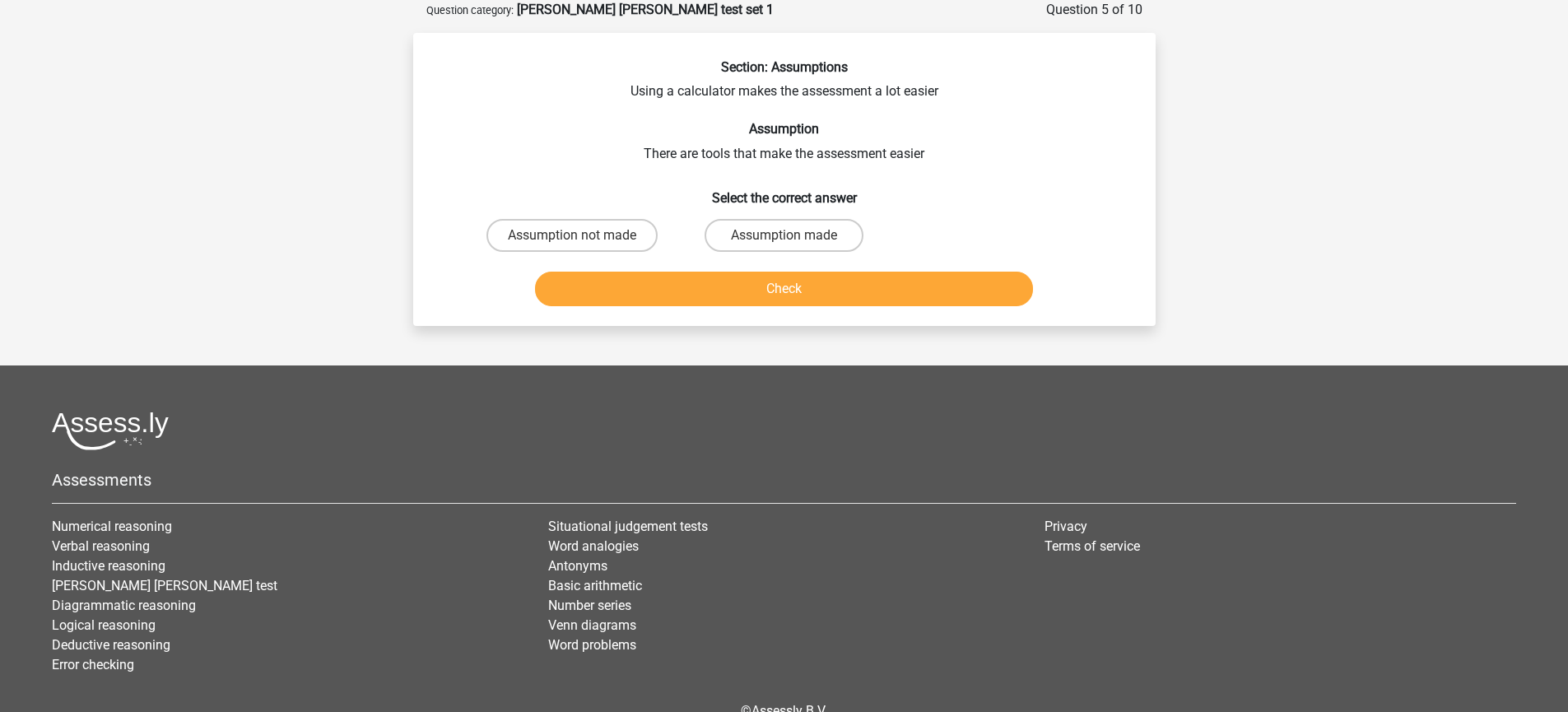
click at [720, 113] on div "Section: Assumptions Using a calculator makes the assessment a lot easier Assum…" at bounding box center [784, 186] width 729 height 254
click at [748, 247] on label "Assumption made" at bounding box center [784, 235] width 159 height 33
click at [783, 246] on input "Assumption made" at bounding box center [788, 240] width 11 height 11
radio input "true"
click at [849, 294] on button "Check" at bounding box center [783, 289] width 498 height 35
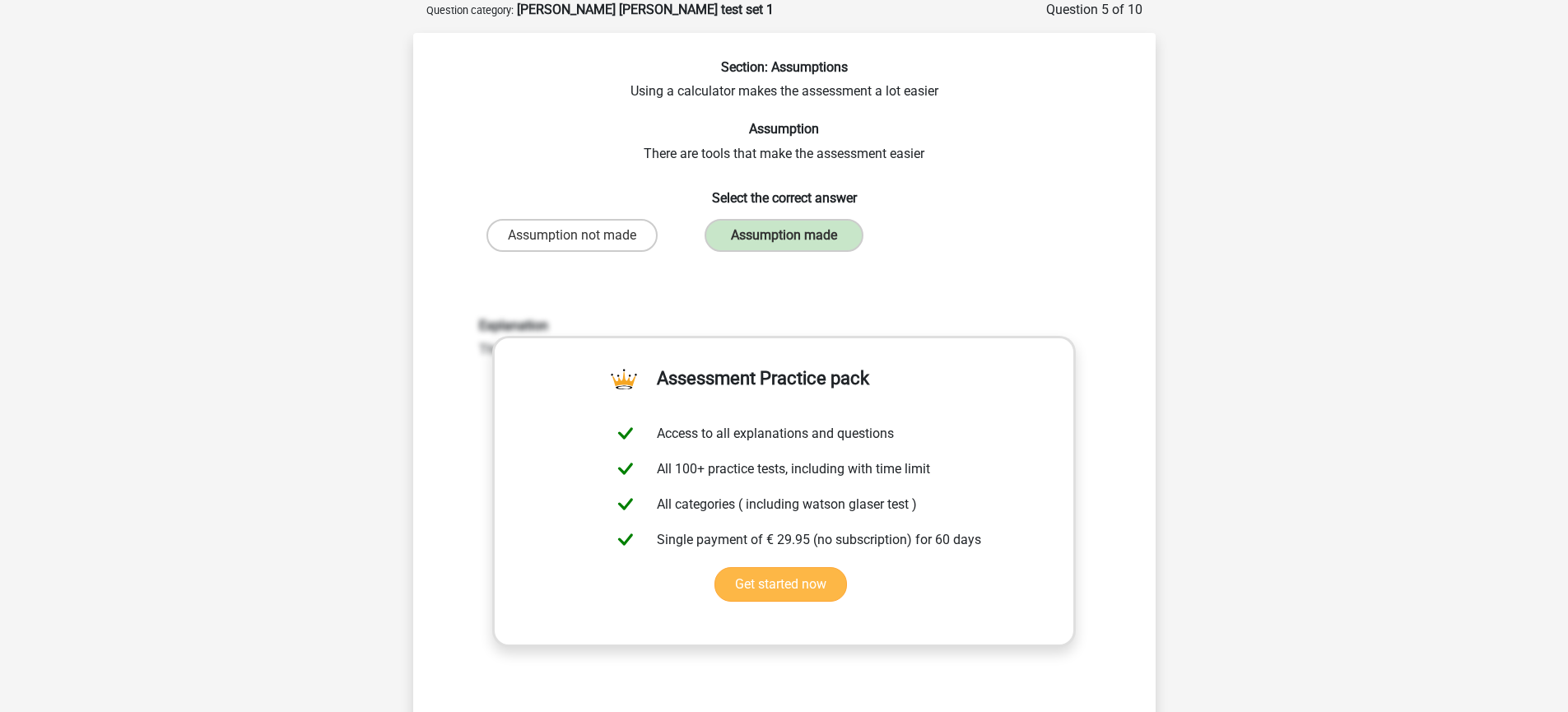
scroll to position [768, 0]
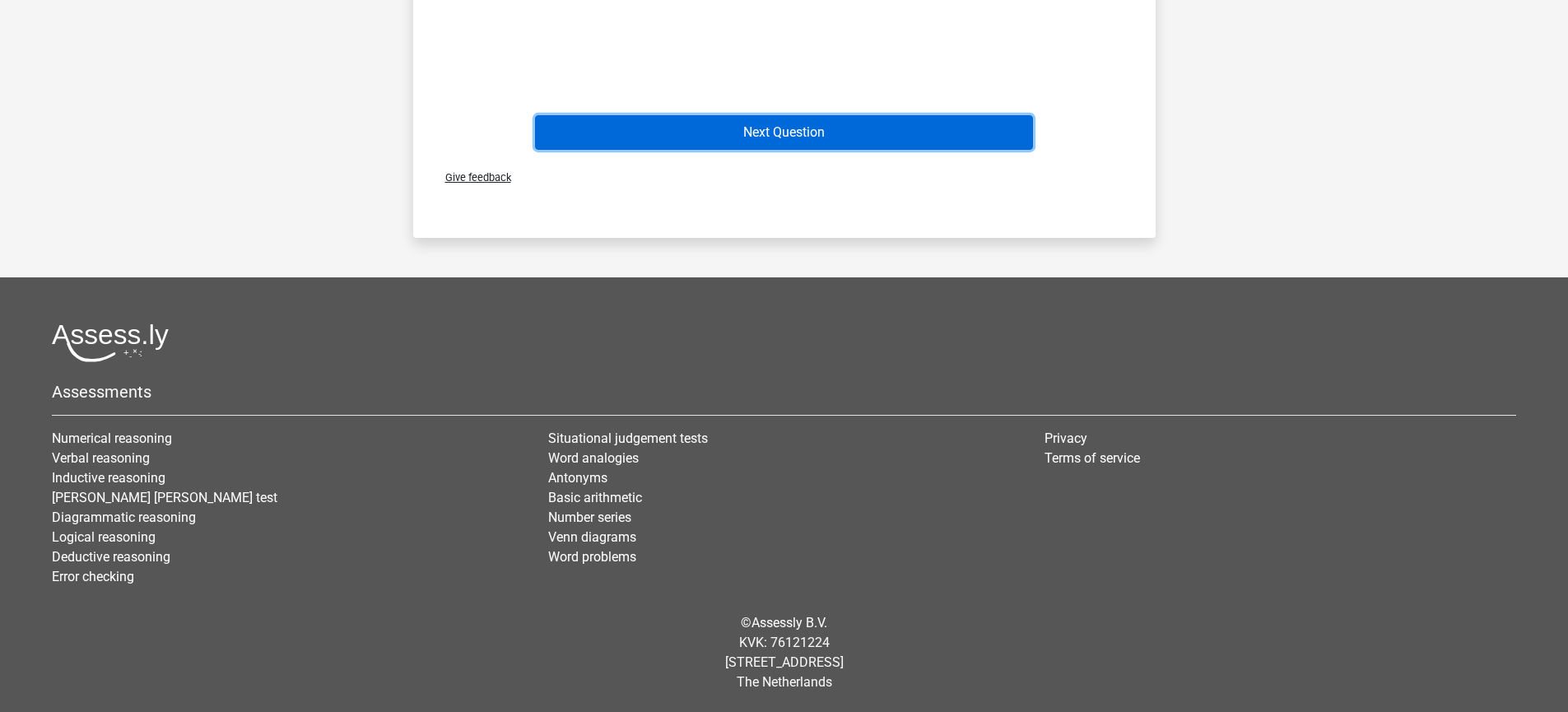
click at [807, 133] on button "Next Question" at bounding box center [783, 132] width 498 height 35
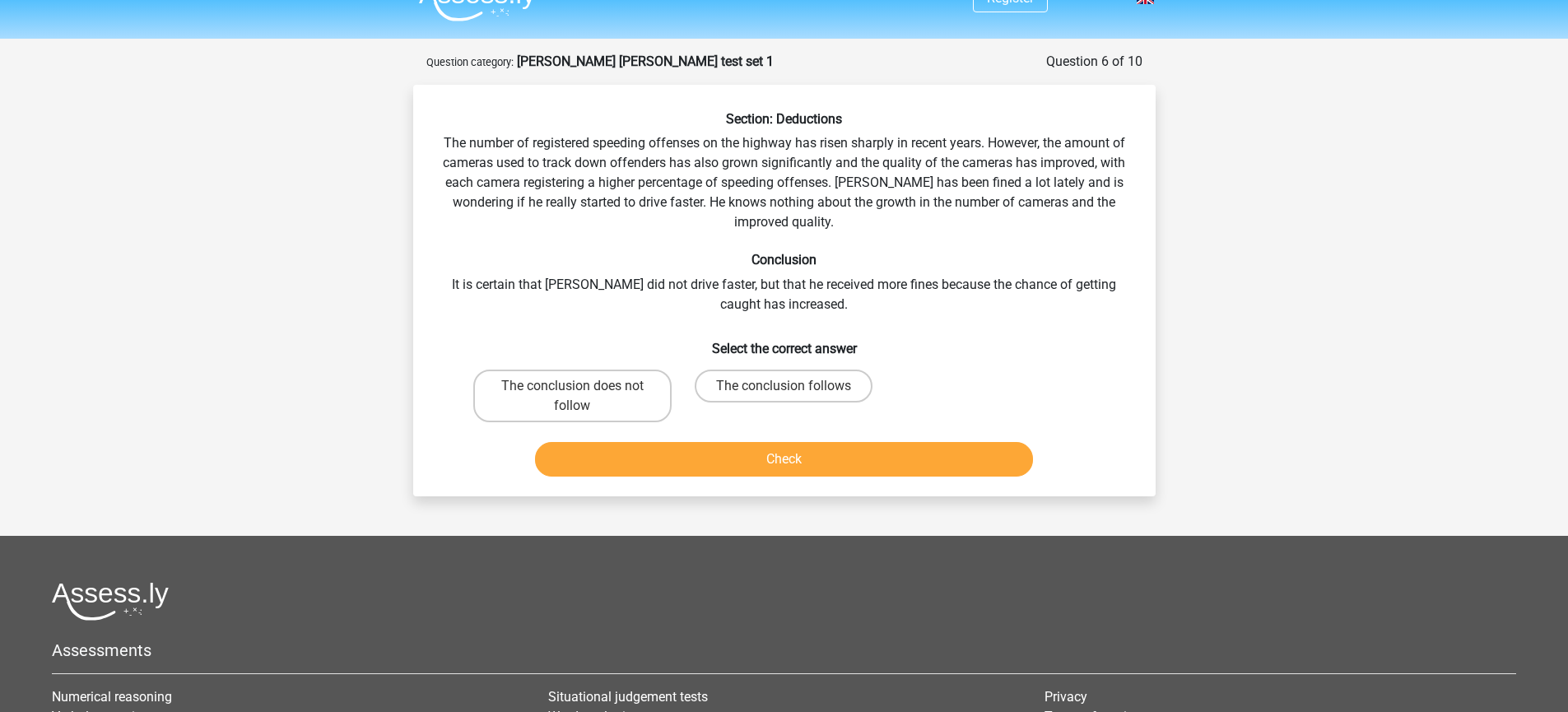
scroll to position [27, 0]
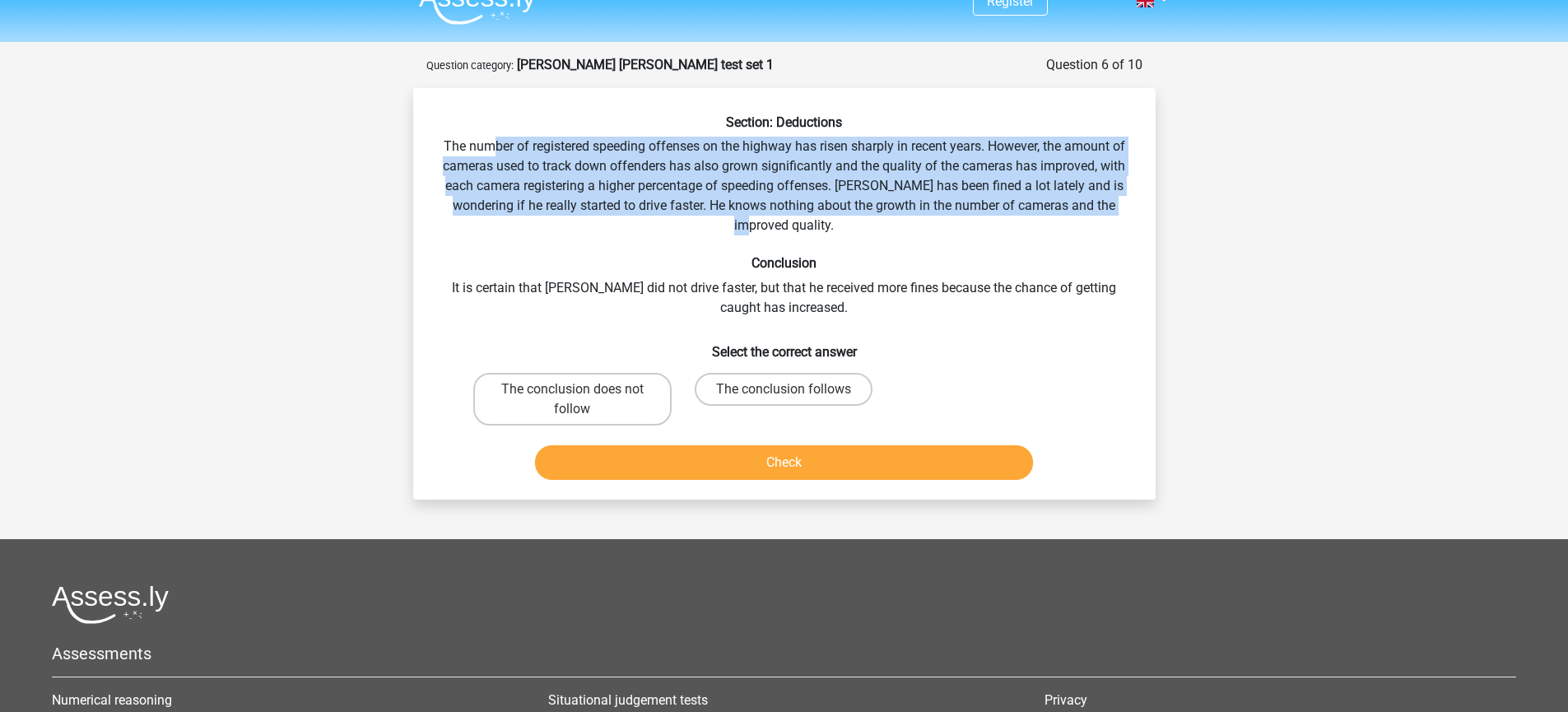
drag, startPoint x: 673, startPoint y: 210, endPoint x: 773, endPoint y: 235, distance: 103.1
click at [773, 235] on div "Section: Deductions The number of registered speeding offenses on the highway h…" at bounding box center [784, 300] width 729 height 372
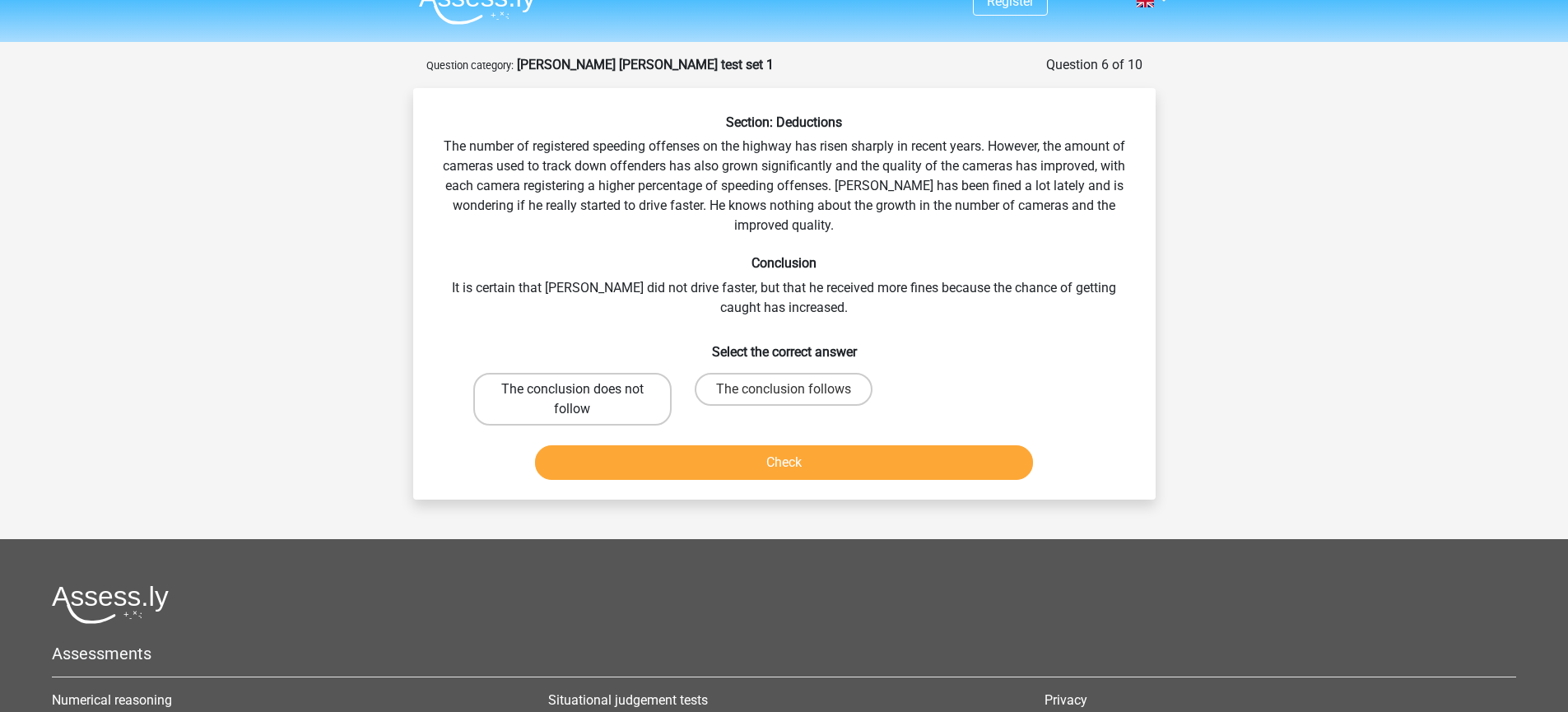
click at [577, 377] on label "The conclusion does not follow" at bounding box center [573, 399] width 198 height 53
click at [577, 389] on input "The conclusion does not follow" at bounding box center [577, 394] width 11 height 11
radio input "true"
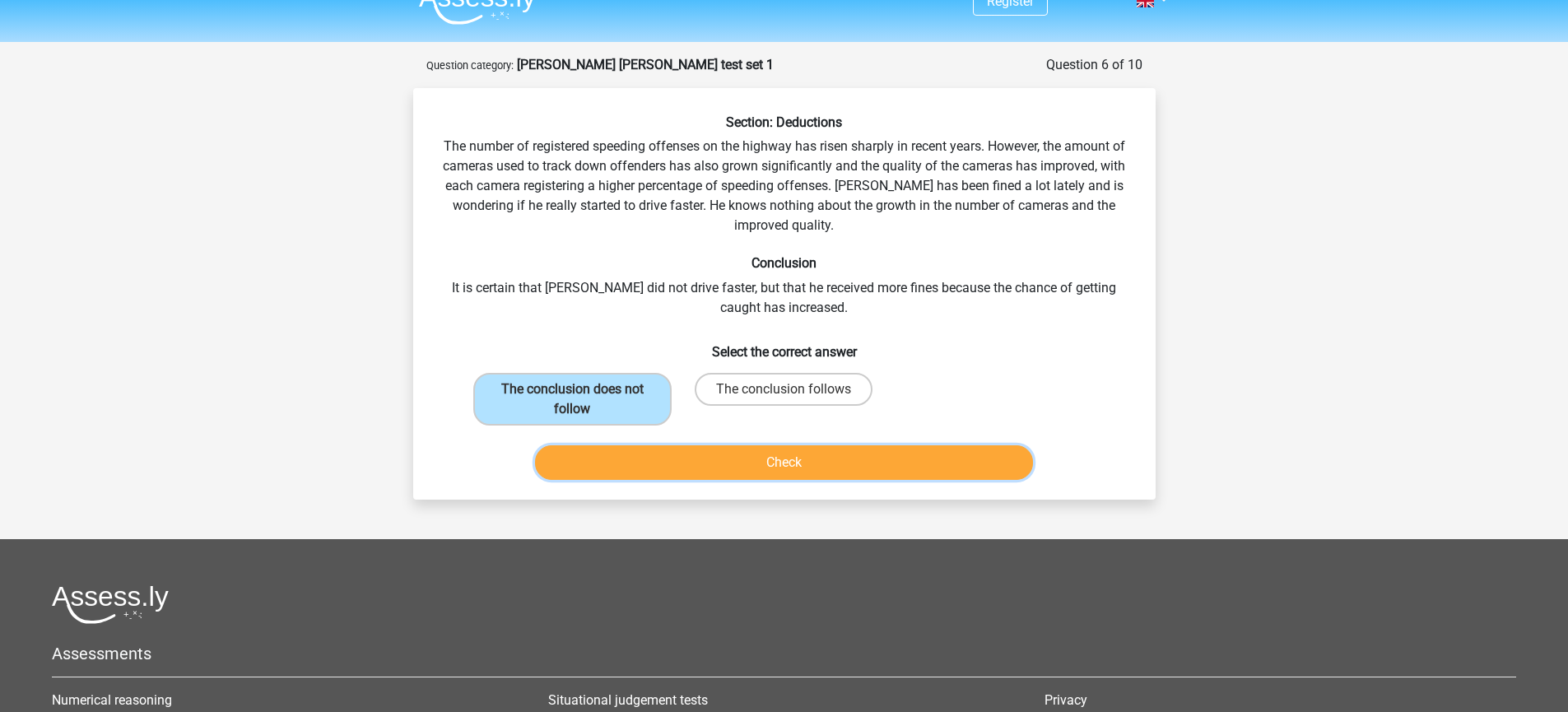
click at [573, 449] on button "Check" at bounding box center [783, 463] width 498 height 35
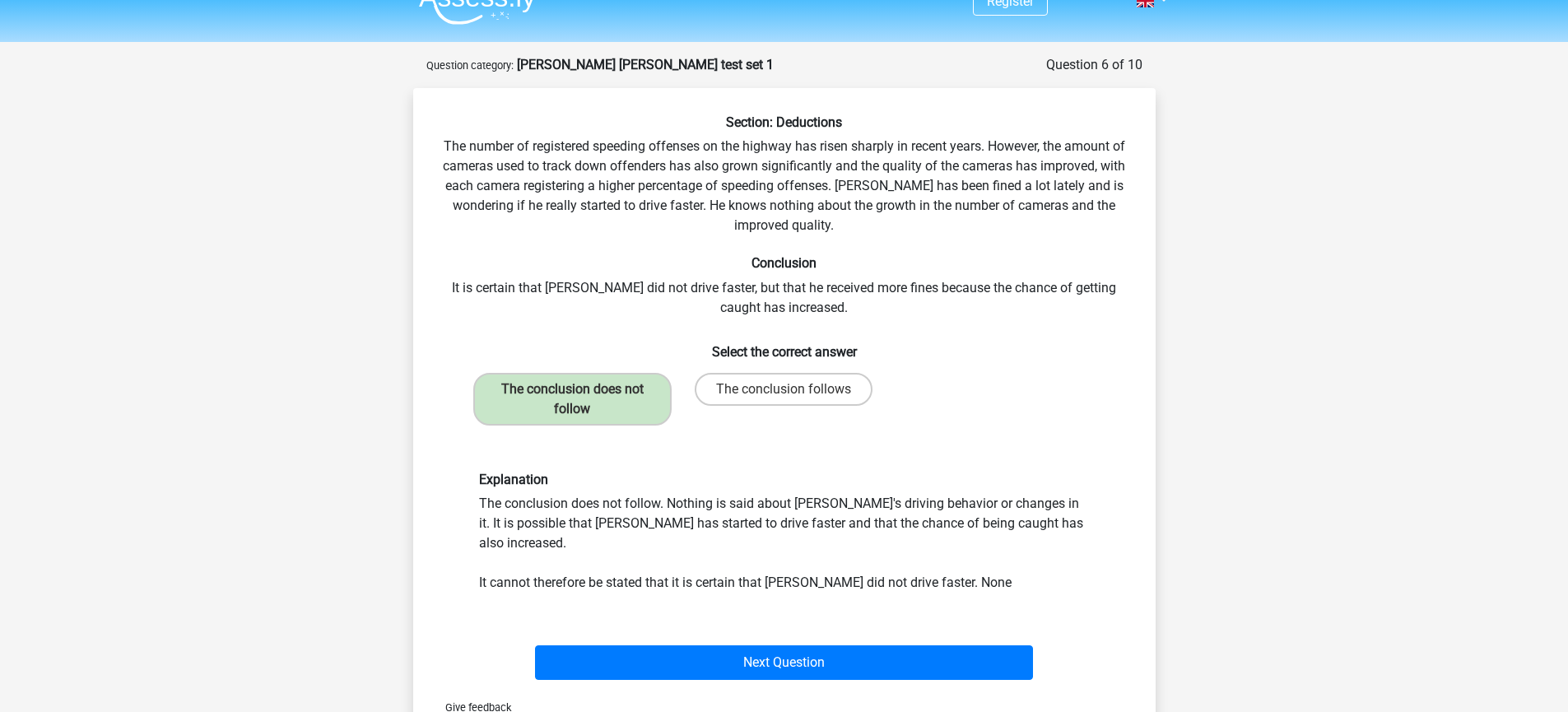
drag, startPoint x: 705, startPoint y: 500, endPoint x: 1076, endPoint y: 515, distance: 371.3
click at [1076, 515] on div "Explanation The conclusion does not follow. Nothing is said about Peter's drivi…" at bounding box center [784, 532] width 635 height 121
drag, startPoint x: 926, startPoint y: 491, endPoint x: 1107, endPoint y: 525, distance: 184.2
click at [1107, 525] on div "Explanation The conclusion does not follow. Nothing is said about Peter's drivi…" at bounding box center [784, 532] width 690 height 200
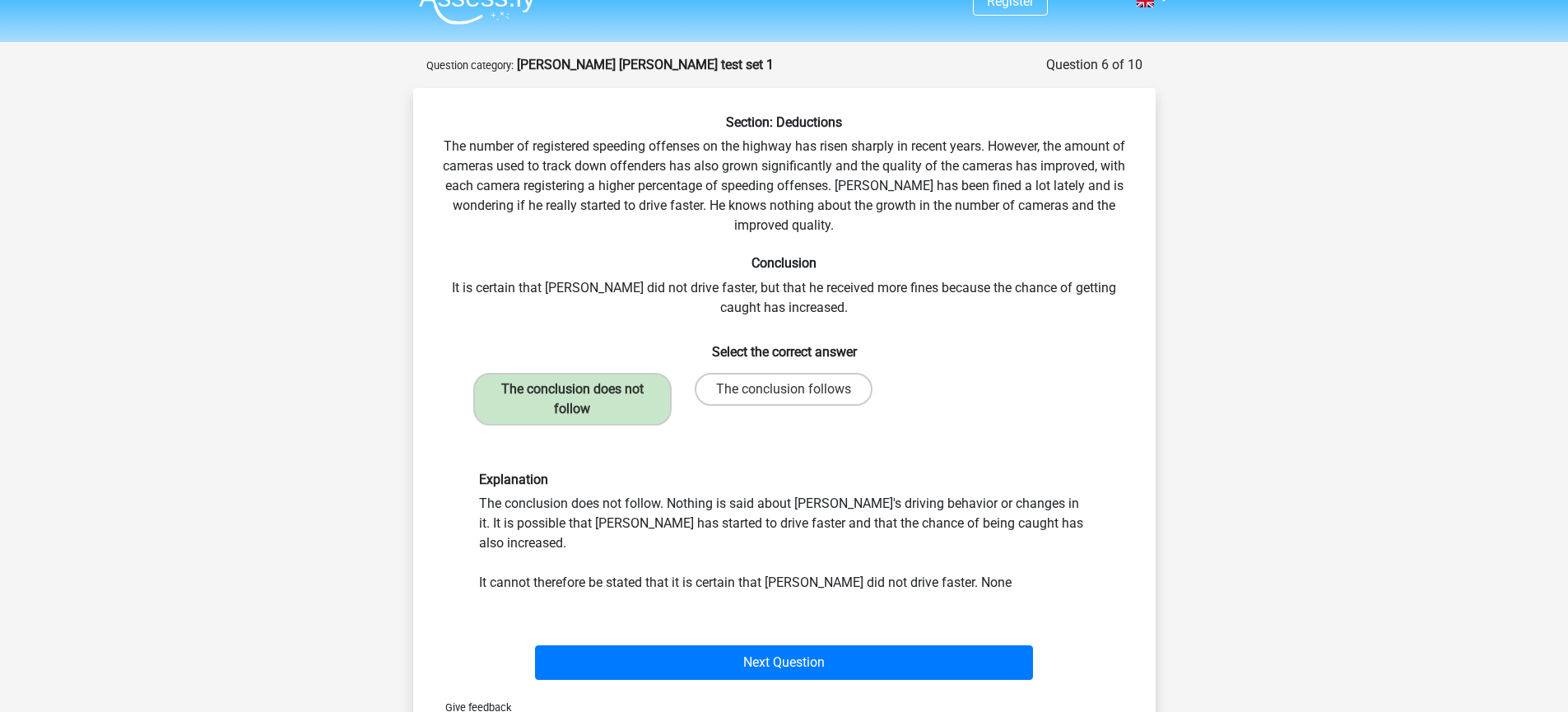
click at [1107, 525] on div "Explanation The conclusion does not follow. Nothing is said about Peter's drivi…" at bounding box center [784, 532] width 690 height 200
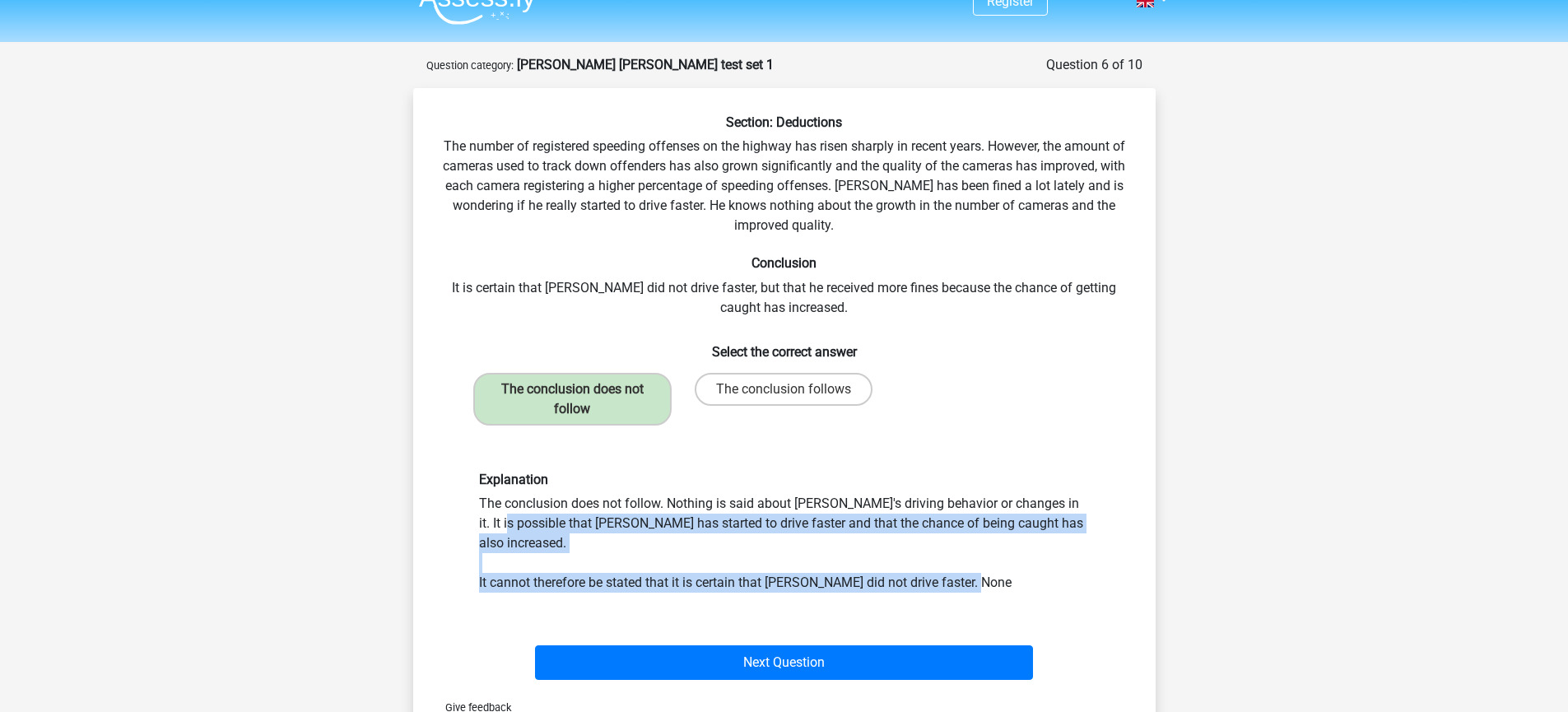
drag, startPoint x: 894, startPoint y: 503, endPoint x: 957, endPoint y: 568, distance: 90.5
click at [957, 568] on div "Explanation The conclusion does not follow. Nothing is said about Peter's drivi…" at bounding box center [784, 532] width 635 height 121
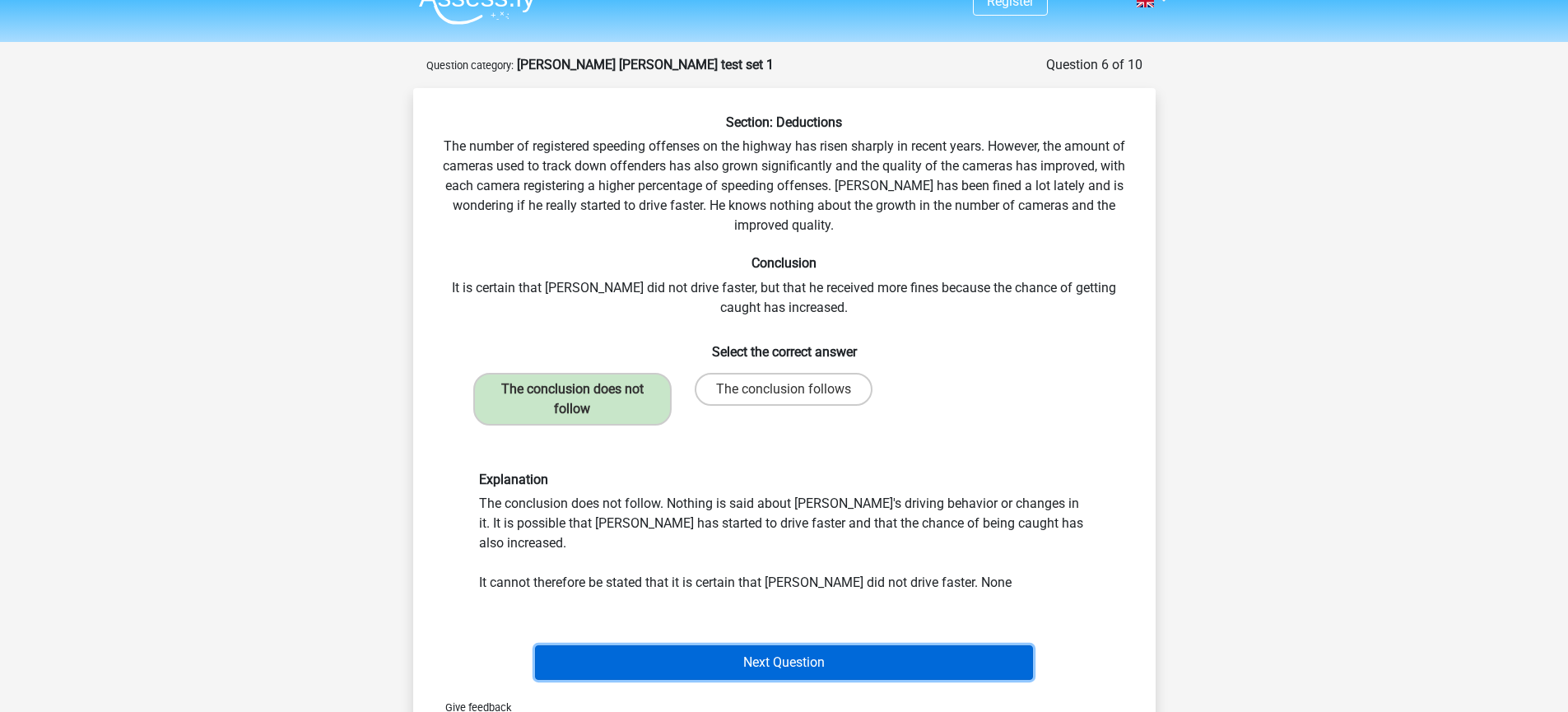
click at [944, 651] on button "Next Question" at bounding box center [783, 662] width 498 height 35
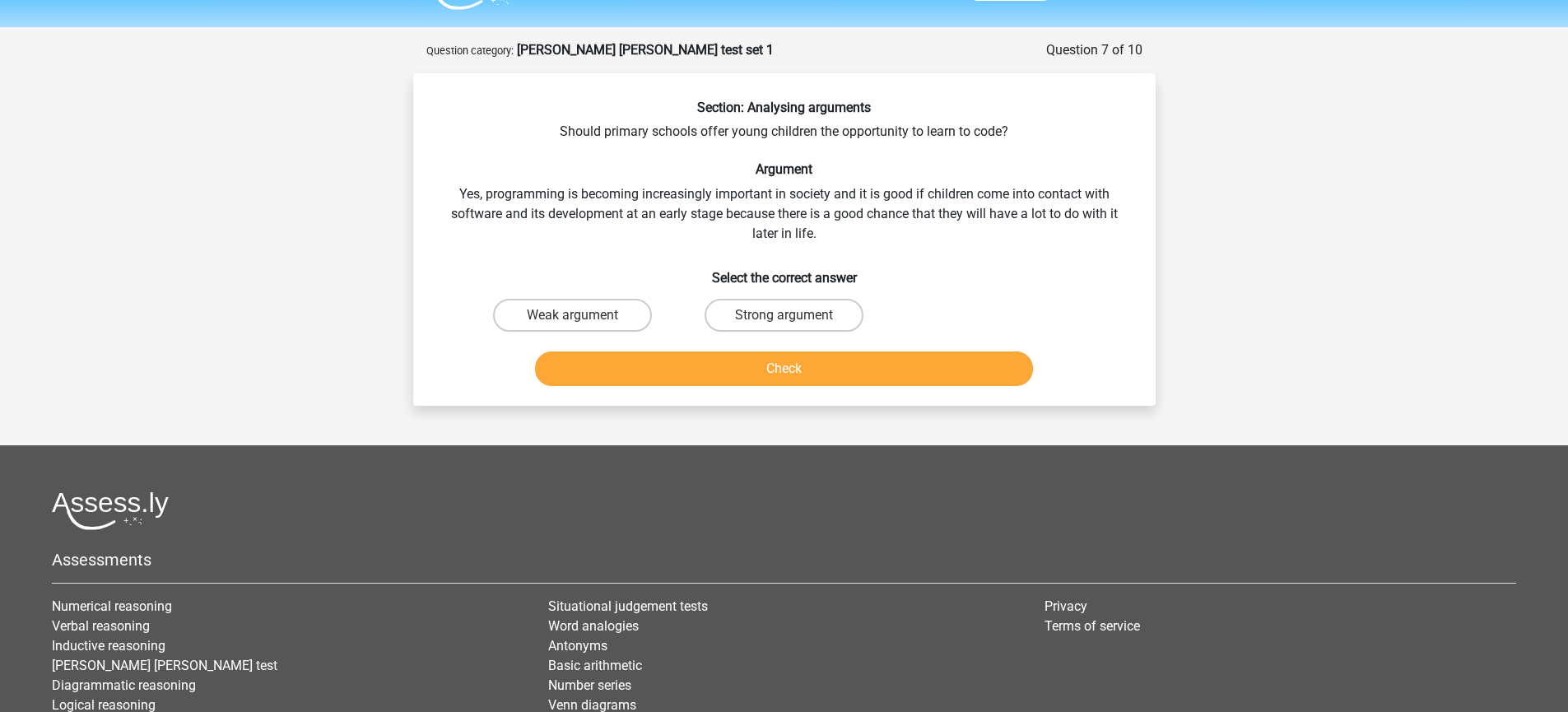
scroll to position [40, 0]
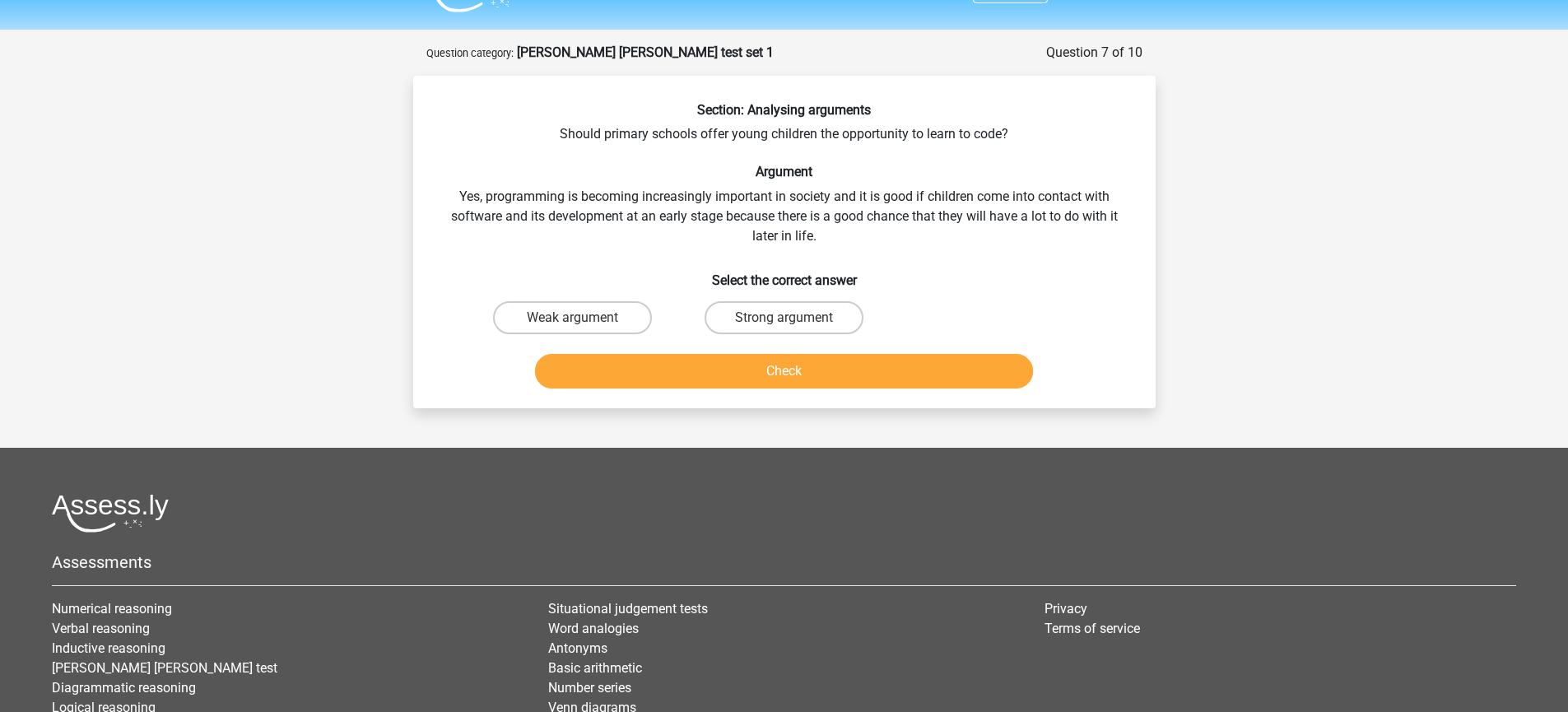
click at [998, 205] on div "Section: Analysing arguments Should primary schools offer young children the op…" at bounding box center [784, 249] width 729 height 293
click at [763, 309] on label "Strong argument" at bounding box center [784, 318] width 159 height 33
click at [783, 317] on input "Strong argument" at bounding box center [788, 322] width 11 height 11
radio input "true"
click at [824, 373] on button "Check" at bounding box center [783, 371] width 498 height 35
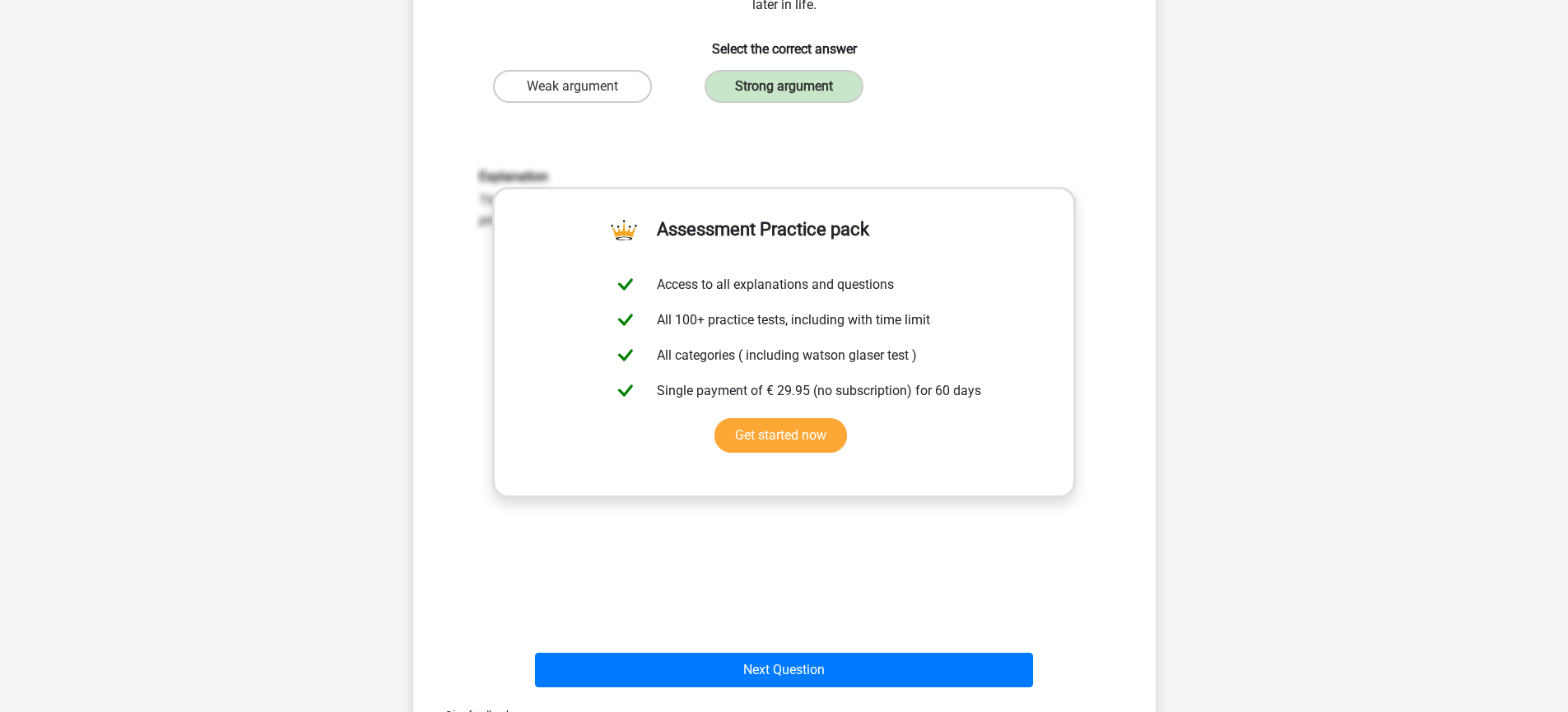
scroll to position [272, 0]
click at [817, 650] on div "Next Question" at bounding box center [784, 666] width 690 height 55
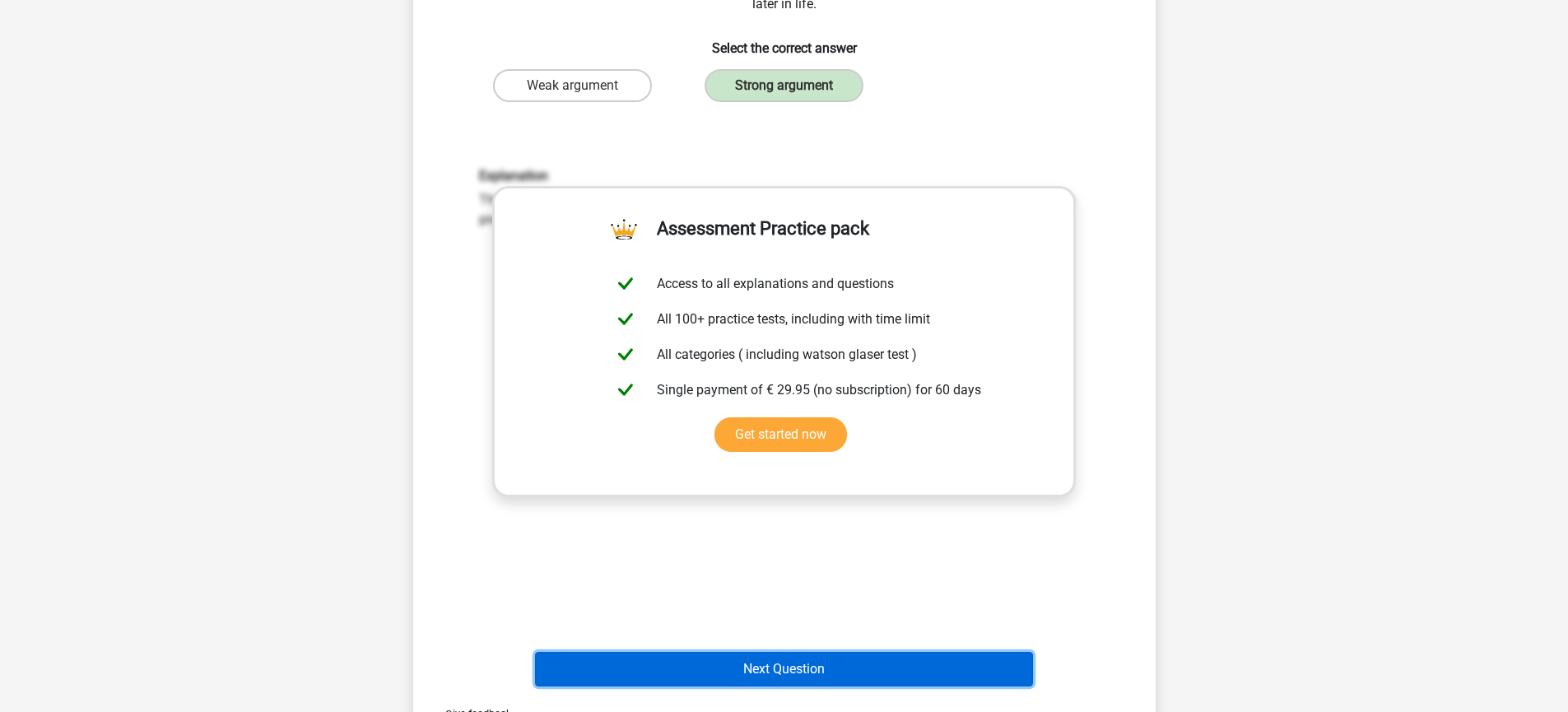
click at [817, 654] on button "Next Question" at bounding box center [783, 669] width 498 height 35
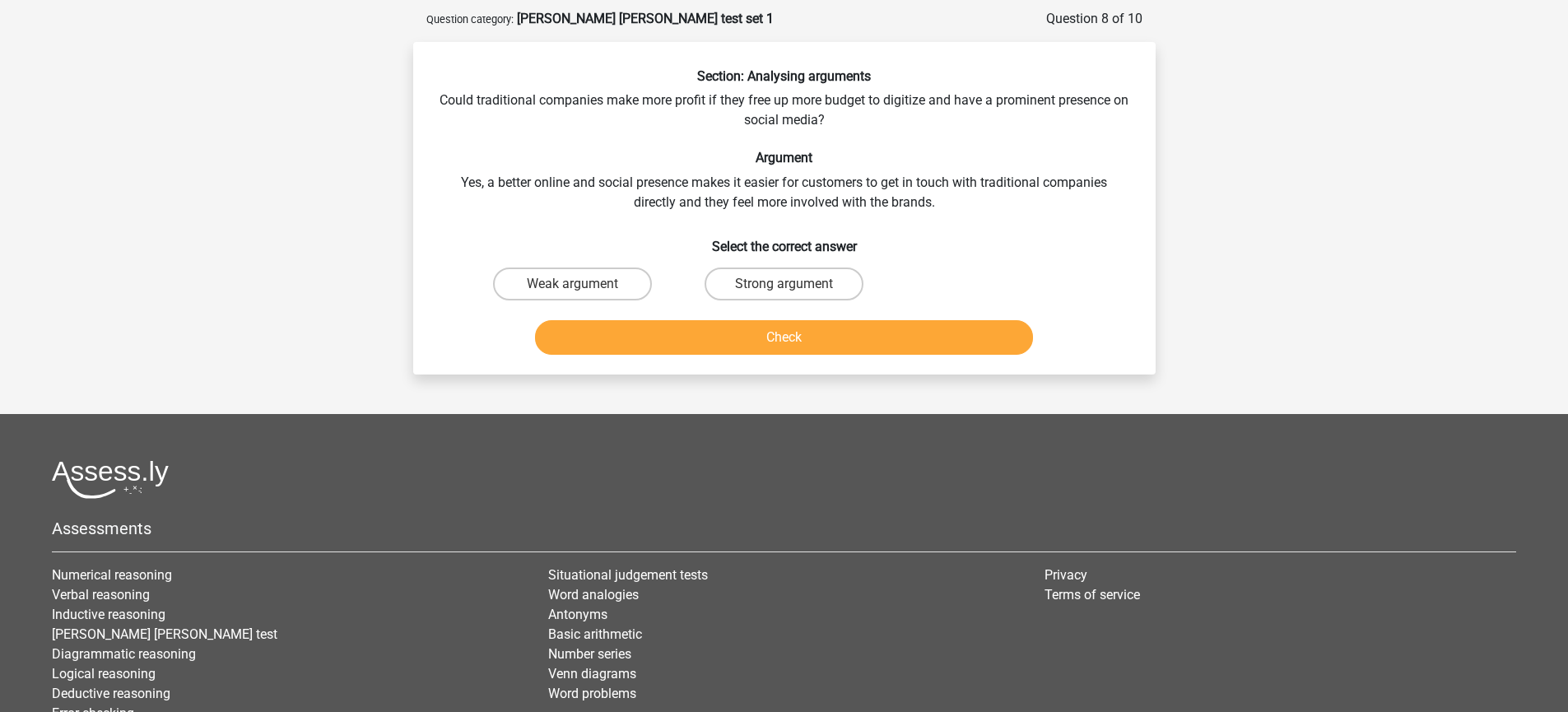
scroll to position [70, 0]
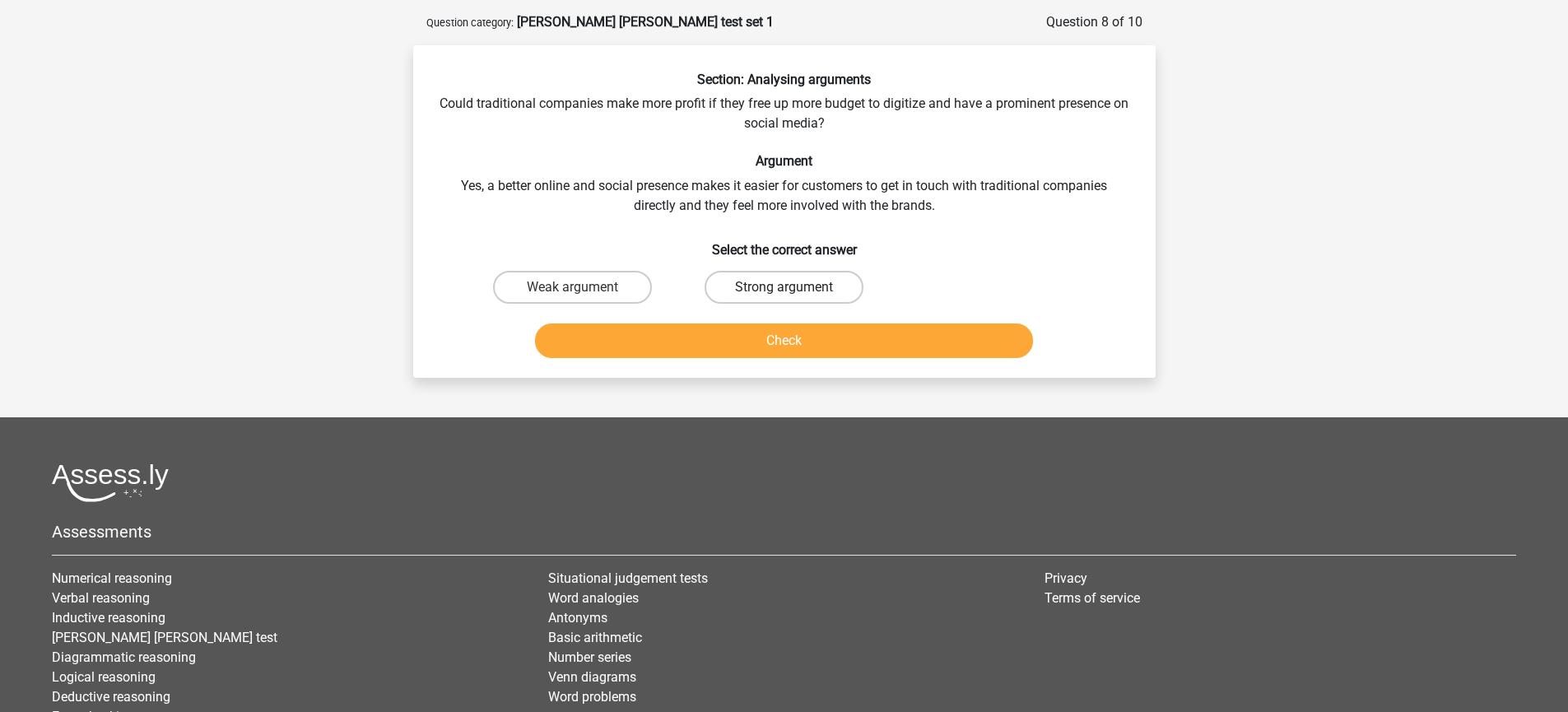
click at [831, 293] on label "Strong argument" at bounding box center [784, 287] width 159 height 33
click at [794, 293] on input "Strong argument" at bounding box center [788, 292] width 11 height 11
radio input "true"
click at [849, 341] on button "Check" at bounding box center [783, 340] width 498 height 35
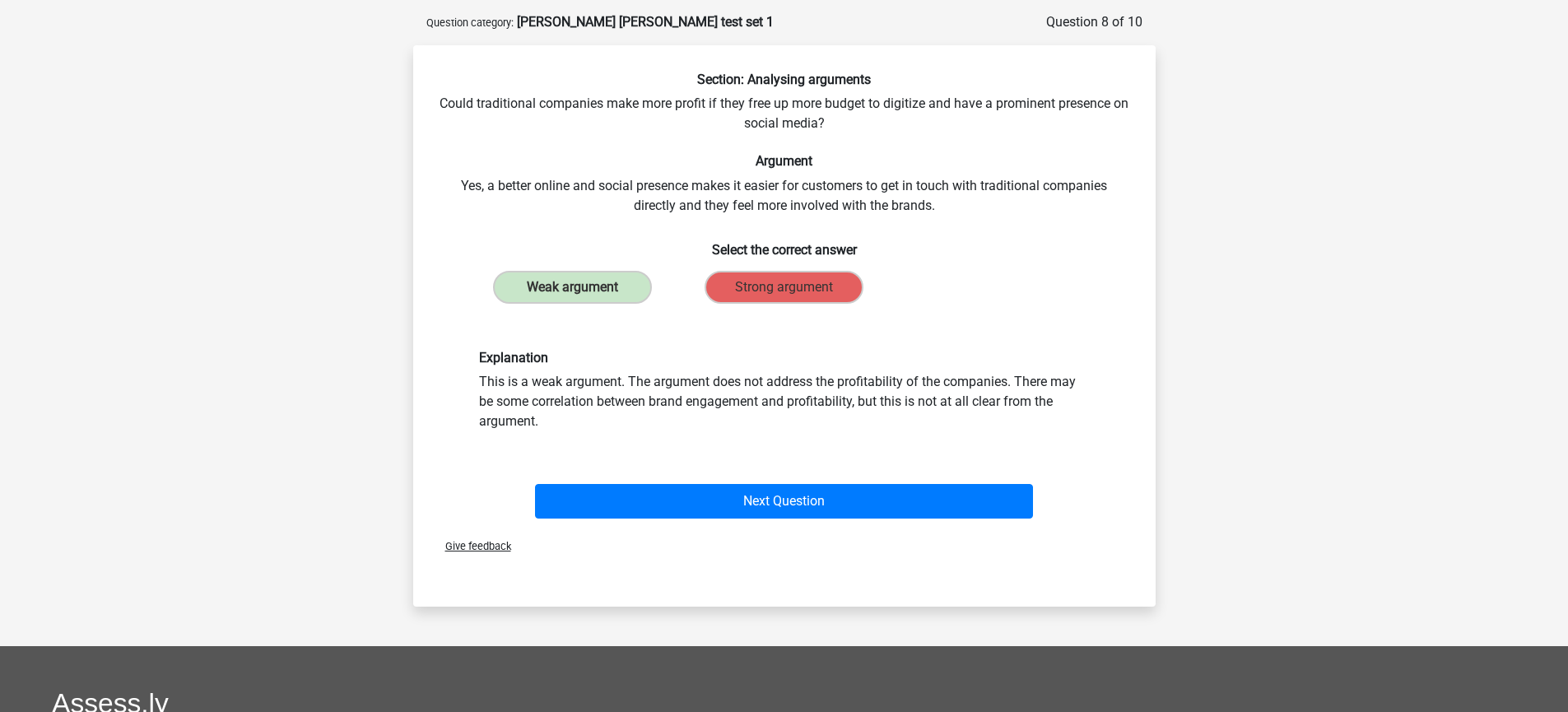
drag, startPoint x: 570, startPoint y: 359, endPoint x: 957, endPoint y: 423, distance: 392.3
click at [957, 423] on div "Explanation This is a weak argument. The argument does not address the profitab…" at bounding box center [784, 390] width 635 height 82
drag, startPoint x: 967, startPoint y: 389, endPoint x: 974, endPoint y: 415, distance: 26.9
click at [974, 415] on div "Explanation This is a weak argument. The argument does not address the profitab…" at bounding box center [784, 390] width 635 height 82
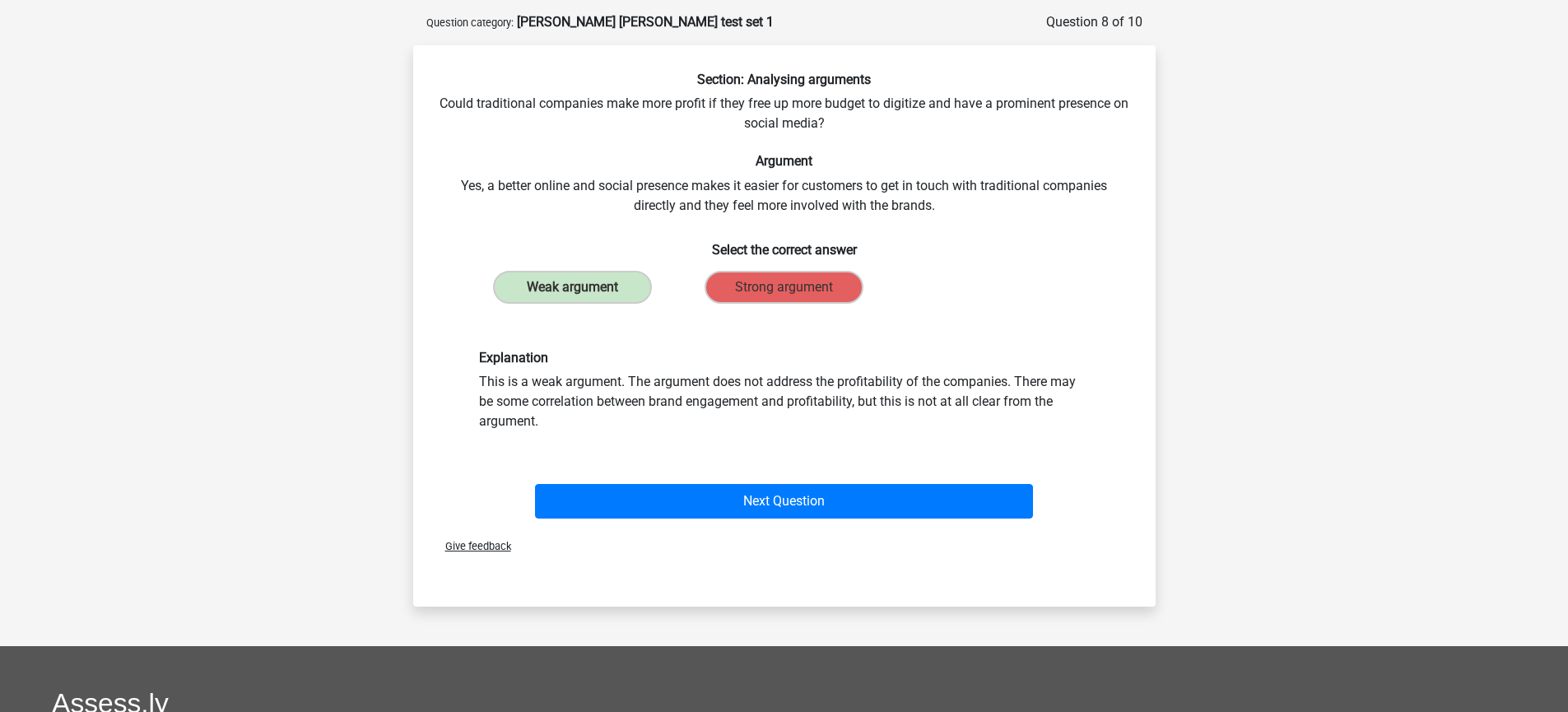
click at [974, 415] on div "Explanation This is a weak argument. The argument does not address the profitab…" at bounding box center [784, 390] width 635 height 82
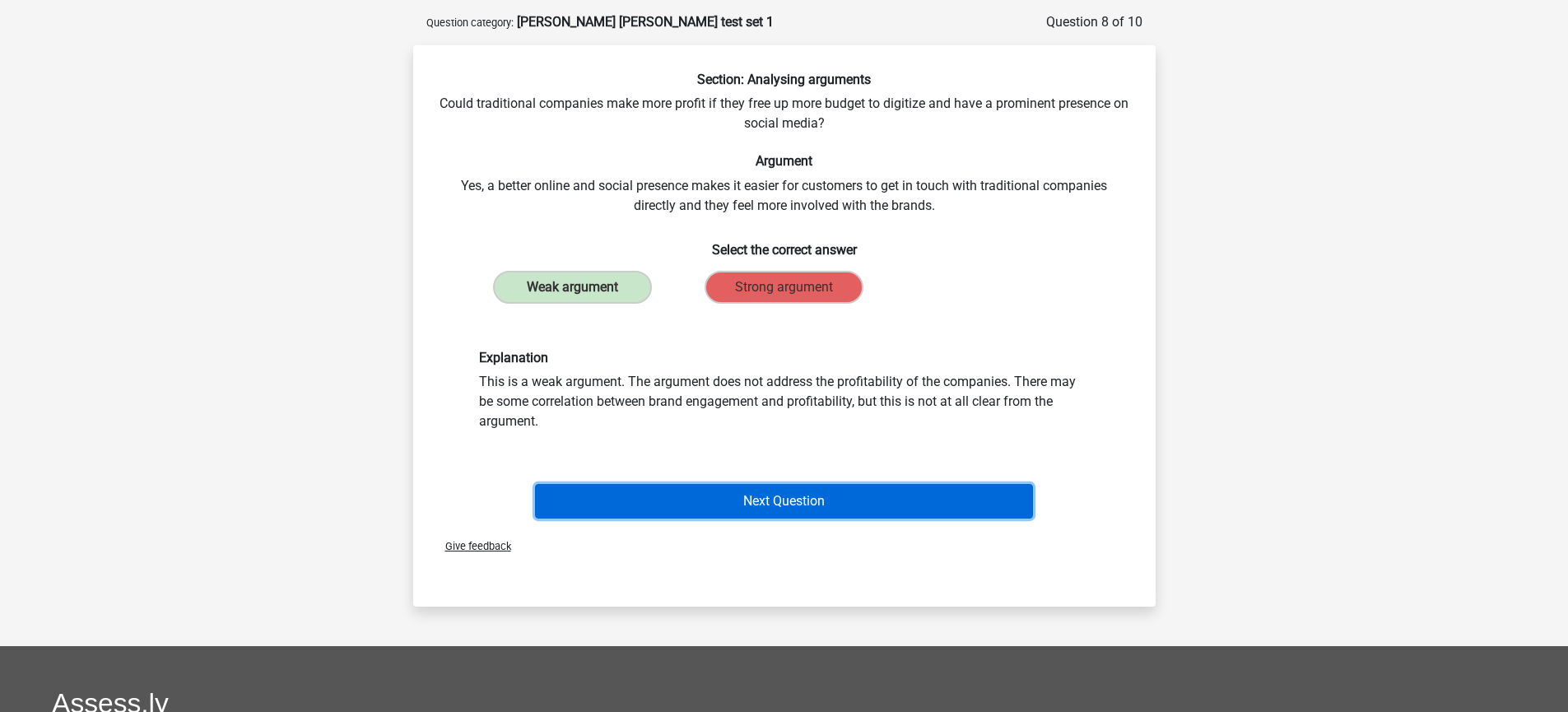
click at [874, 501] on button "Next Question" at bounding box center [783, 501] width 498 height 35
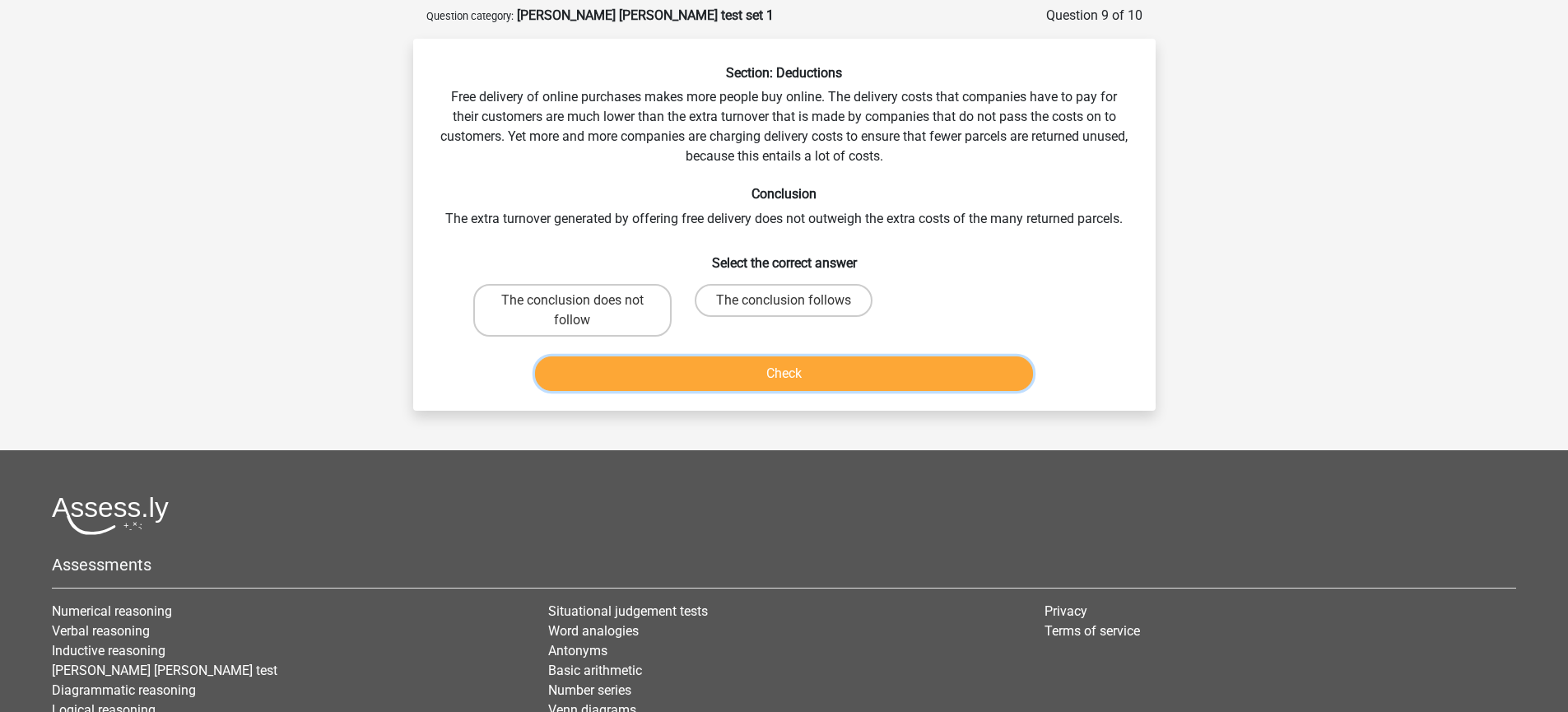
scroll to position [76, 0]
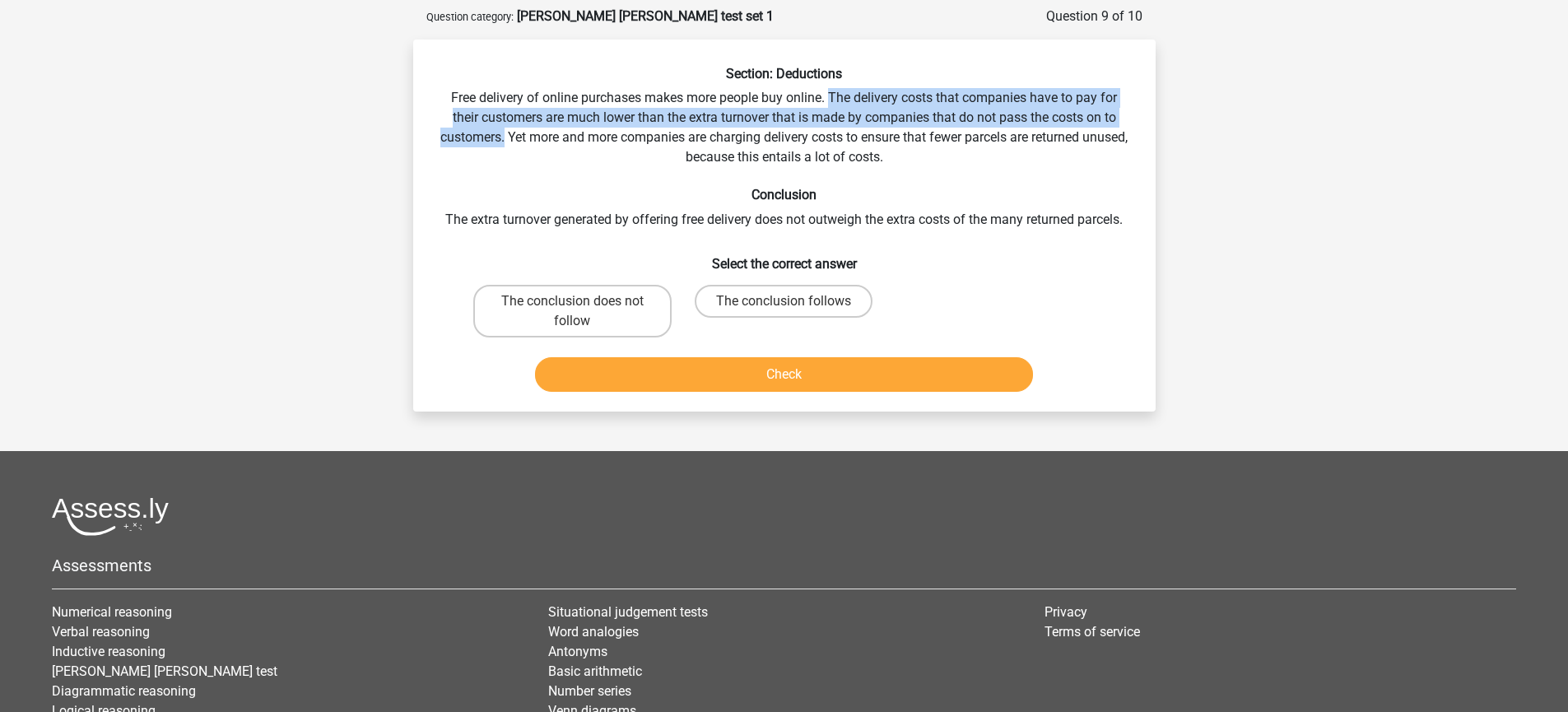
drag, startPoint x: 831, startPoint y: 90, endPoint x: 526, endPoint y: 135, distance: 308.3
click at [526, 135] on div "Section: Deductions Free delivery of online purchases makes more people buy onl…" at bounding box center [784, 232] width 729 height 332
copy div "The delivery costs that companies have to pay for their customers are much lowe…"
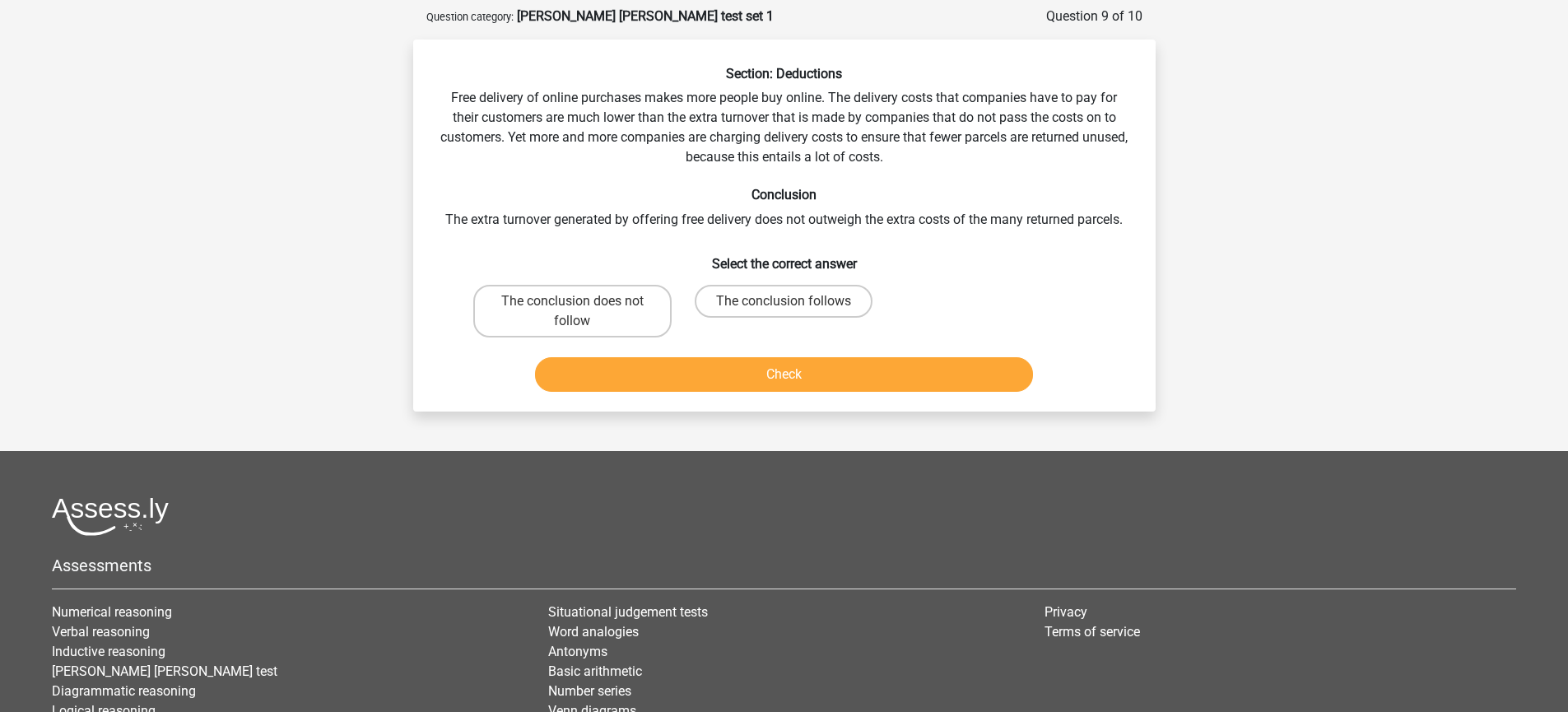
click at [461, 223] on div "Section: Deductions Free delivery of online purchases makes more people buy onl…" at bounding box center [784, 232] width 729 height 332
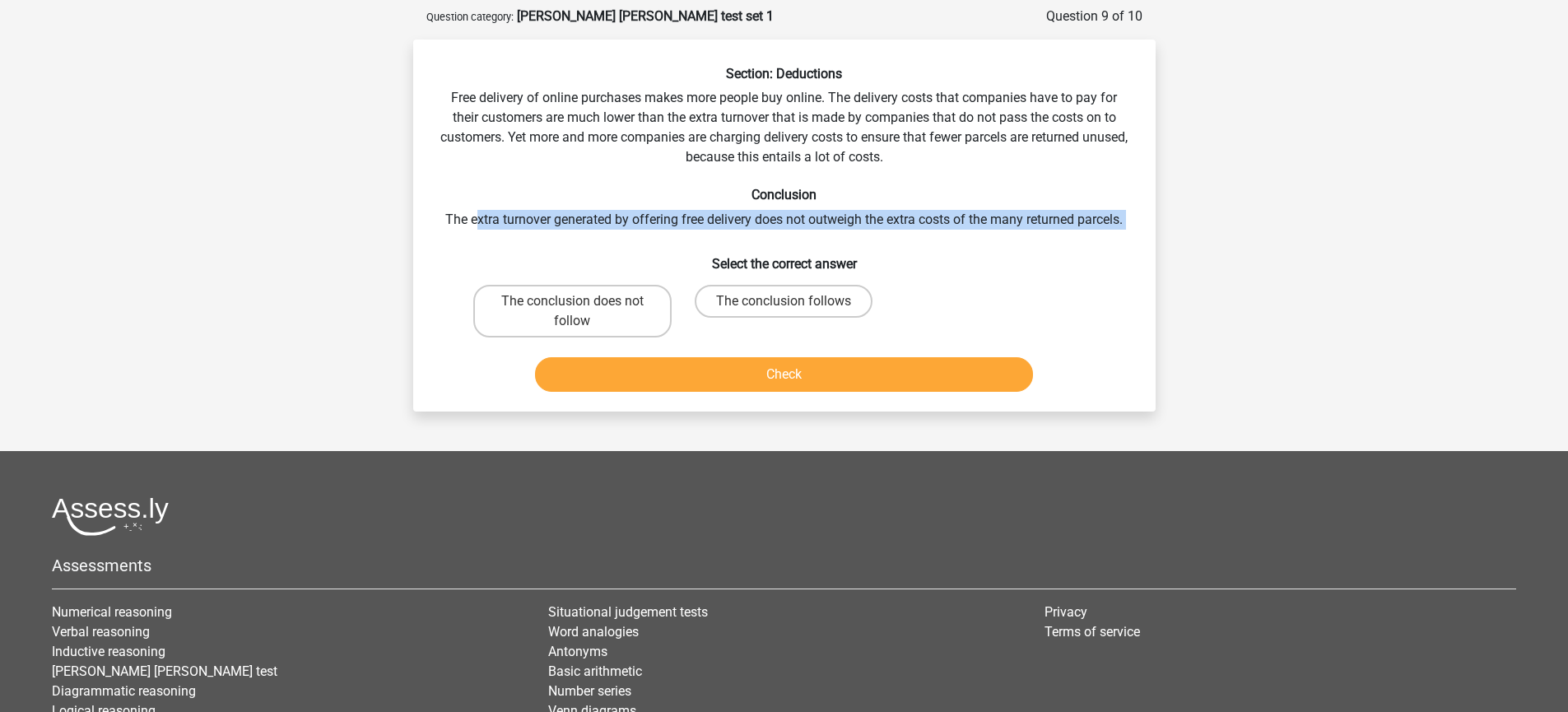
drag, startPoint x: 598, startPoint y: 214, endPoint x: 785, endPoint y: 251, distance: 190.6
click at [785, 251] on div "Section: Deductions Free delivery of online purchases makes more people buy onl…" at bounding box center [784, 232] width 729 height 332
click at [790, 223] on div "Section: Deductions Free delivery of online purchases makes more people buy onl…" at bounding box center [784, 232] width 729 height 332
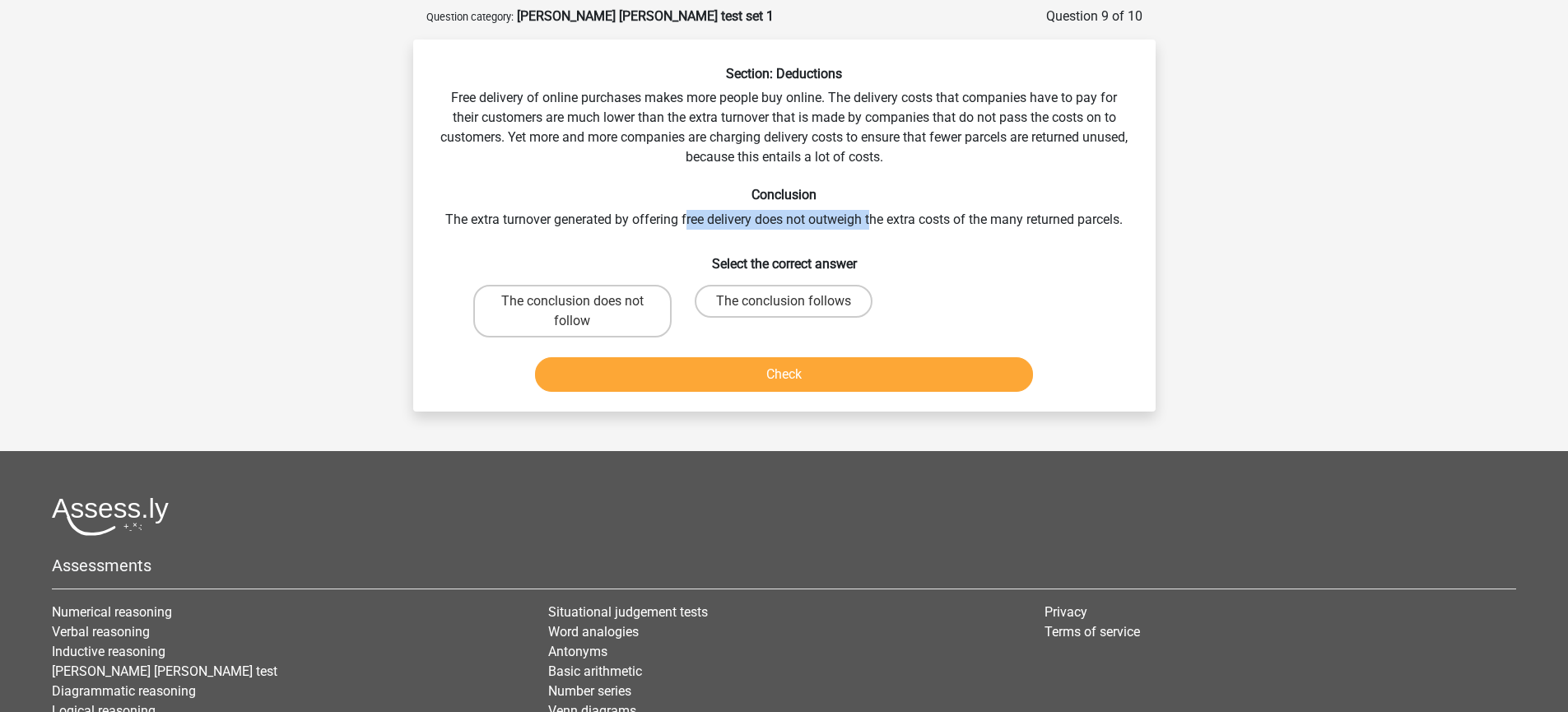
drag, startPoint x: 683, startPoint y: 223, endPoint x: 872, endPoint y: 221, distance: 189.0
click at [872, 221] on div "Section: Deductions Free delivery of online purchases makes more people buy onl…" at bounding box center [784, 232] width 729 height 332
drag, startPoint x: 824, startPoint y: 211, endPoint x: 1048, endPoint y: 226, distance: 224.5
click at [1048, 226] on div "Section: Deductions Free delivery of online purchases makes more people buy onl…" at bounding box center [784, 232] width 729 height 332
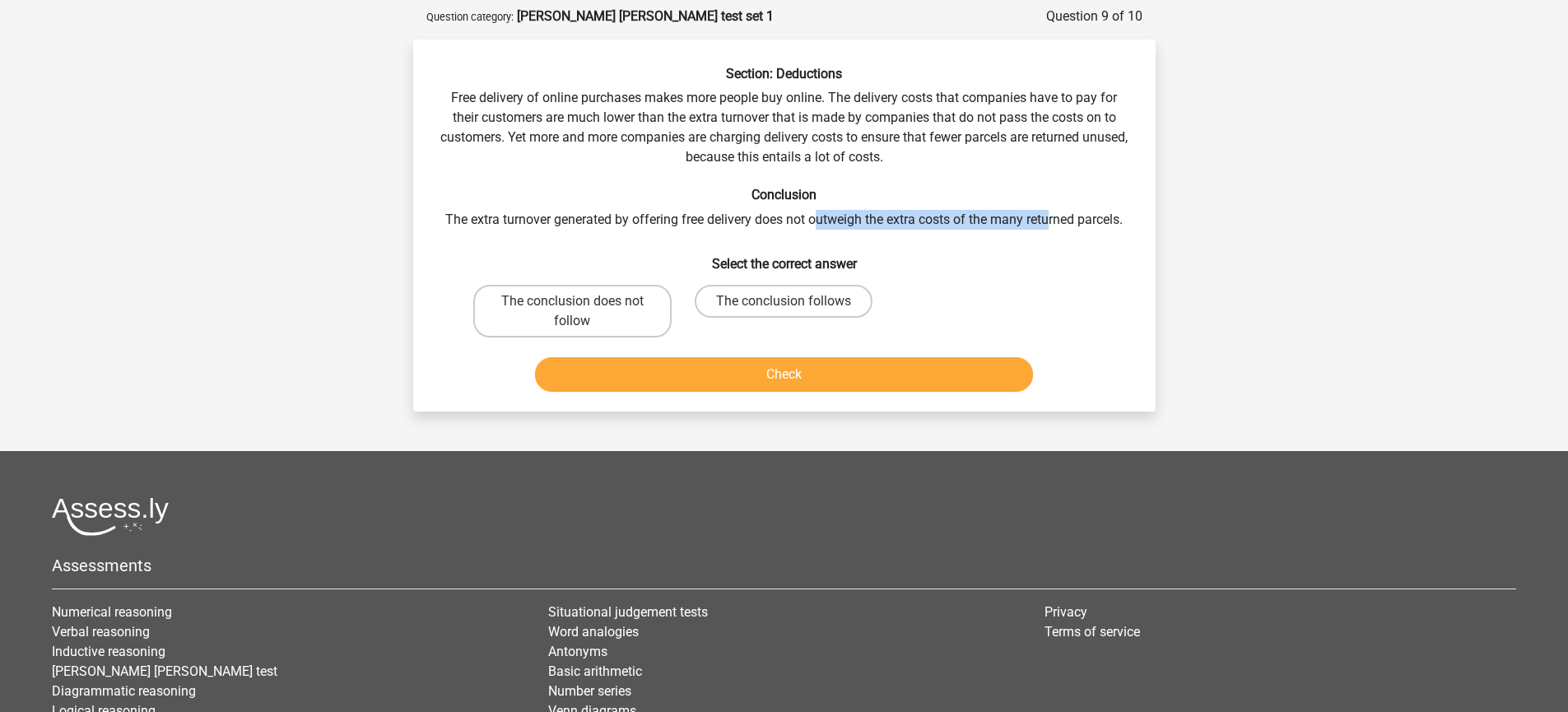
click at [1048, 226] on div "Section: Deductions Free delivery of online purchases makes more people buy onl…" at bounding box center [784, 232] width 729 height 332
click at [606, 316] on label "The conclusion does not follow" at bounding box center [573, 311] width 198 height 53
click at [582, 312] on input "The conclusion does not follow" at bounding box center [577, 306] width 11 height 11
radio input "true"
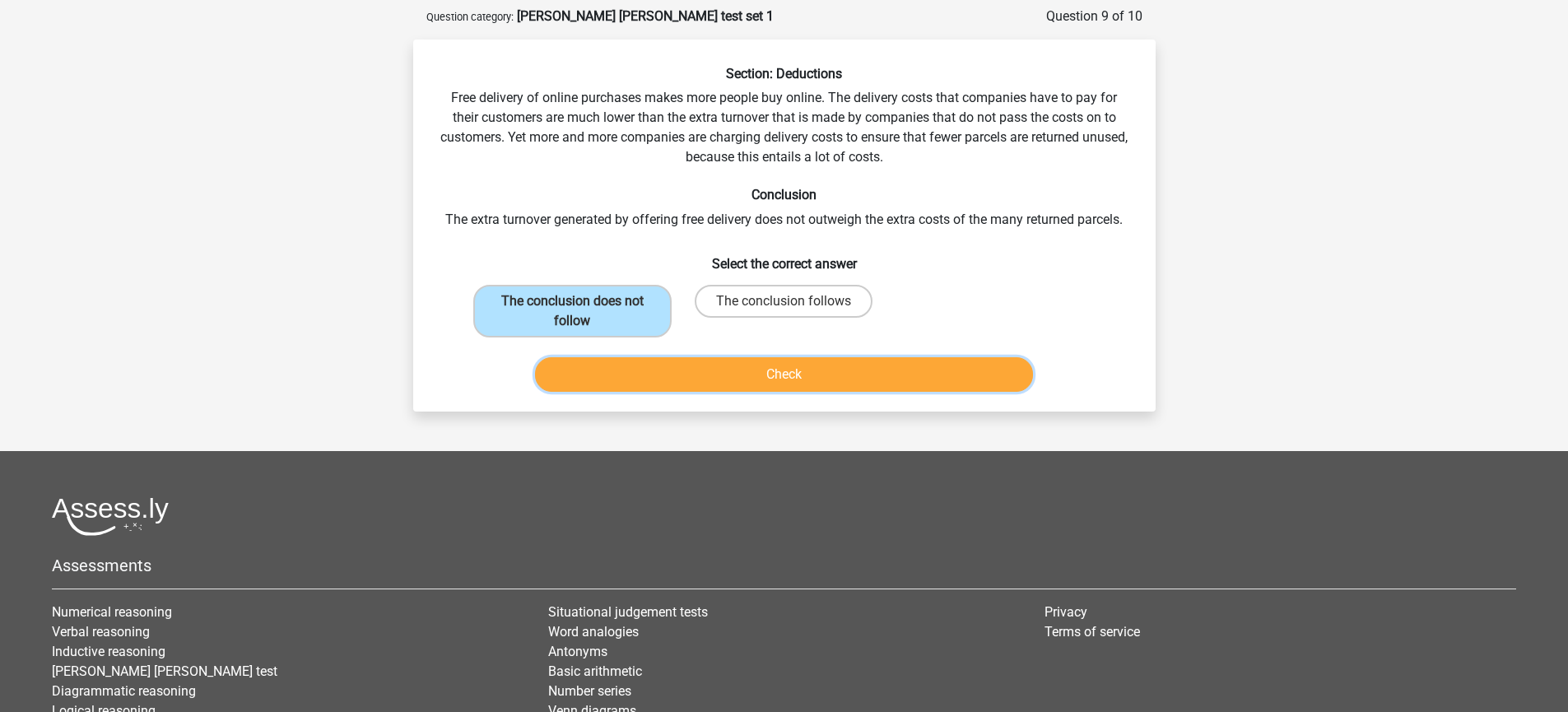
click at [745, 366] on button "Check" at bounding box center [783, 374] width 498 height 35
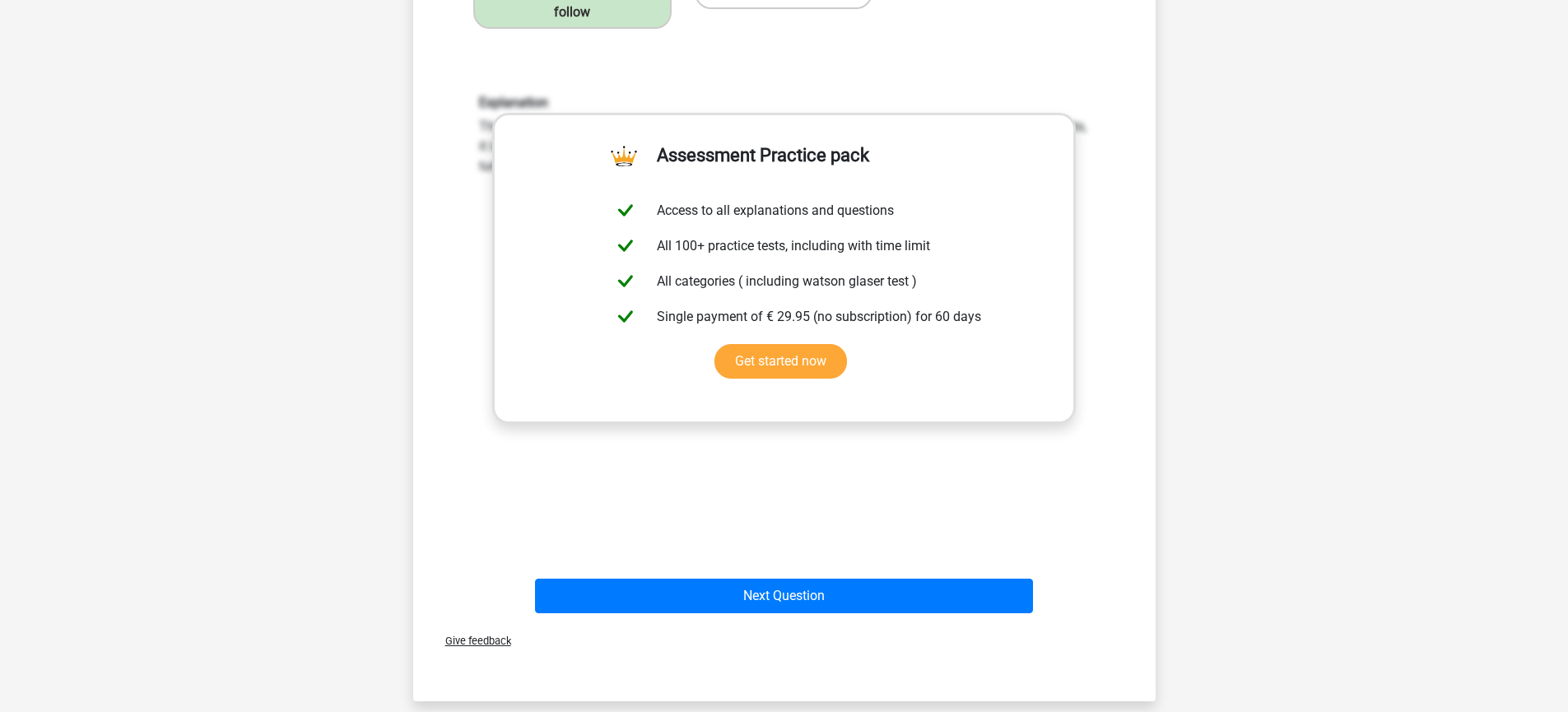
scroll to position [472, 0]
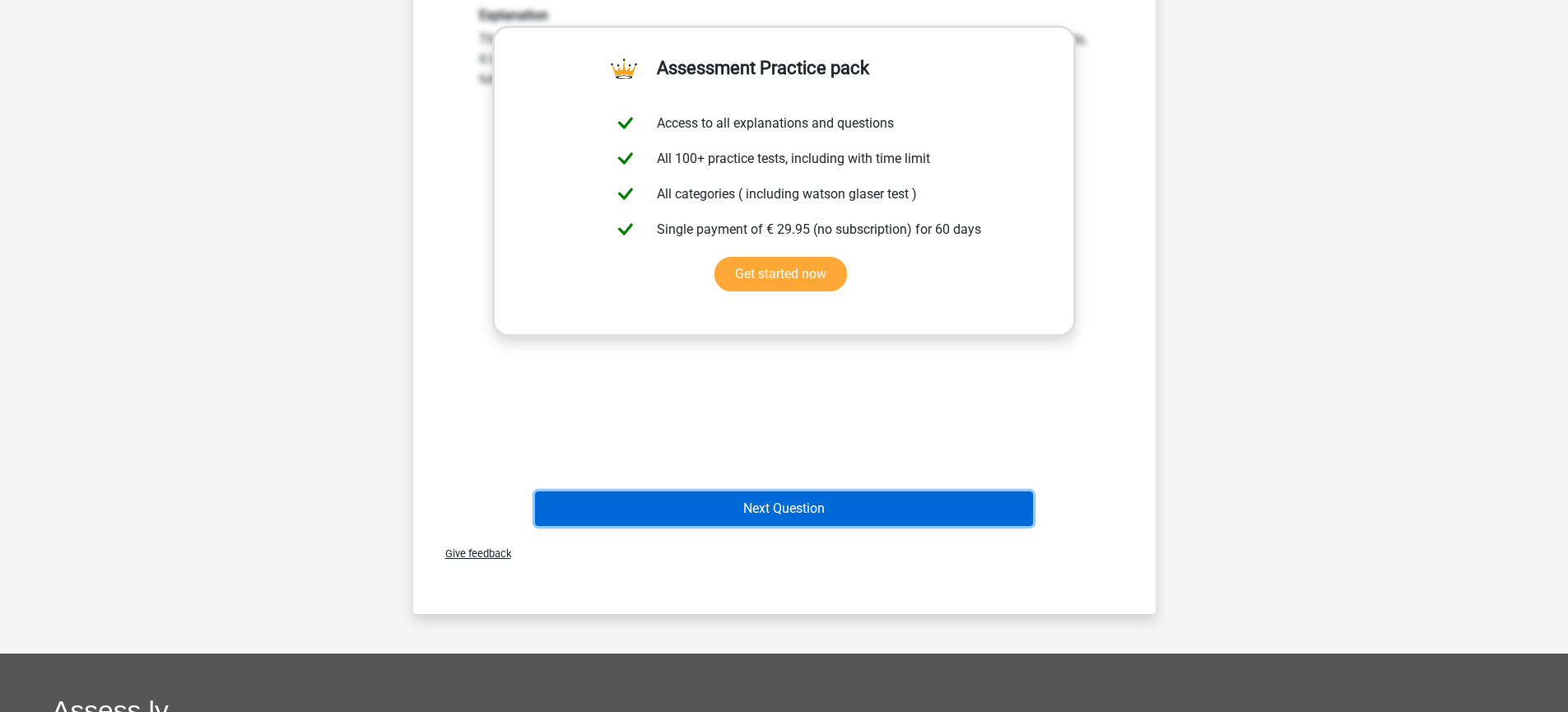
click at [901, 498] on button "Next Question" at bounding box center [783, 509] width 498 height 35
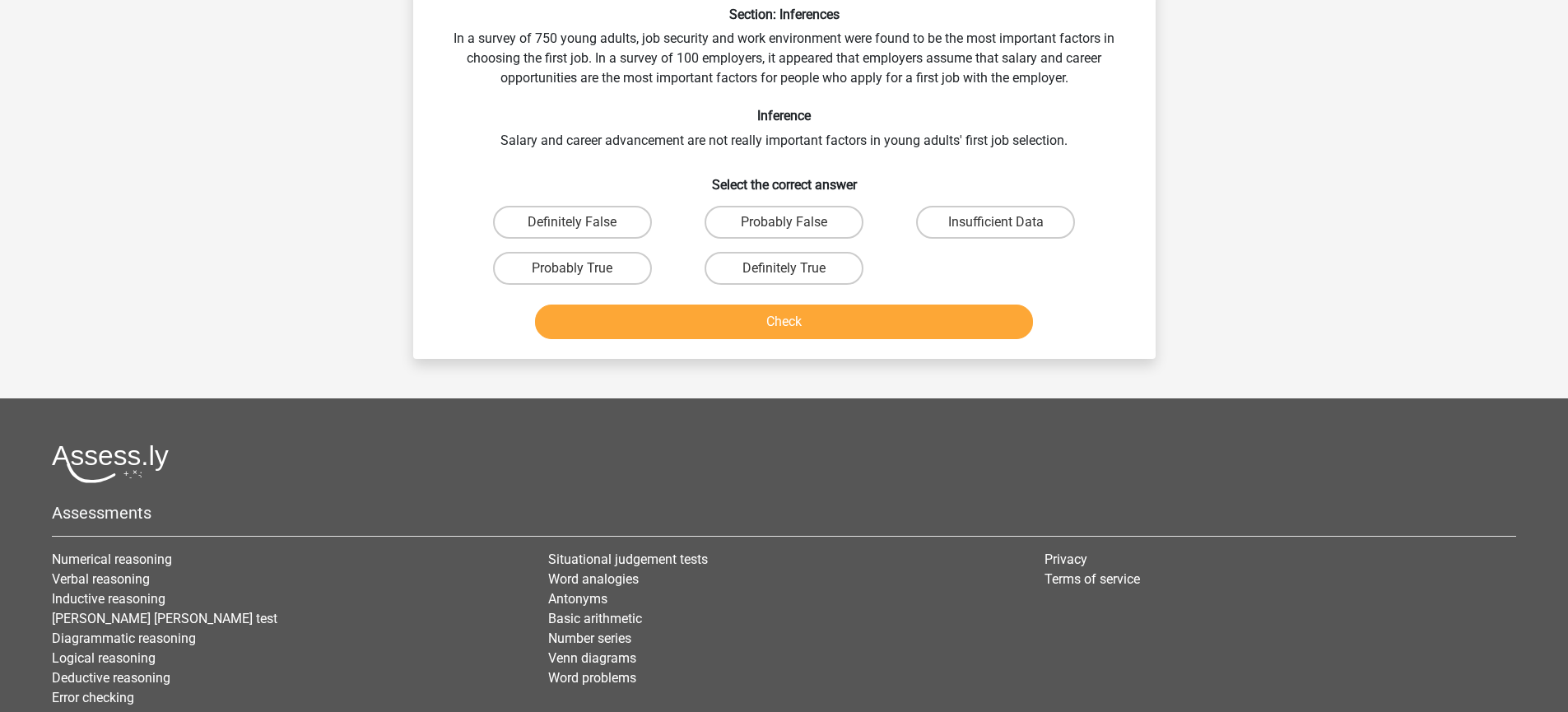
scroll to position [83, 0]
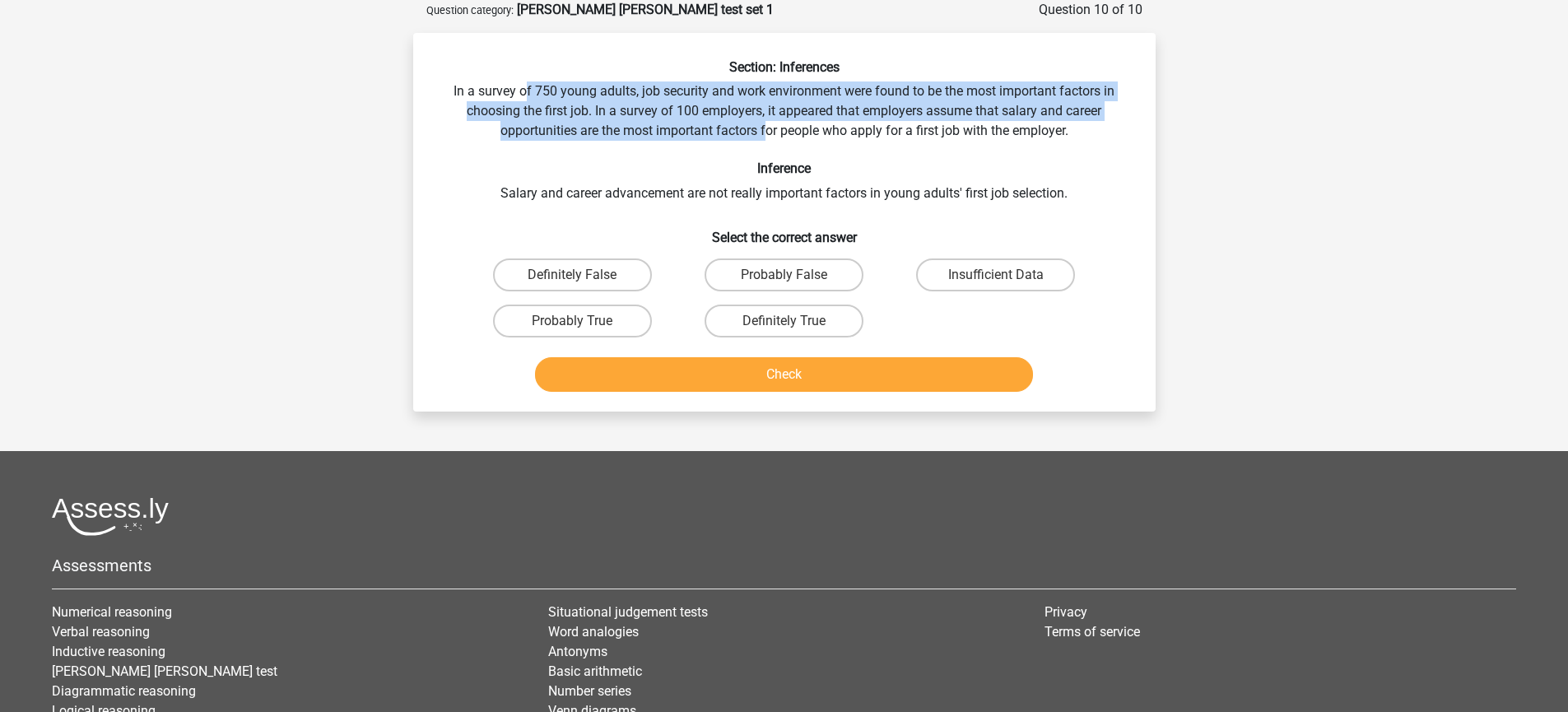
drag, startPoint x: 522, startPoint y: 99, endPoint x: 768, endPoint y: 135, distance: 248.6
click at [768, 135] on div "Section: Inferences In a survey of 750 young adults, job security and work envi…" at bounding box center [784, 229] width 729 height 339
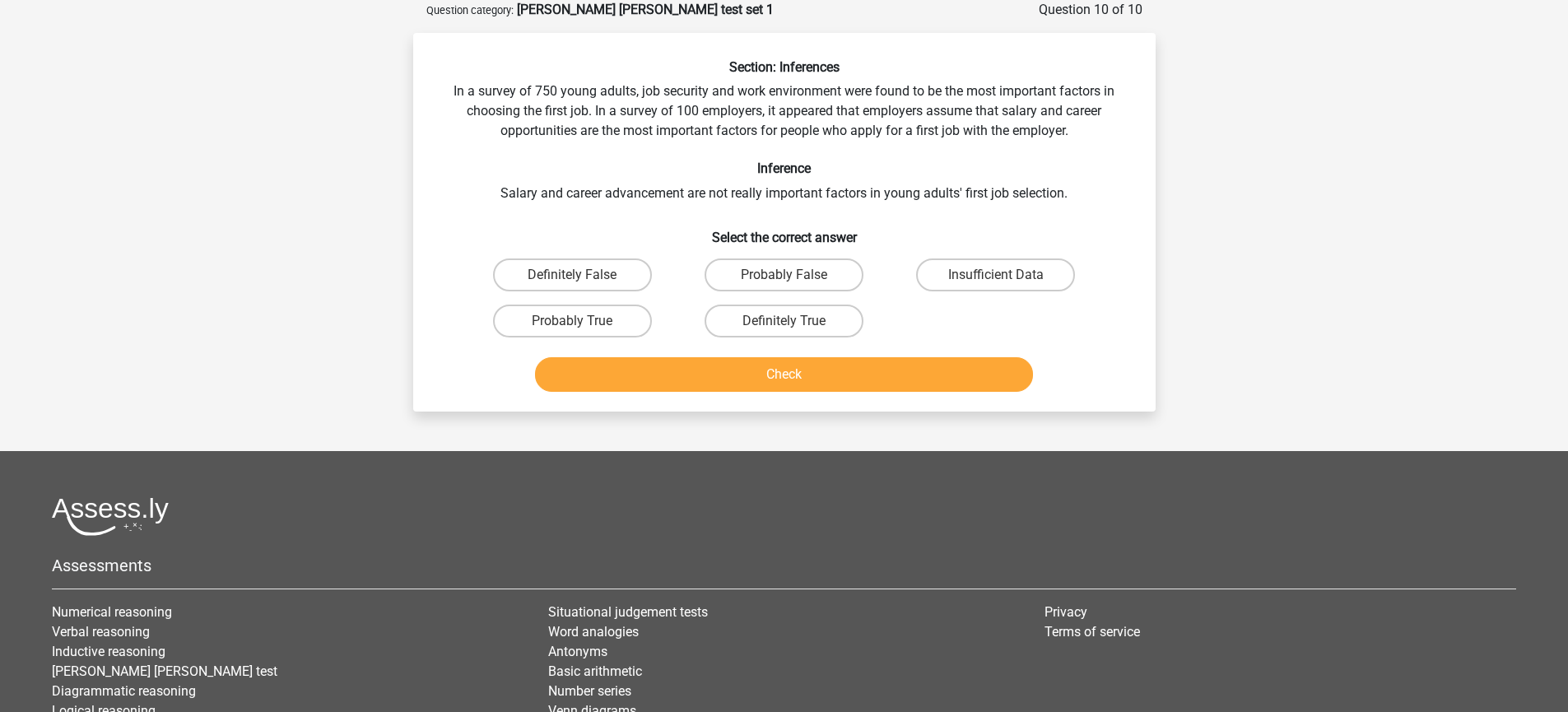
click at [853, 115] on div "Section: Inferences In a survey of 750 young adults, job security and work envi…" at bounding box center [784, 229] width 729 height 339
click at [1004, 276] on input "Insufficient Data" at bounding box center [1000, 280] width 11 height 11
radio input "true"
click at [1399, 274] on div "Register Nederlands English" at bounding box center [784, 401] width 1568 height 967
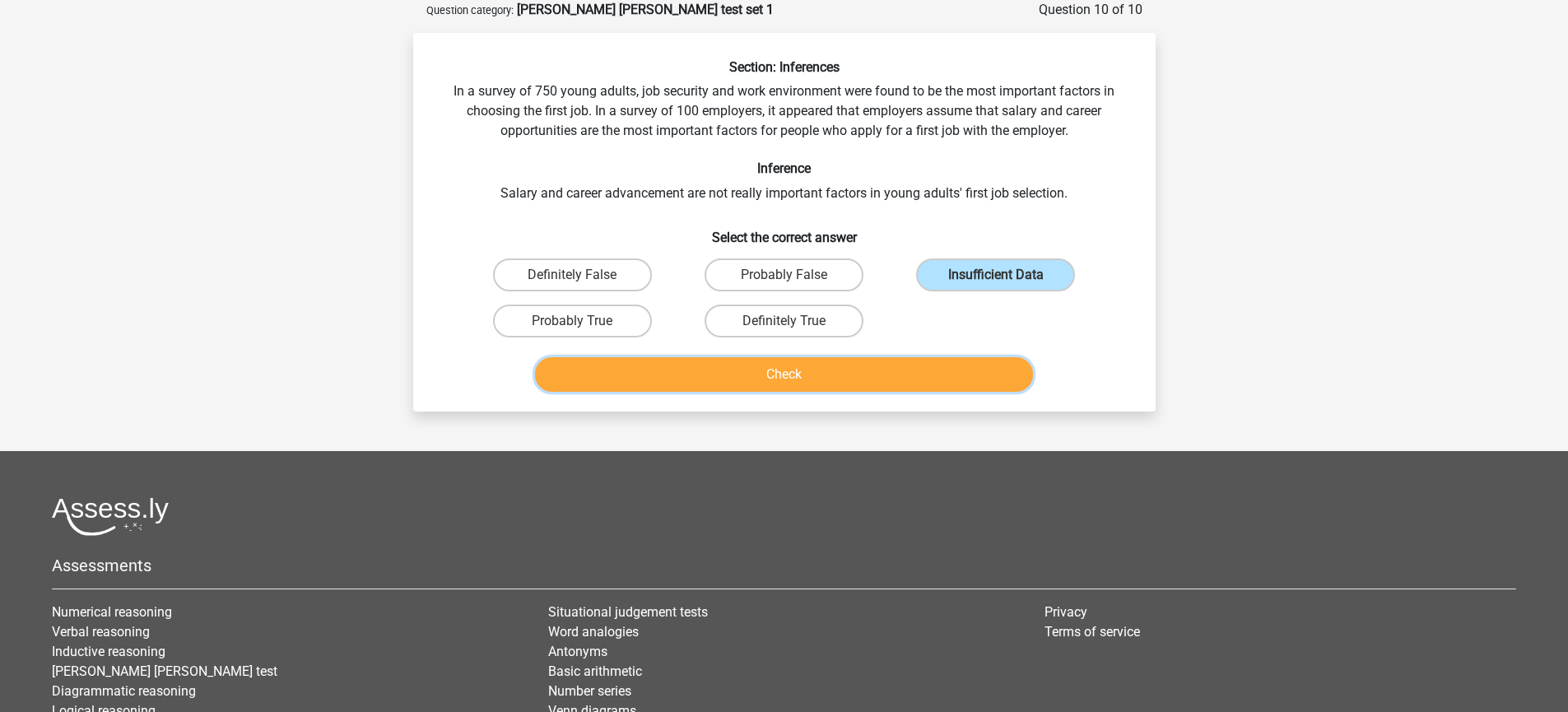
click at [832, 369] on button "Check" at bounding box center [783, 374] width 498 height 35
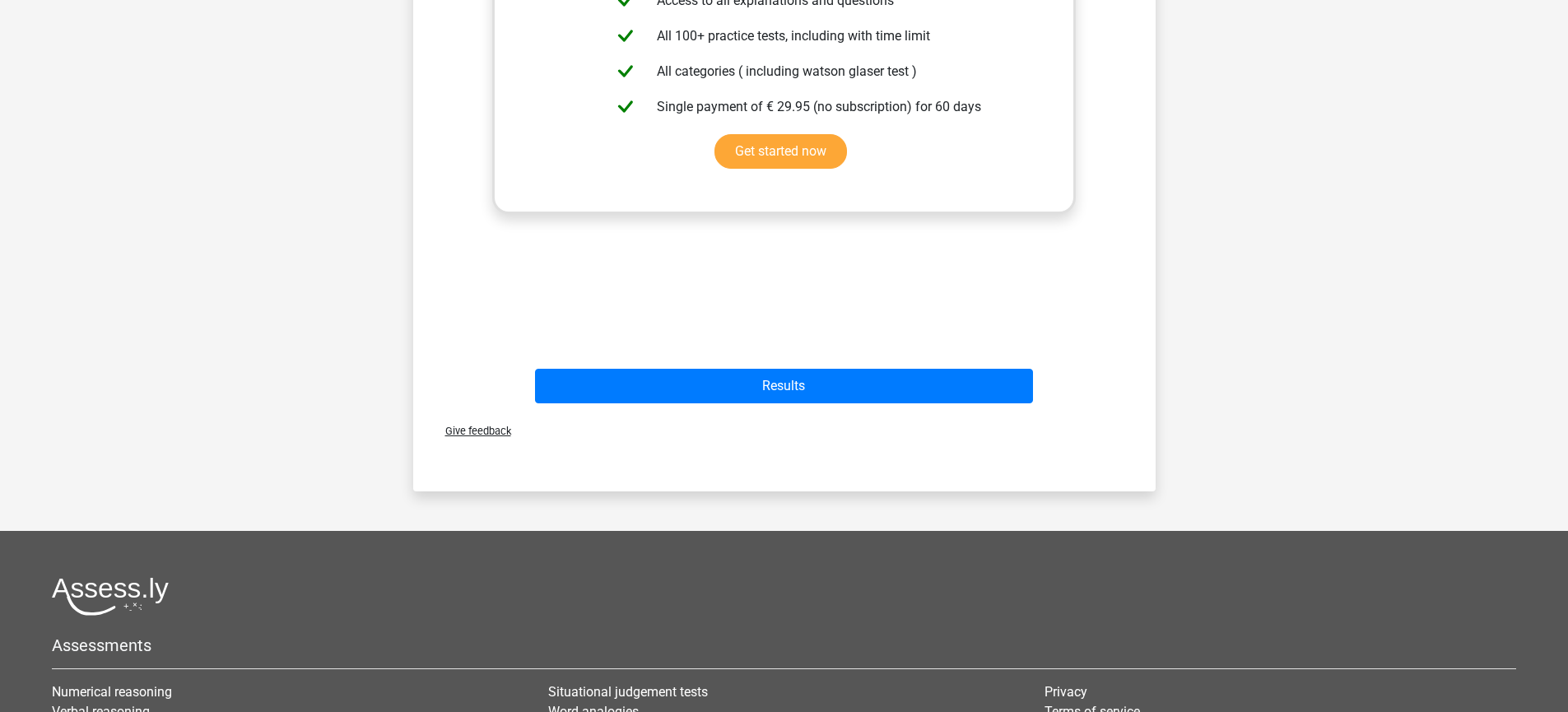
scroll to position [758, 0]
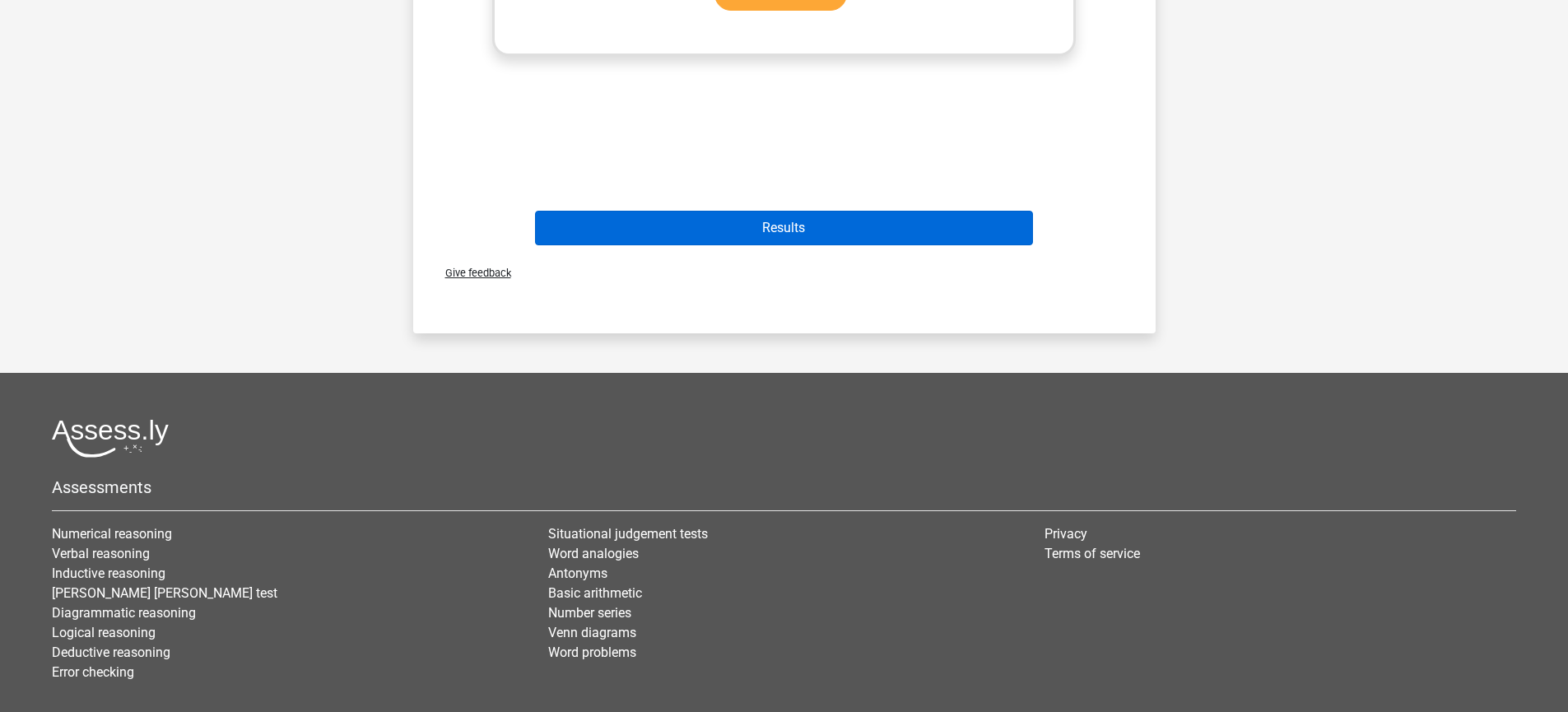
drag, startPoint x: 861, startPoint y: 244, endPoint x: 872, endPoint y: 240, distance: 11.7
click at [862, 244] on div "Results" at bounding box center [784, 231] width 635 height 41
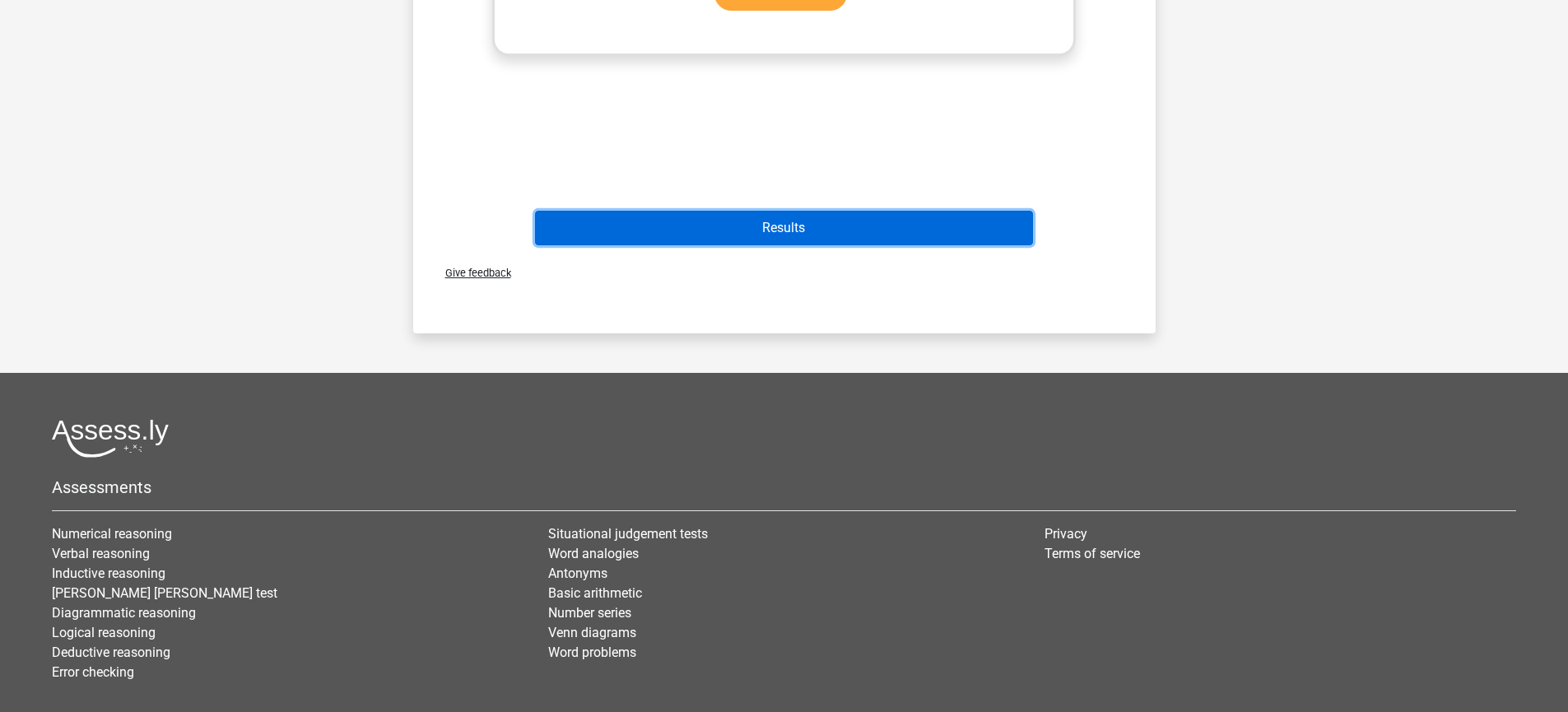
click at [873, 240] on button "Results" at bounding box center [783, 228] width 498 height 35
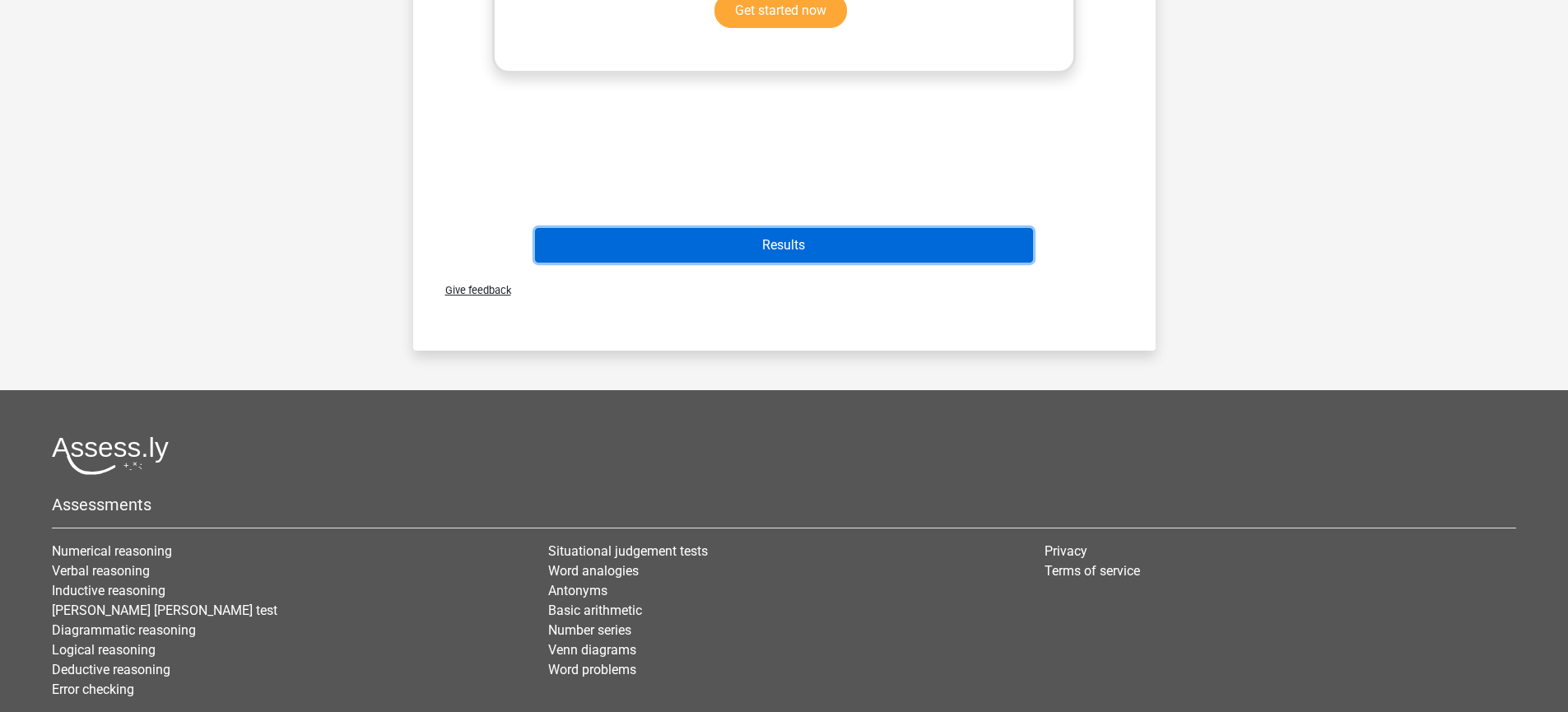
scroll to position [740, 0]
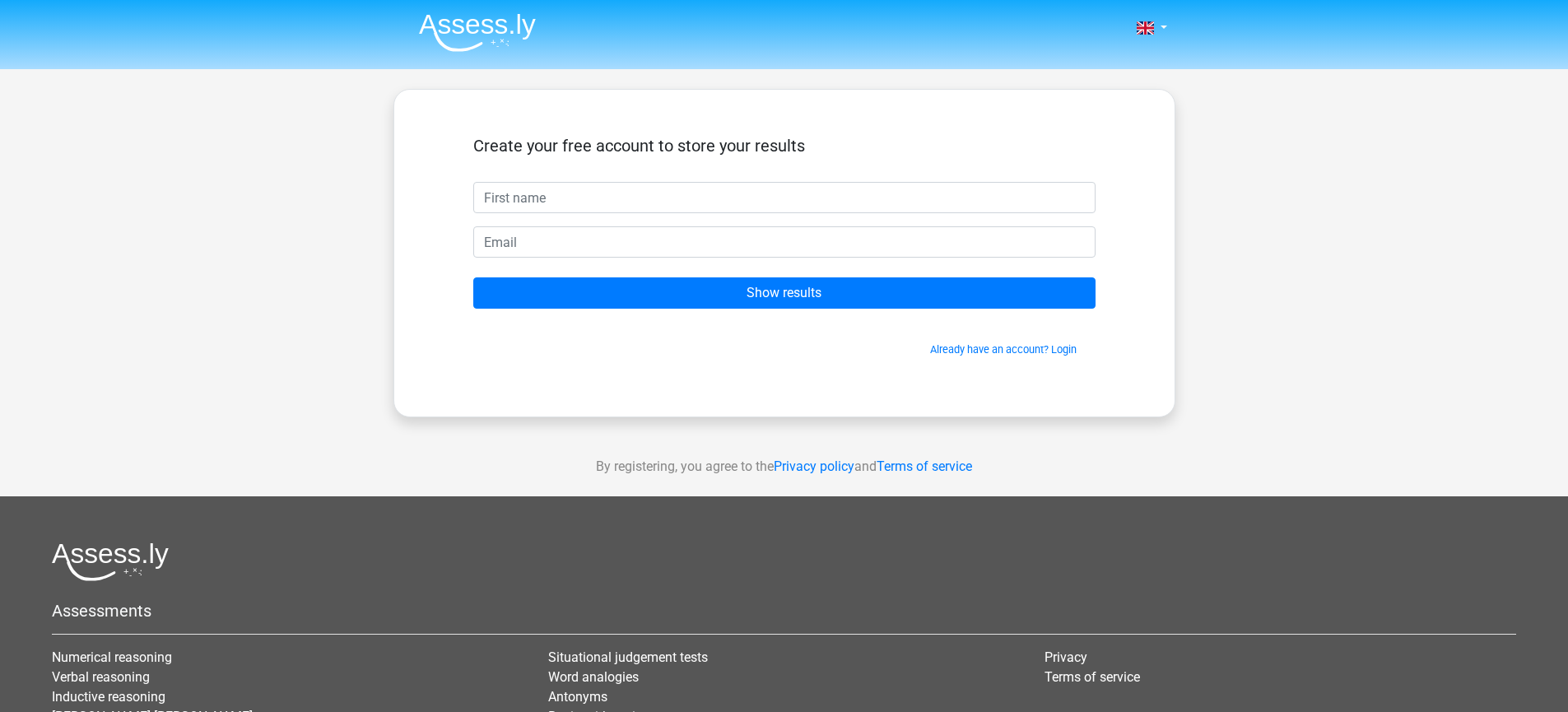
click at [917, 197] on input "text" at bounding box center [784, 197] width 622 height 31
click at [1376, 215] on div "Nederlands English" at bounding box center [784, 465] width 1568 height 931
